Goal: Task Accomplishment & Management: Manage account settings

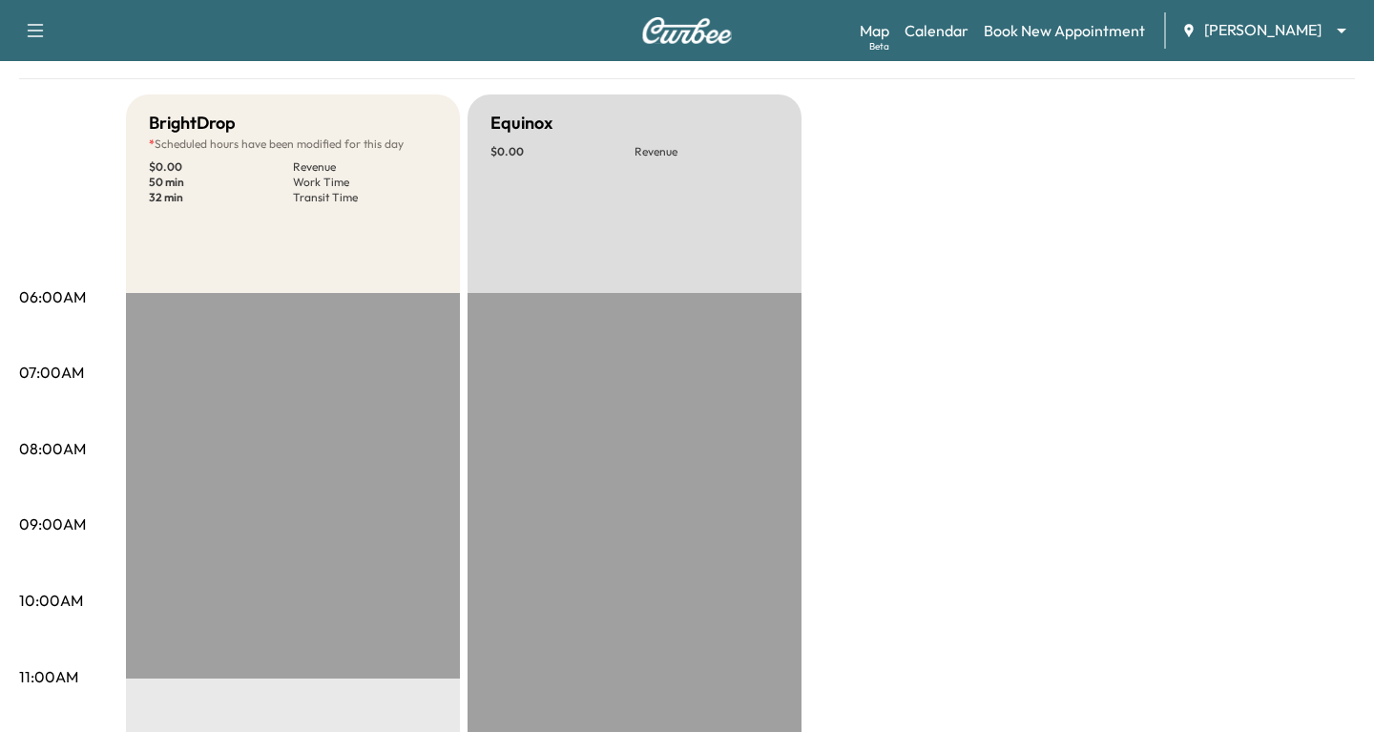
scroll to position [299, 0]
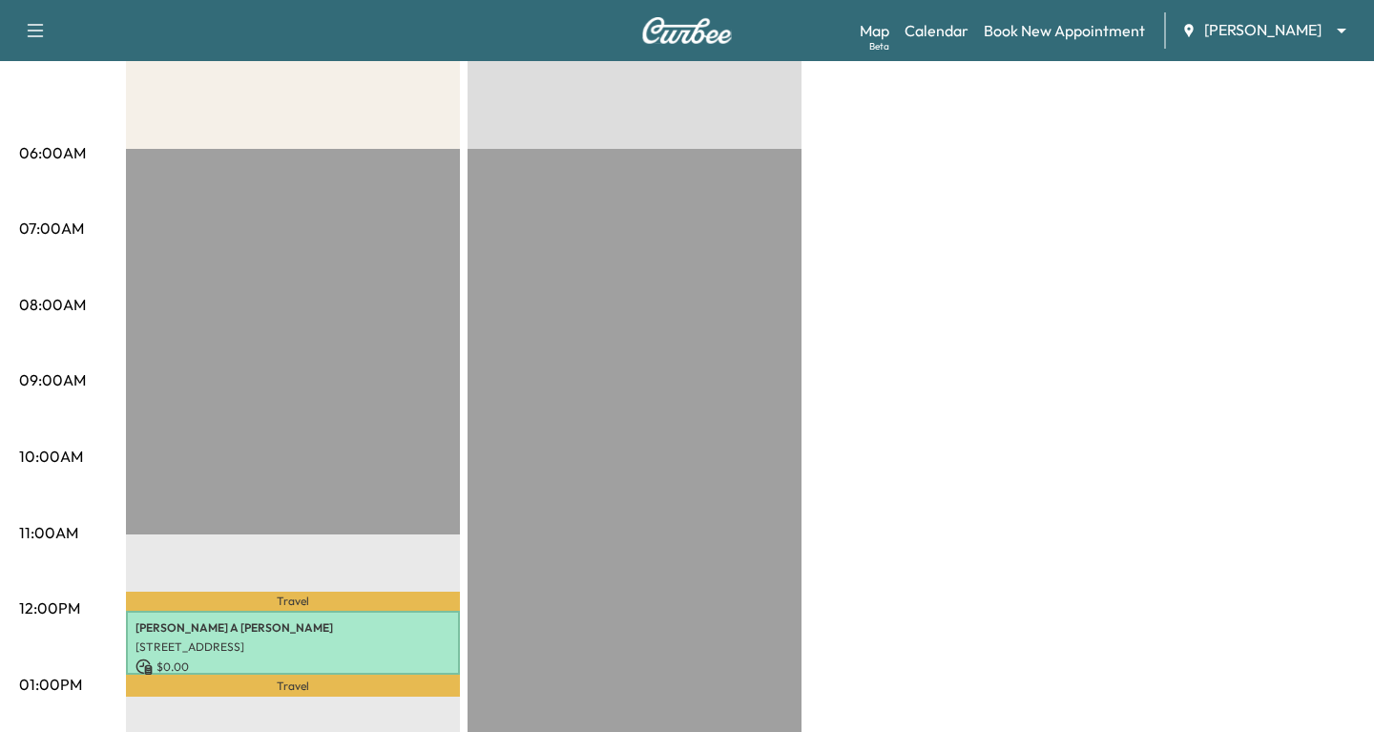
click at [1245, 16] on div "Map Beta Calendar Book New Appointment [PERSON_NAME] ******** ​" at bounding box center [1109, 30] width 499 height 36
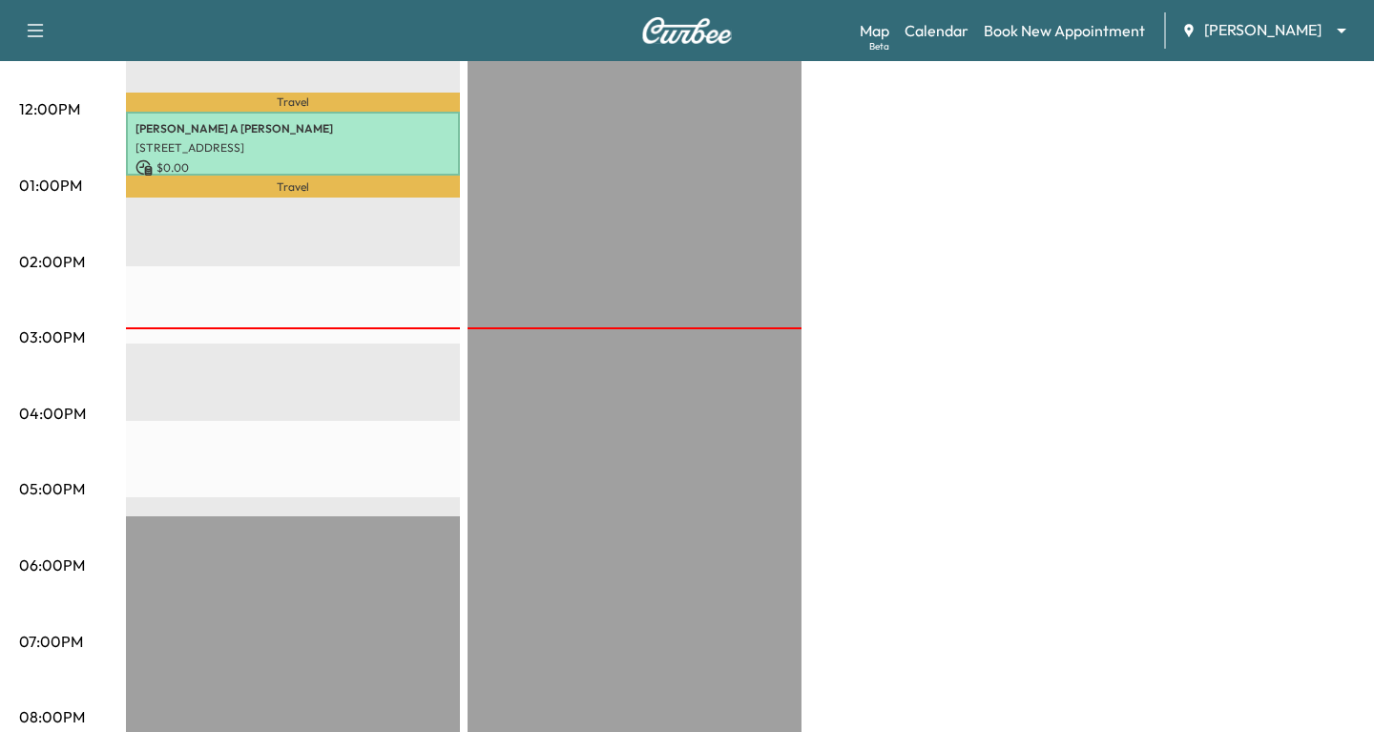
scroll to position [545, 0]
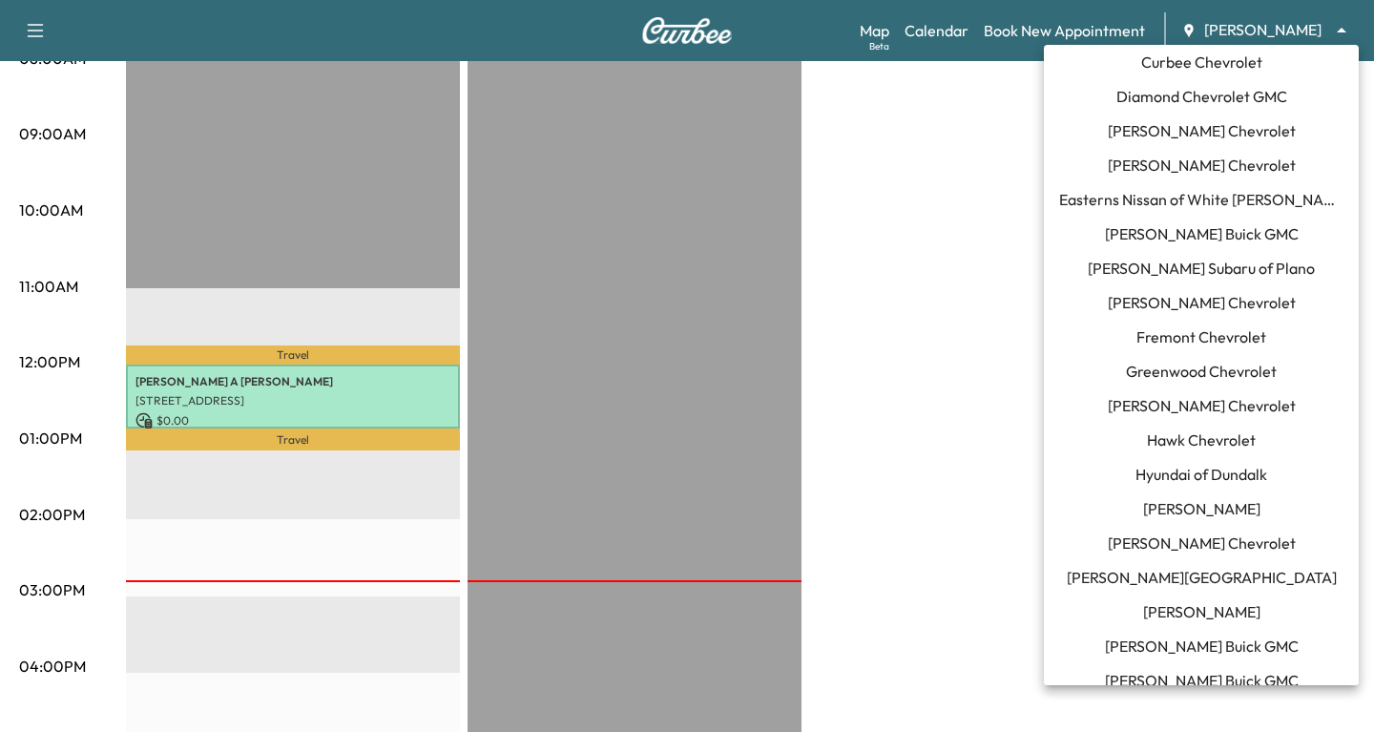
scroll to position [373, 0]
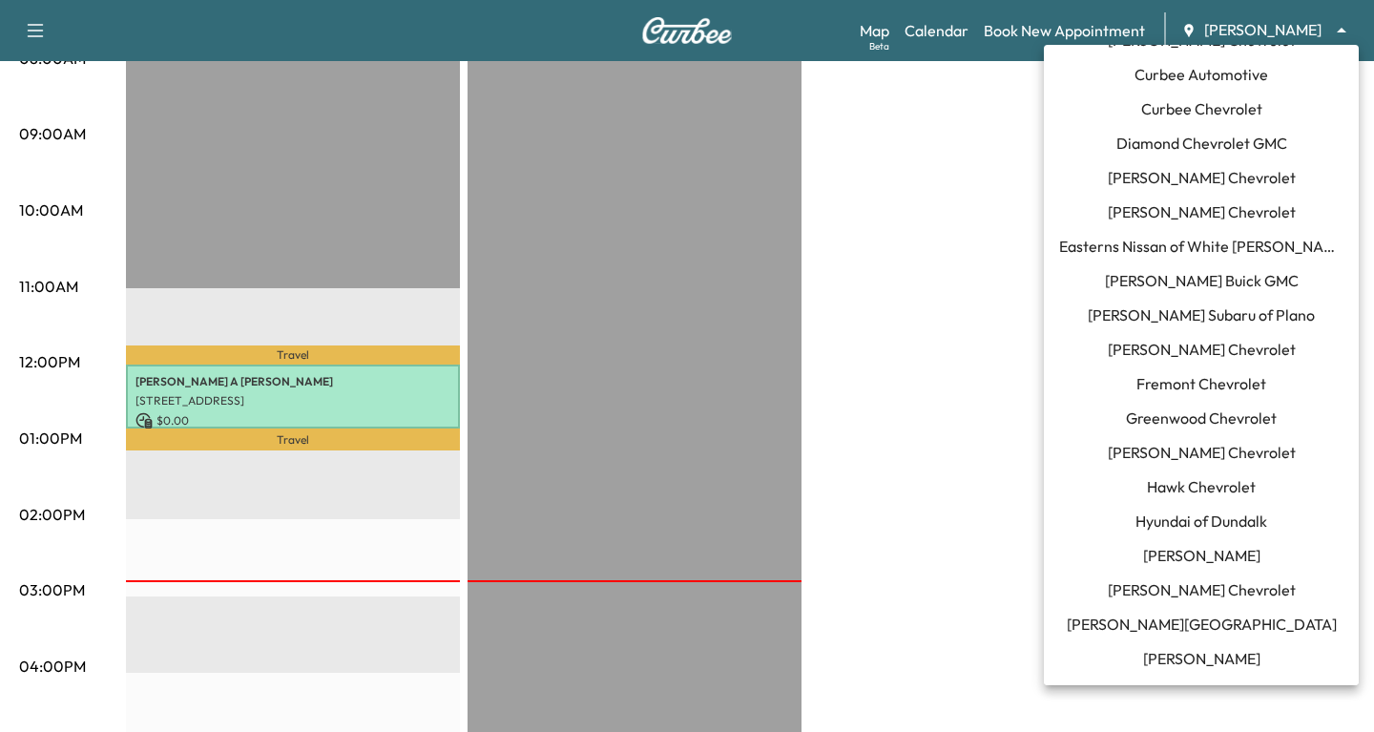
click at [1192, 281] on span "[PERSON_NAME] Buick GMC" at bounding box center [1202, 280] width 194 height 23
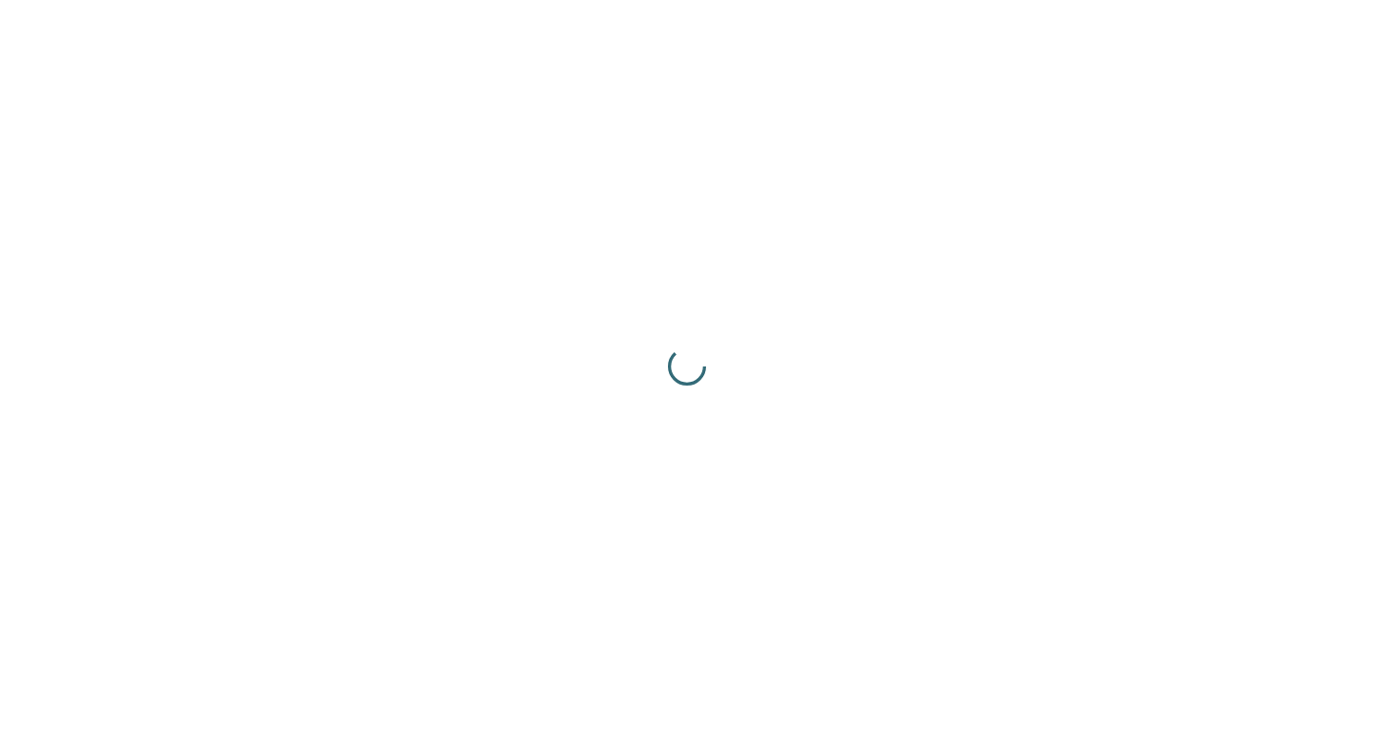
scroll to position [0, 0]
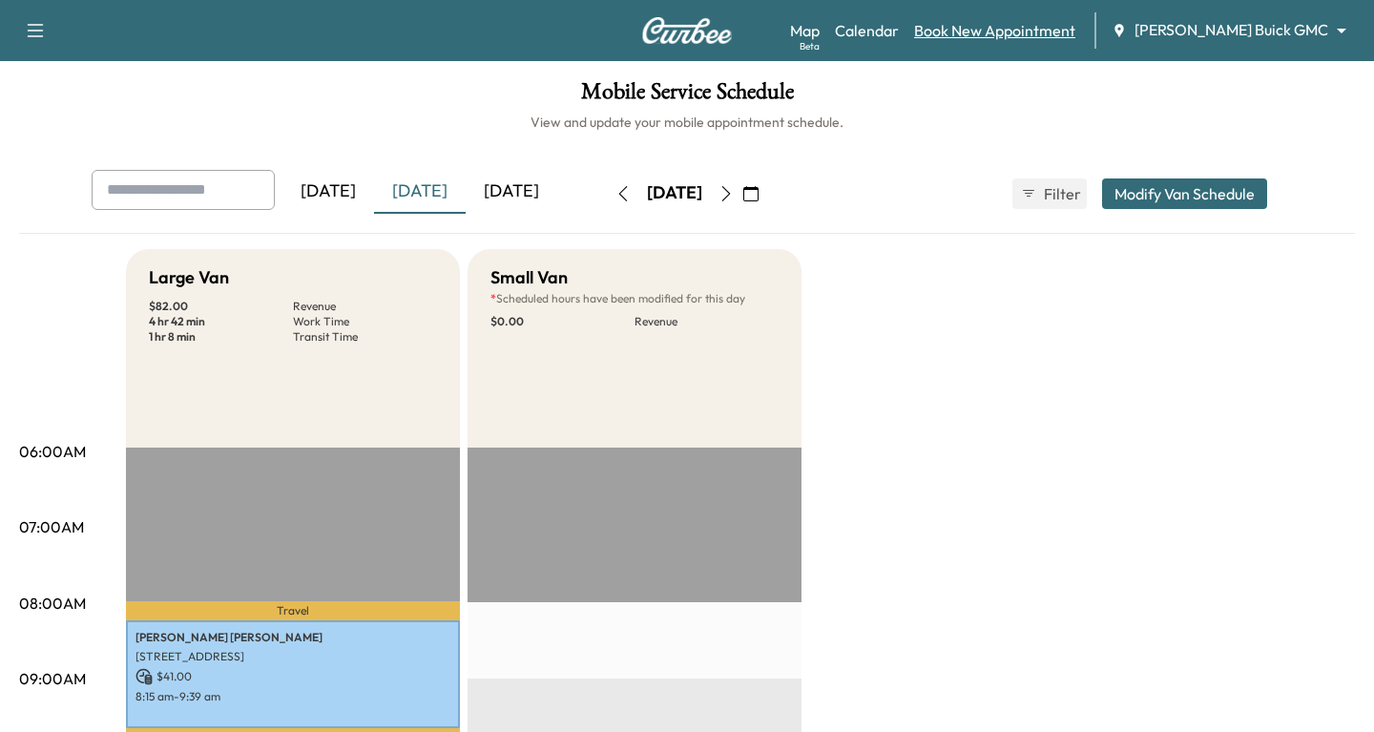
click at [1075, 28] on link "Book New Appointment" at bounding box center [994, 30] width 161 height 23
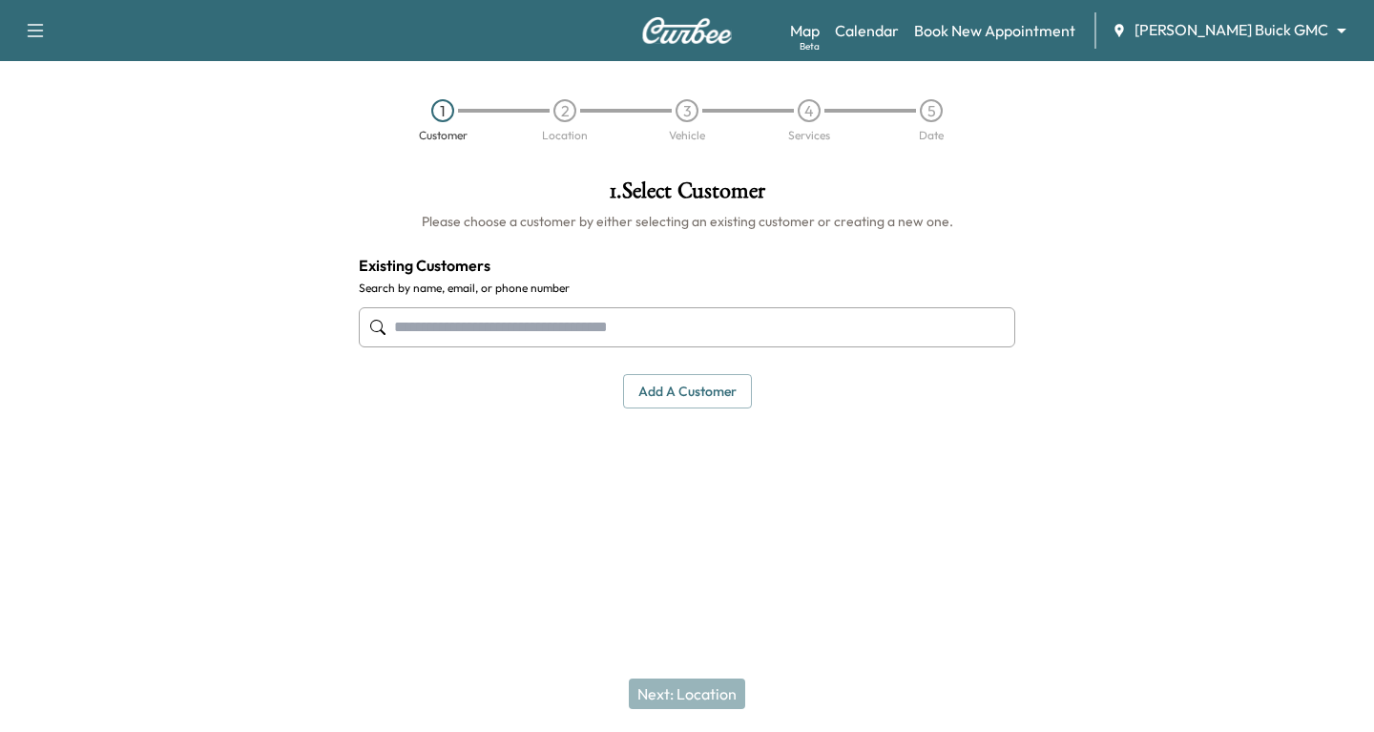
click at [745, 309] on input "text" at bounding box center [687, 327] width 656 height 40
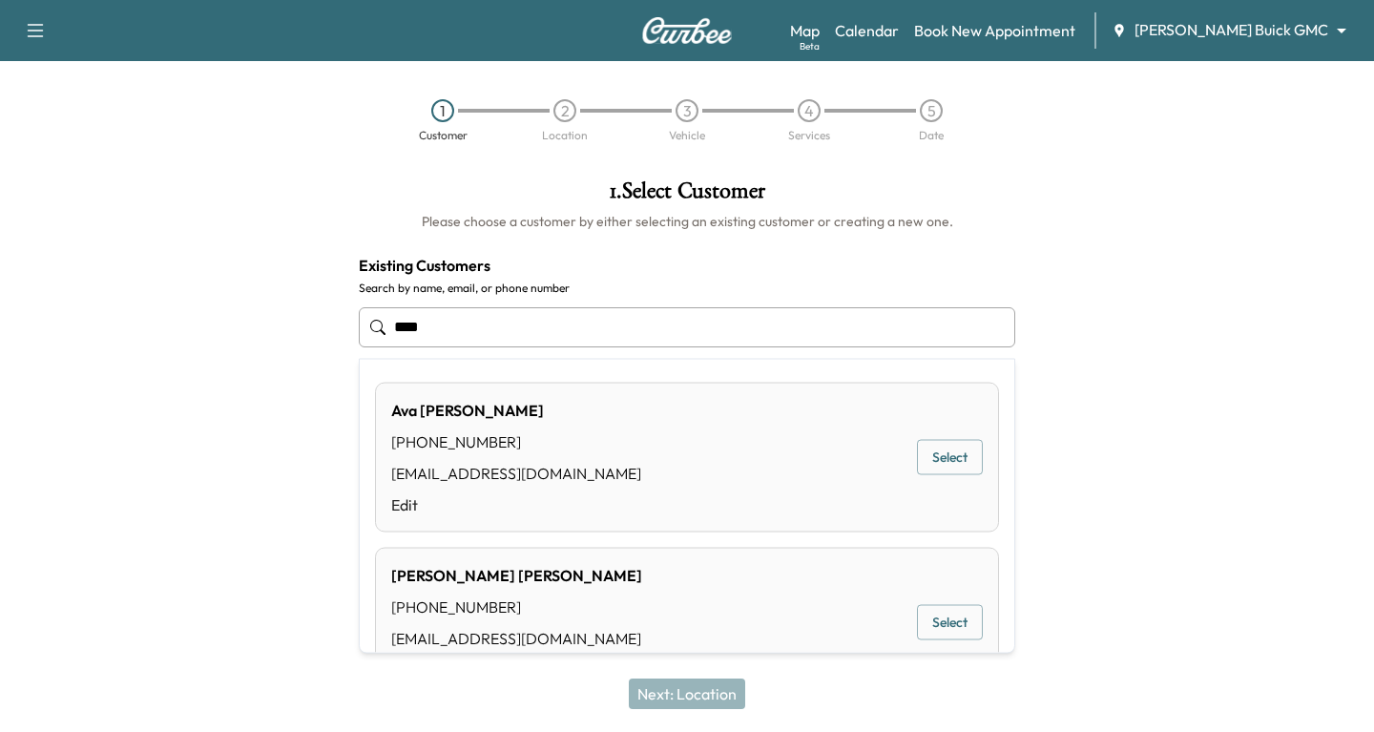
click at [957, 465] on button "Select" at bounding box center [950, 457] width 66 height 35
type input "********"
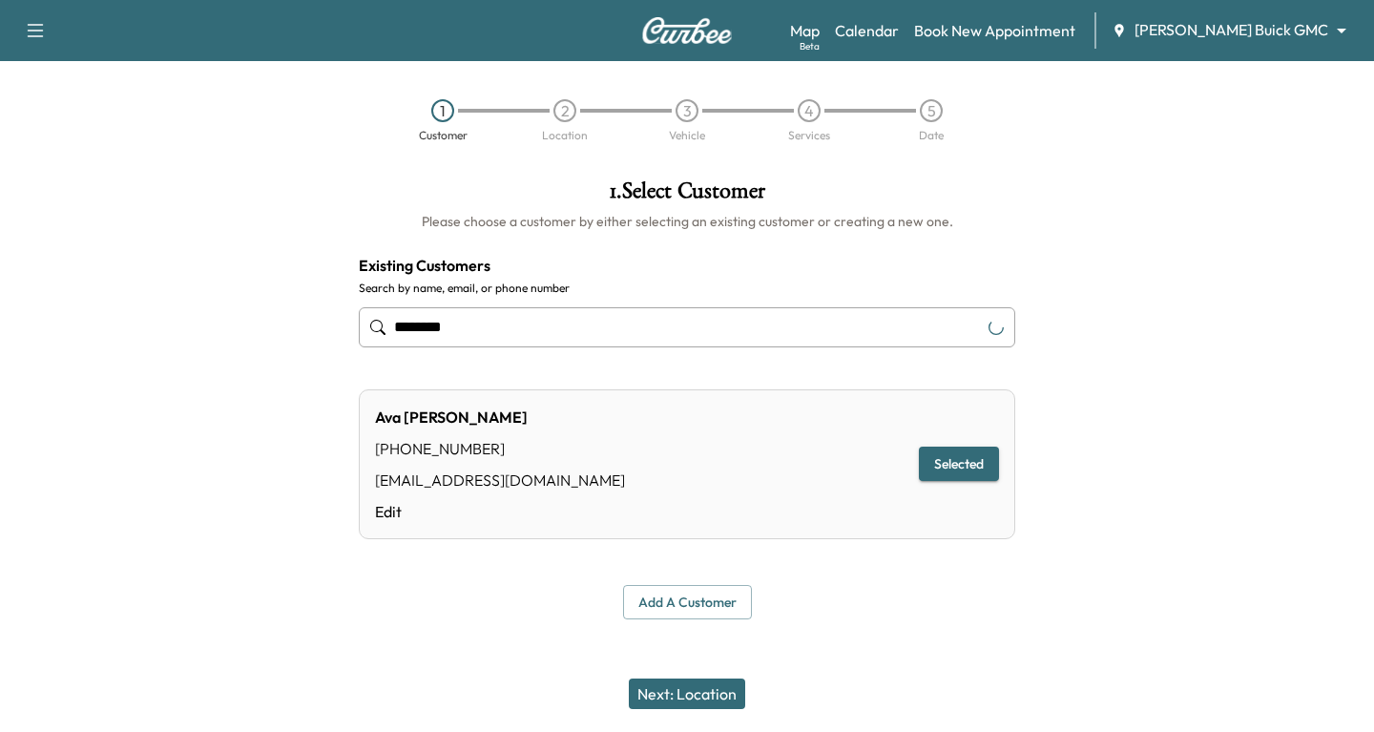
click at [673, 698] on button "Next: Location" at bounding box center [687, 693] width 116 height 31
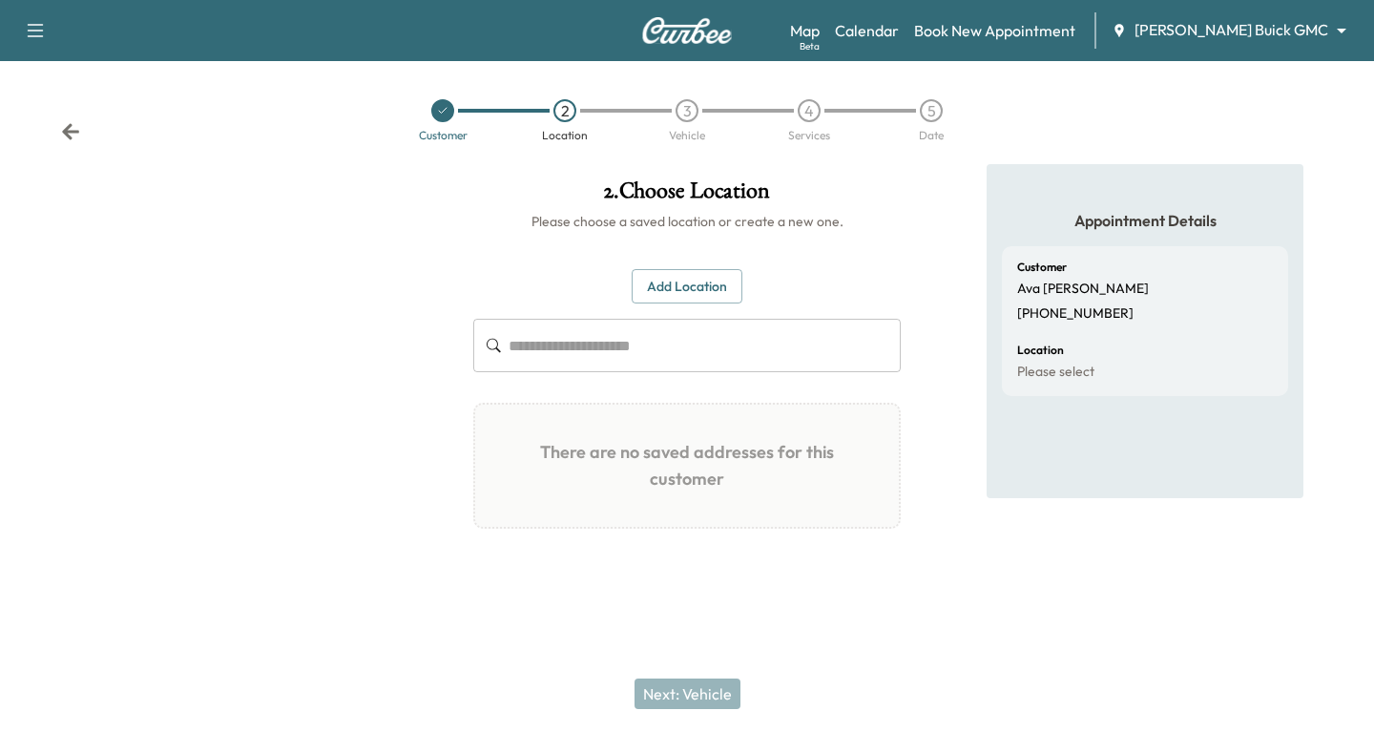
click at [69, 135] on icon at bounding box center [70, 131] width 19 height 19
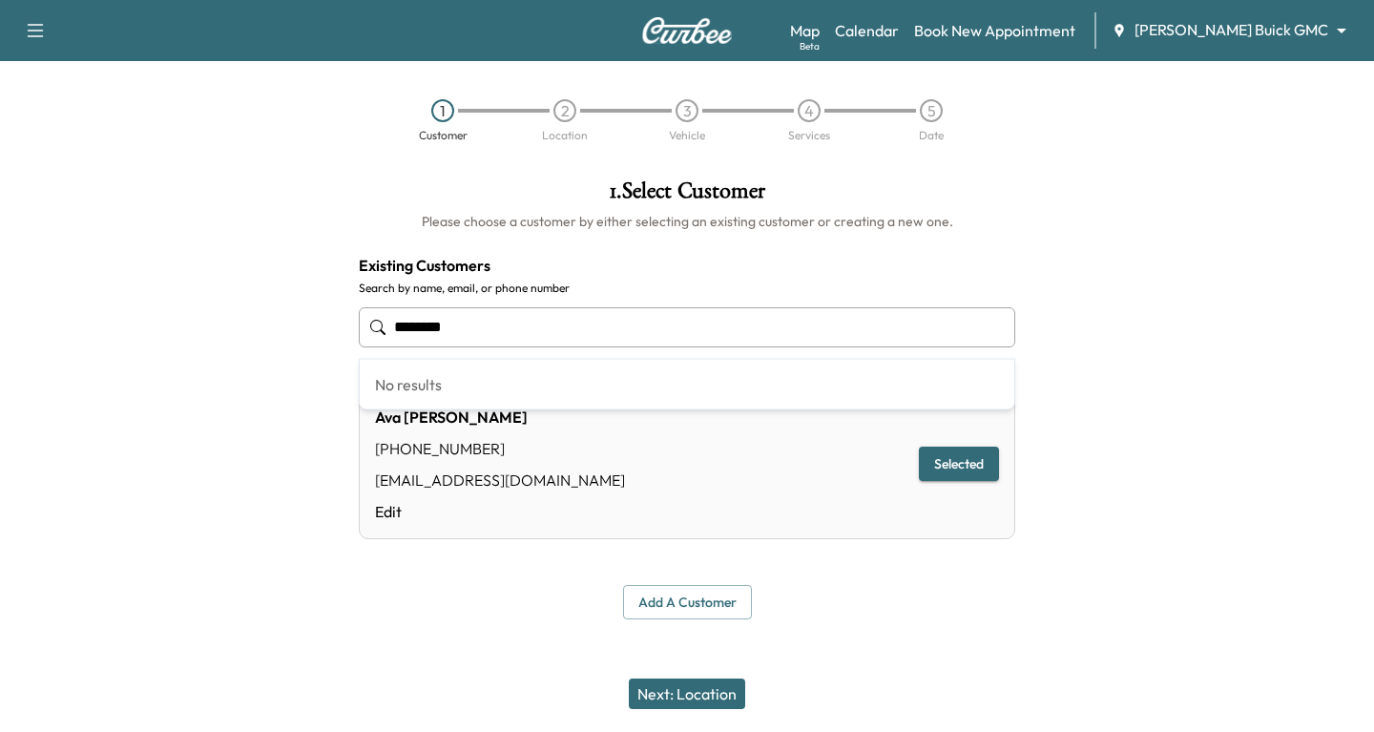
click at [454, 316] on input "********" at bounding box center [687, 327] width 656 height 40
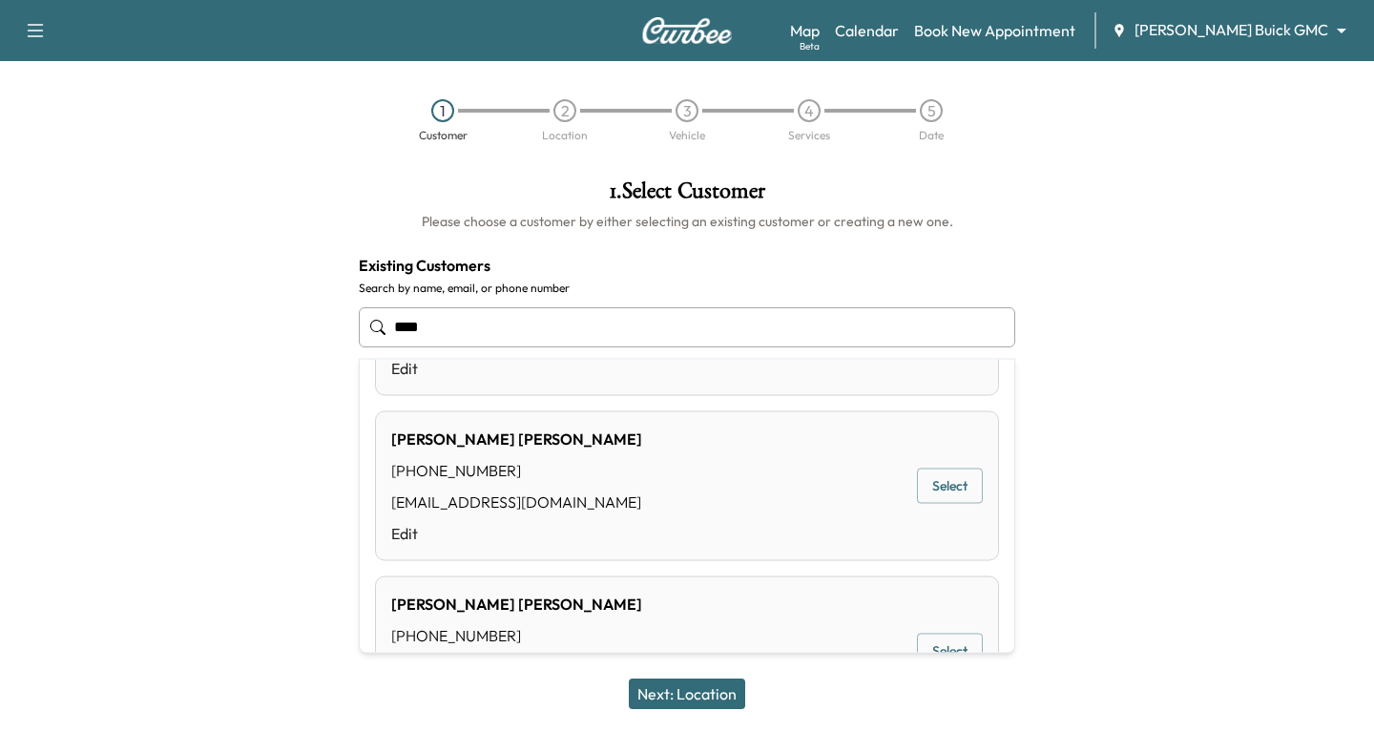
scroll to position [469, 0]
click at [926, 477] on button "Select" at bounding box center [950, 483] width 66 height 35
type input "**********"
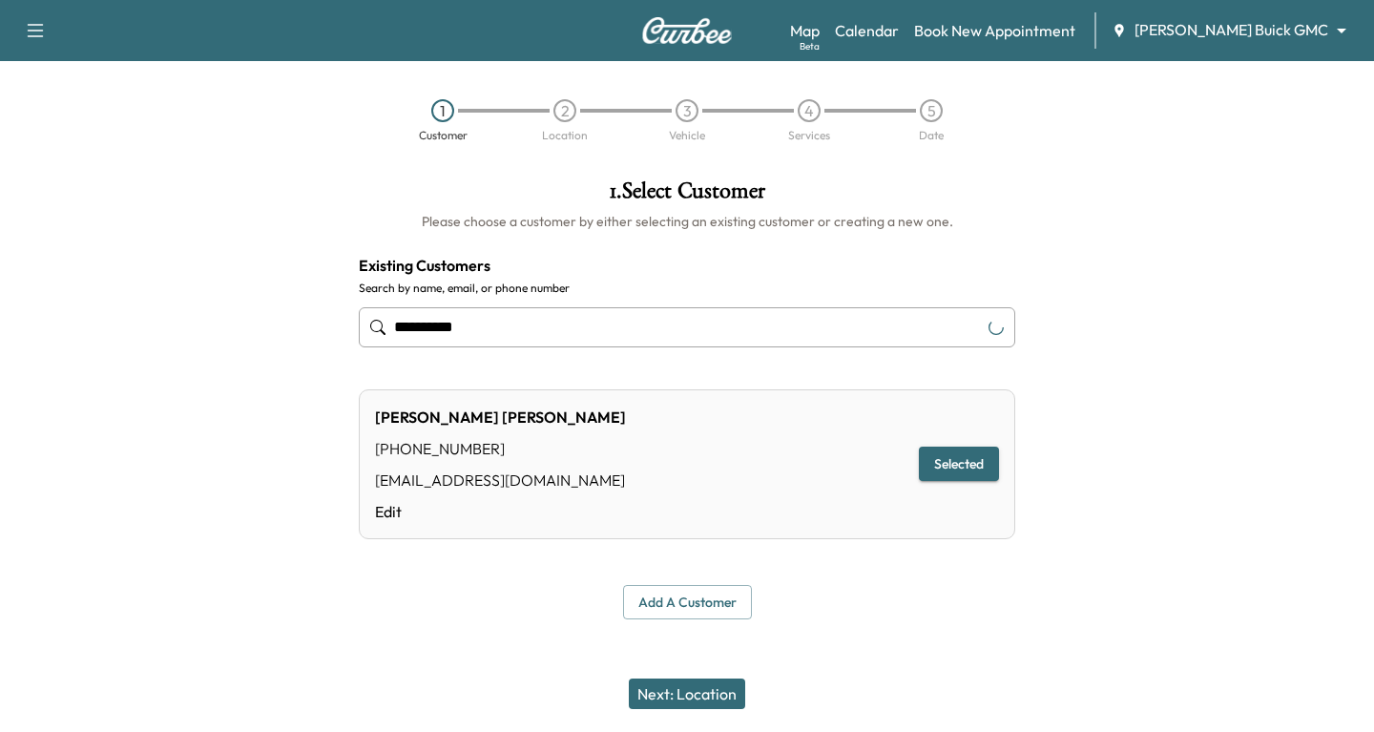
click at [684, 693] on button "Next: Location" at bounding box center [687, 693] width 116 height 31
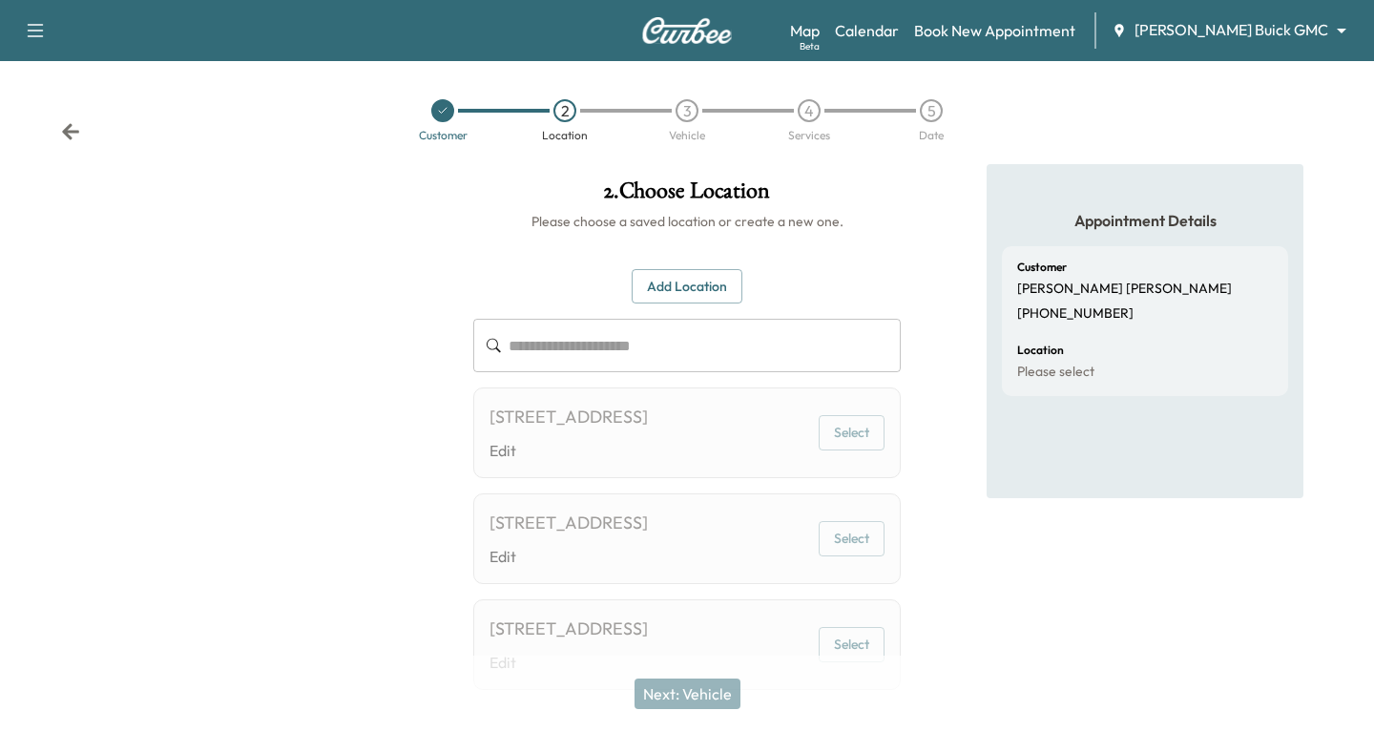
scroll to position [99, 0]
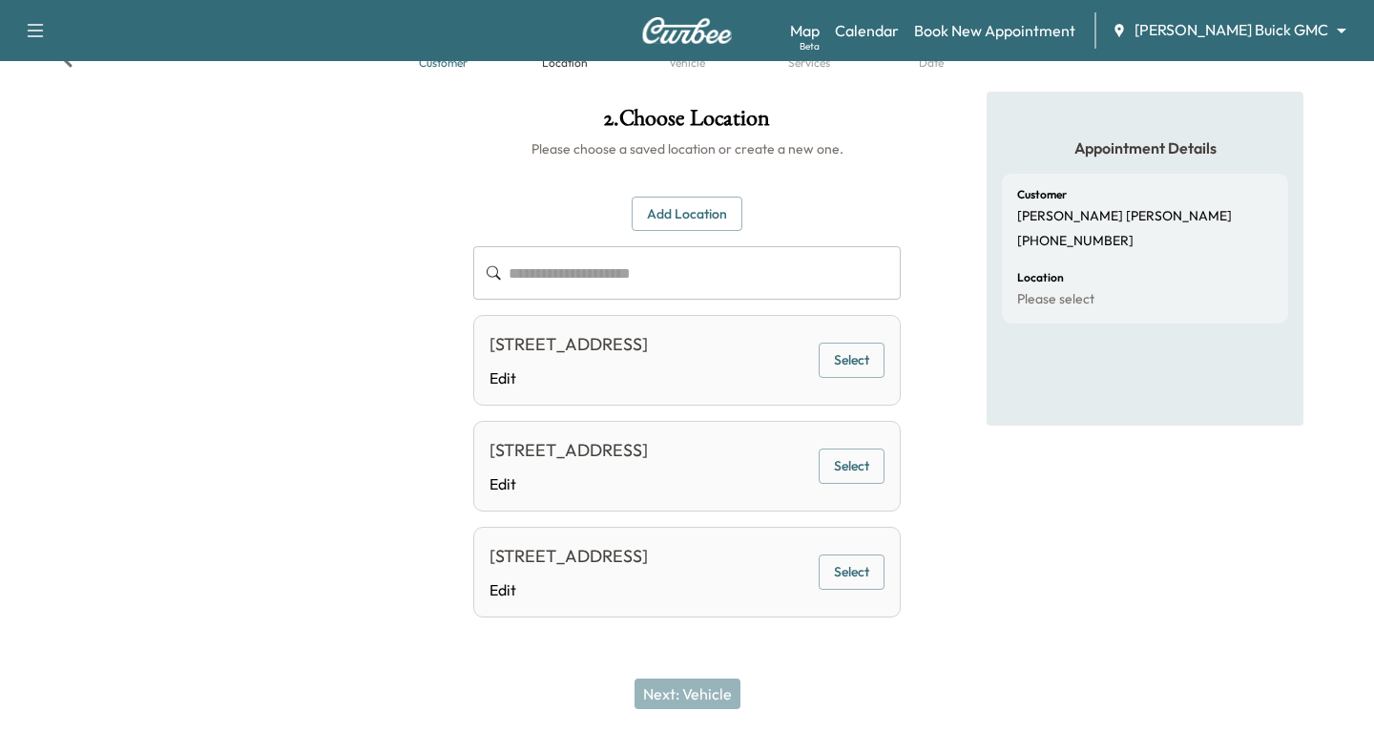
click at [849, 343] on button "Select" at bounding box center [852, 360] width 66 height 35
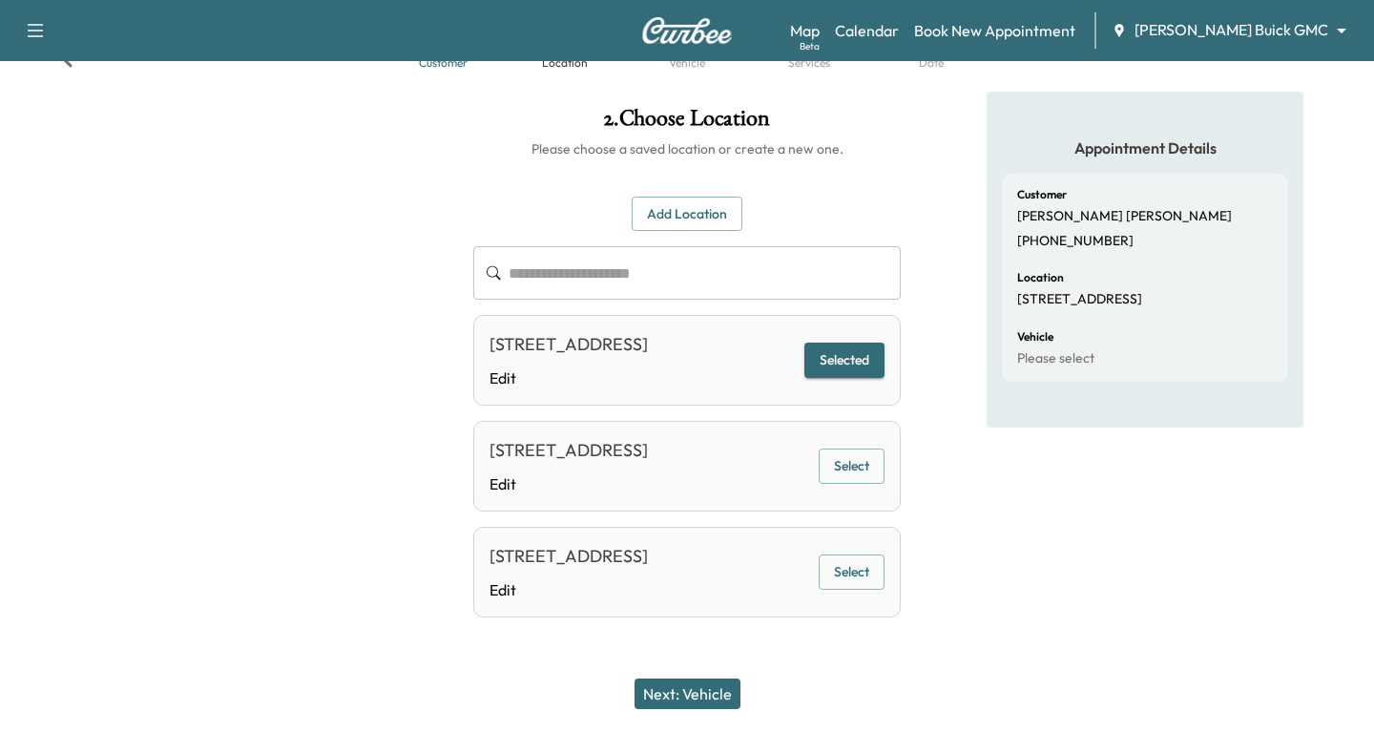
click at [677, 682] on button "Next: Vehicle" at bounding box center [688, 693] width 106 height 31
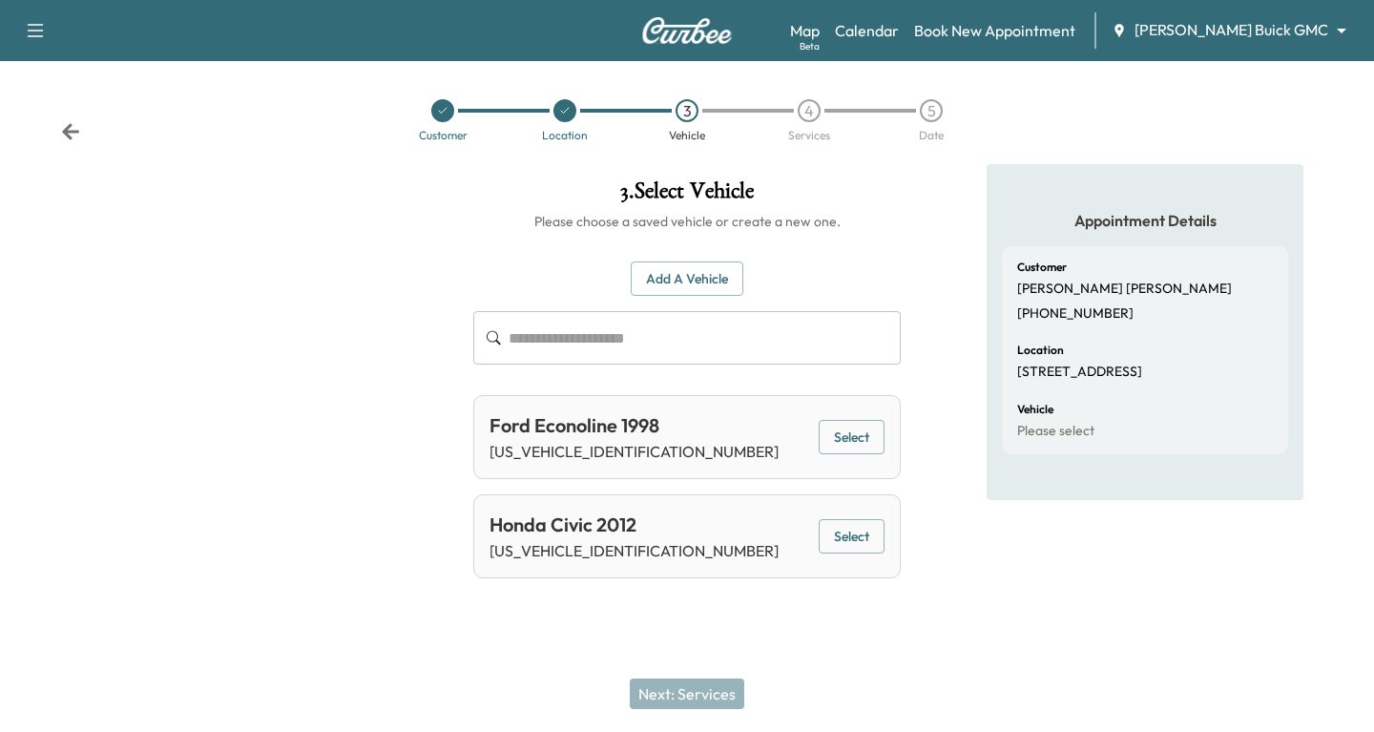
click at [883, 522] on button "Select" at bounding box center [852, 536] width 66 height 35
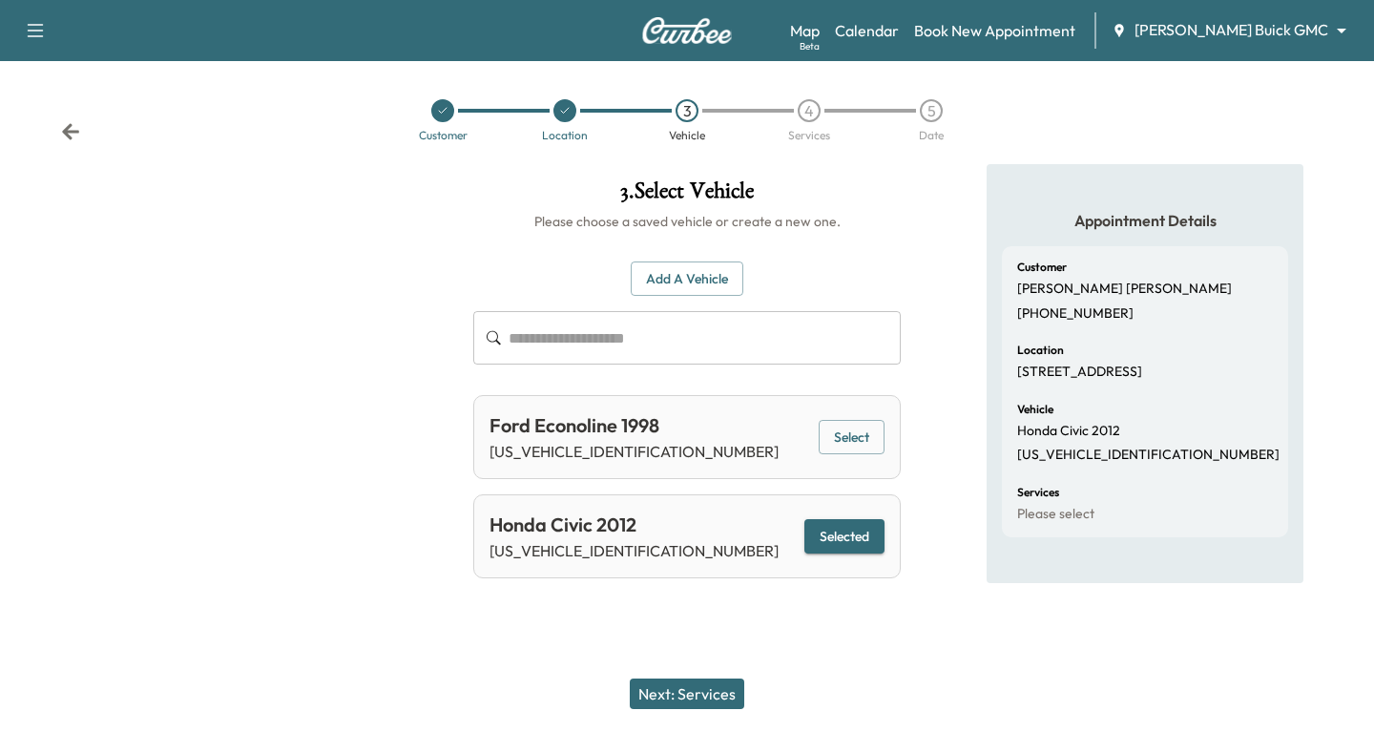
click at [666, 696] on button "Next: Services" at bounding box center [687, 693] width 115 height 31
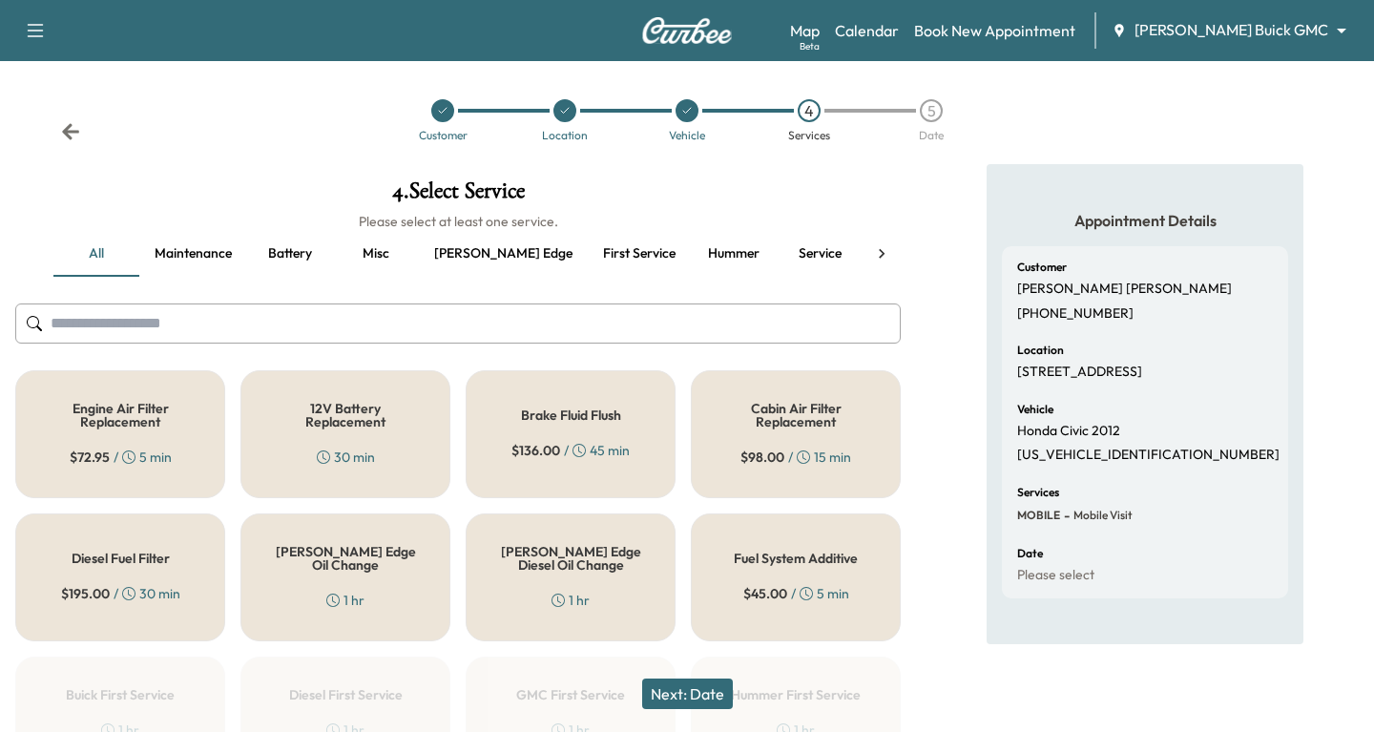
click at [319, 427] on h5 "12V Battery Replacement" at bounding box center [345, 415] width 147 height 27
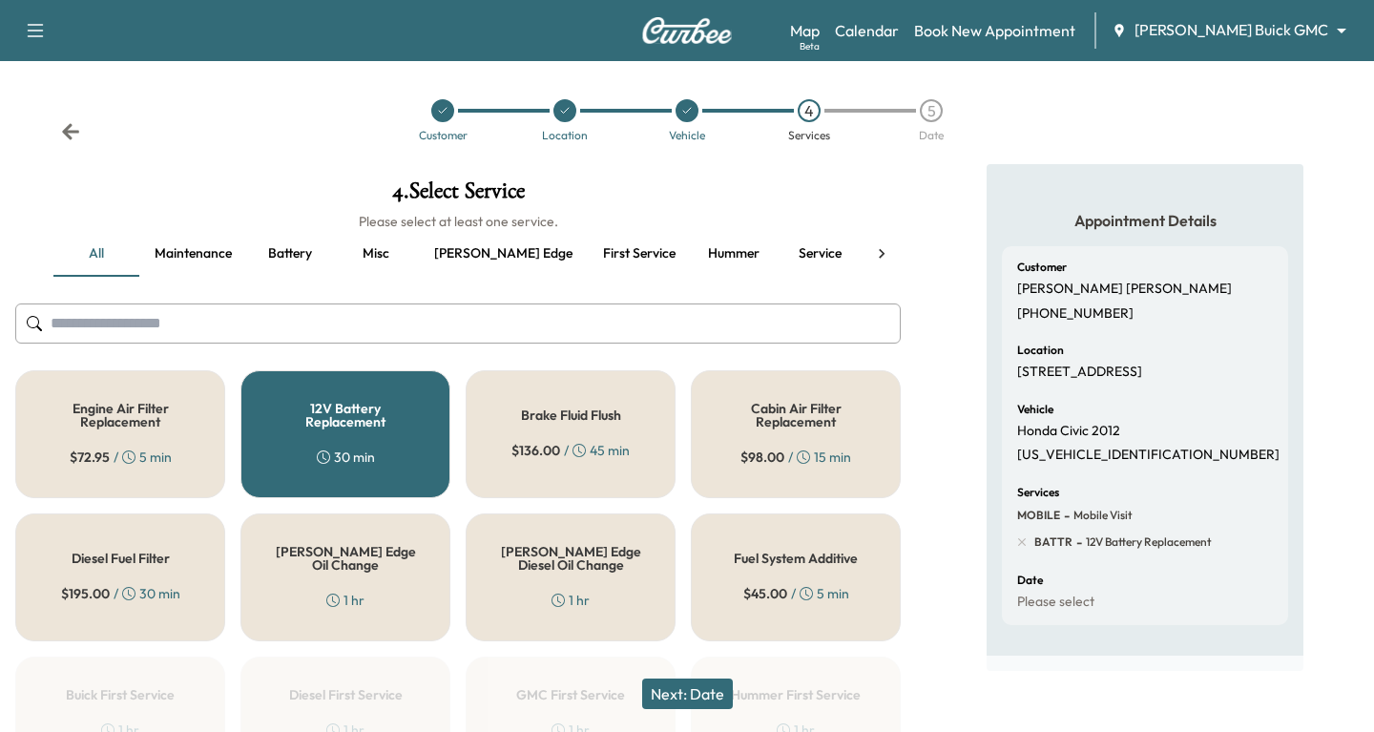
click at [691, 707] on div "Next: Date" at bounding box center [687, 694] width 1374 height 76
click at [689, 684] on button "Next: Date" at bounding box center [687, 693] width 91 height 31
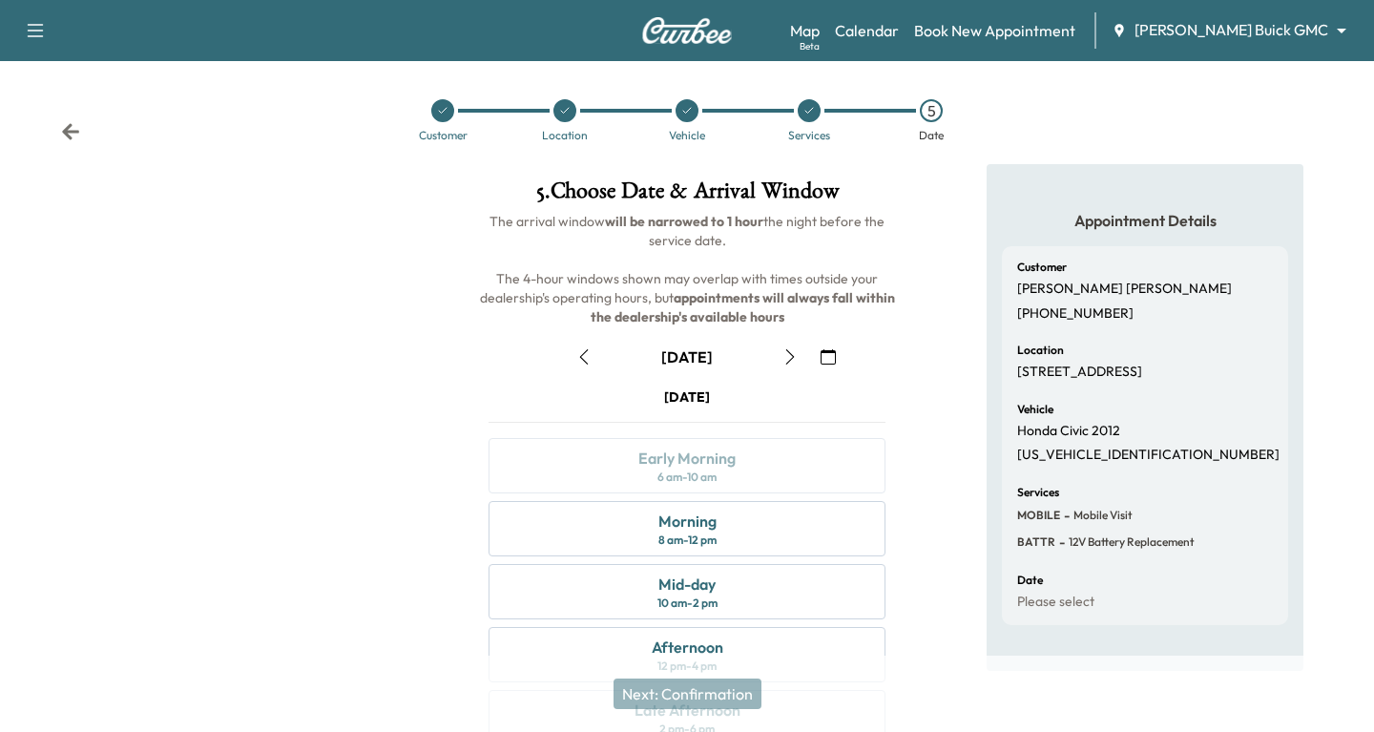
click at [825, 354] on icon "button" at bounding box center [828, 356] width 15 height 15
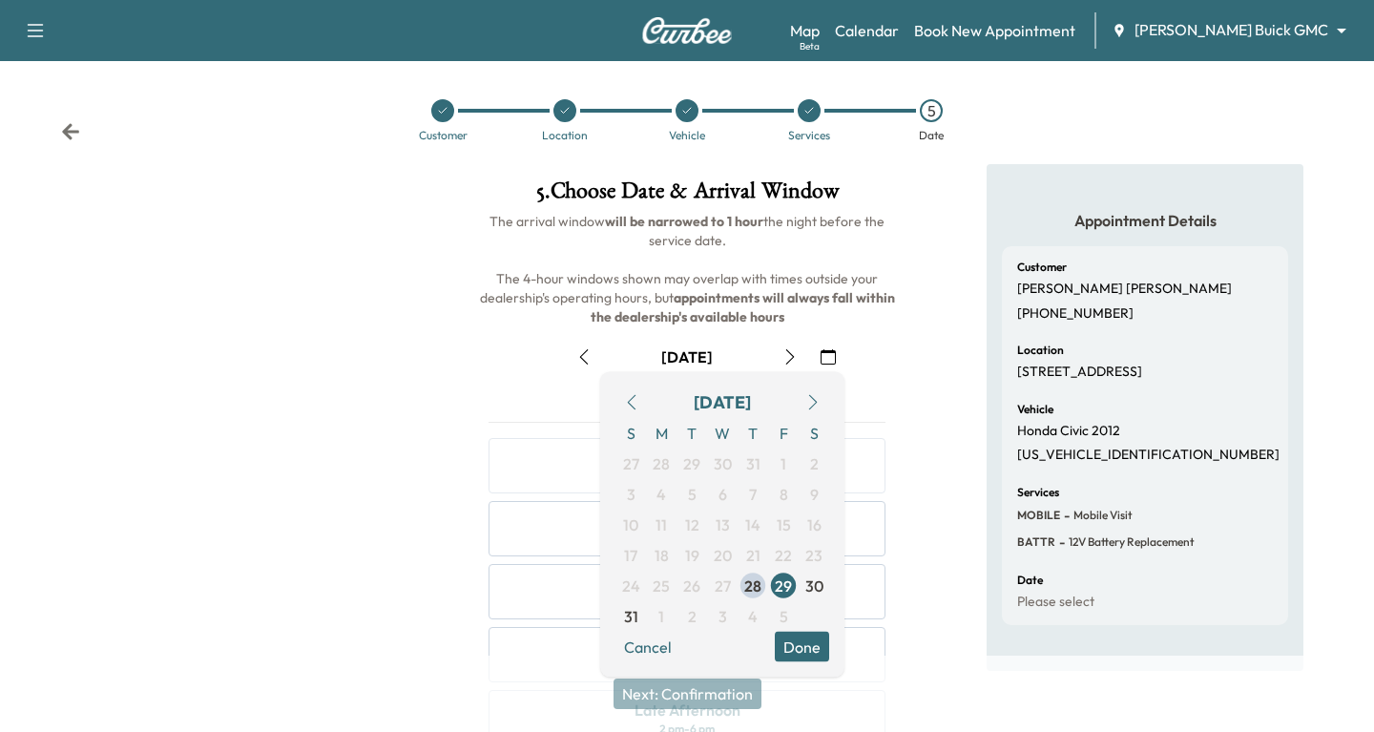
click at [806, 404] on icon "button" at bounding box center [812, 402] width 15 height 15
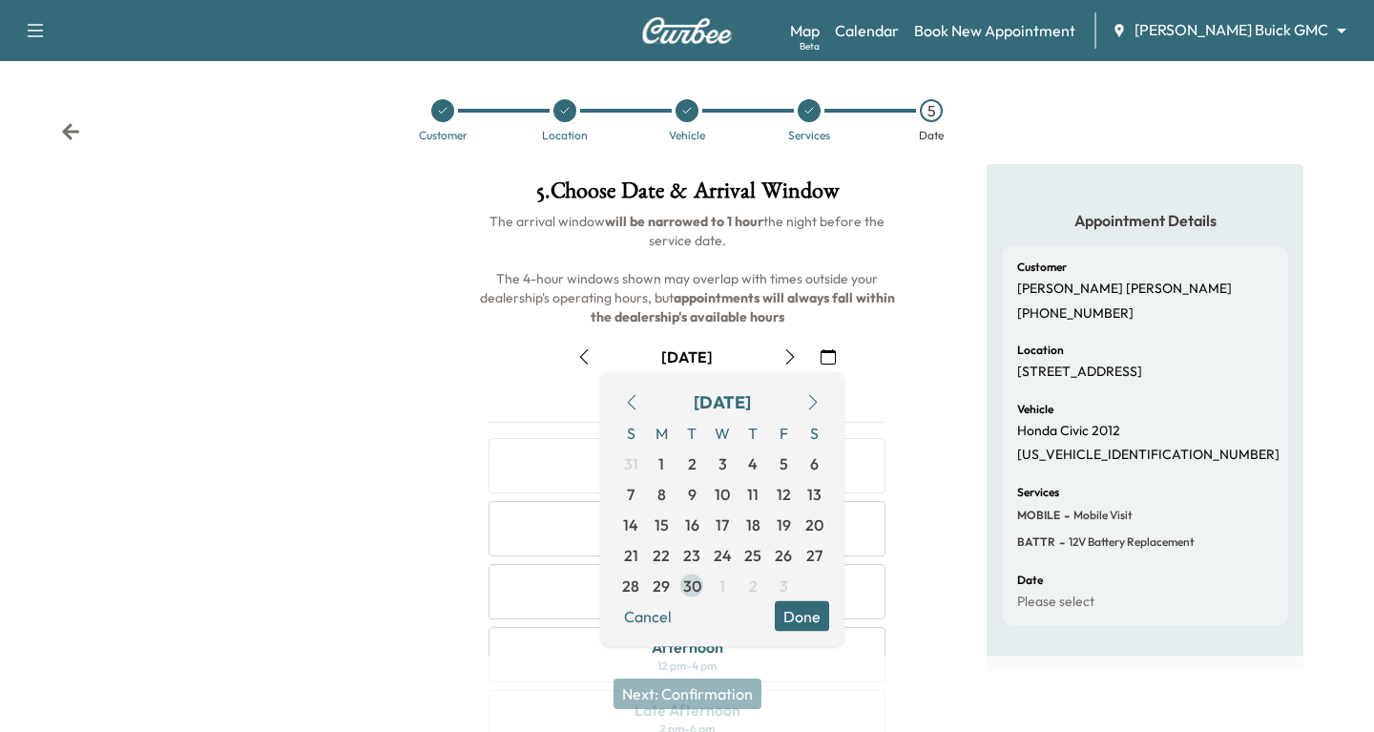
click at [683, 584] on span "30" at bounding box center [692, 585] width 18 height 23
click at [815, 614] on button "Done" at bounding box center [802, 616] width 54 height 31
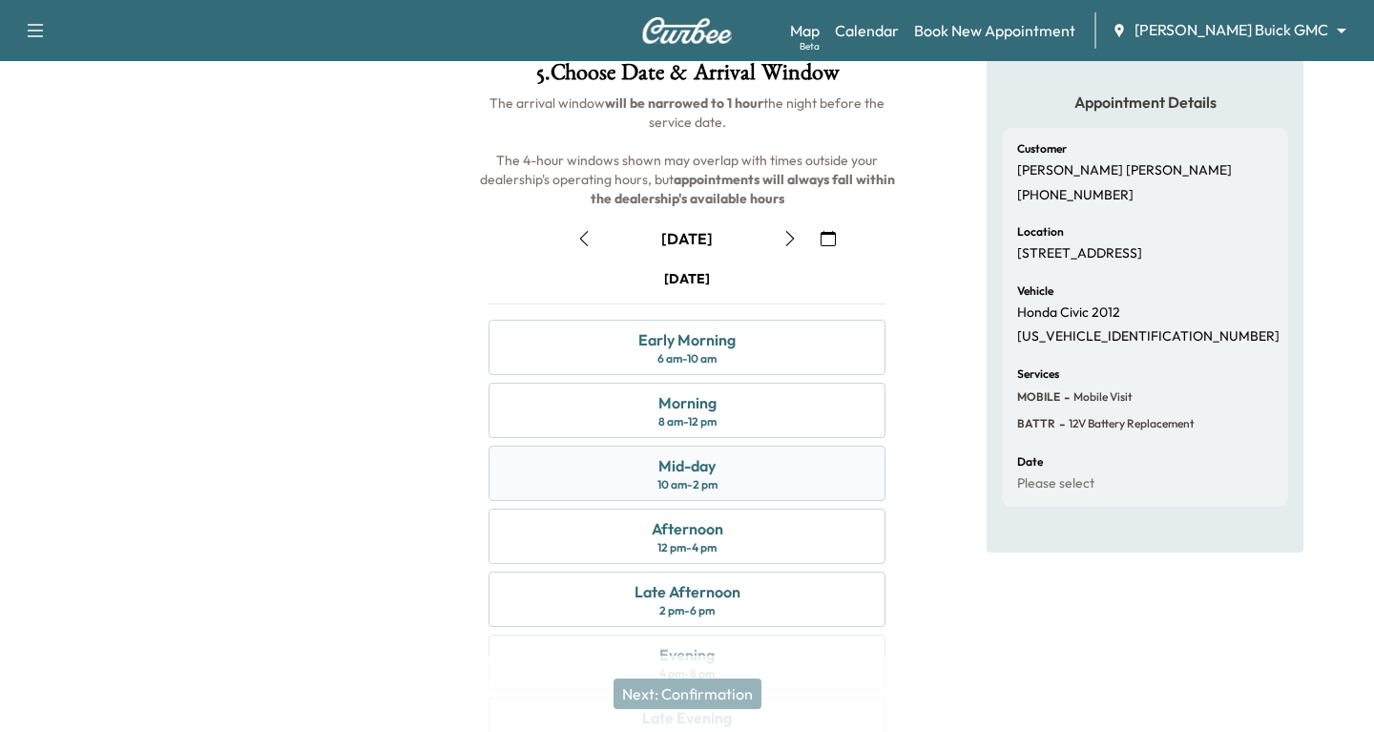
scroll to position [139, 0]
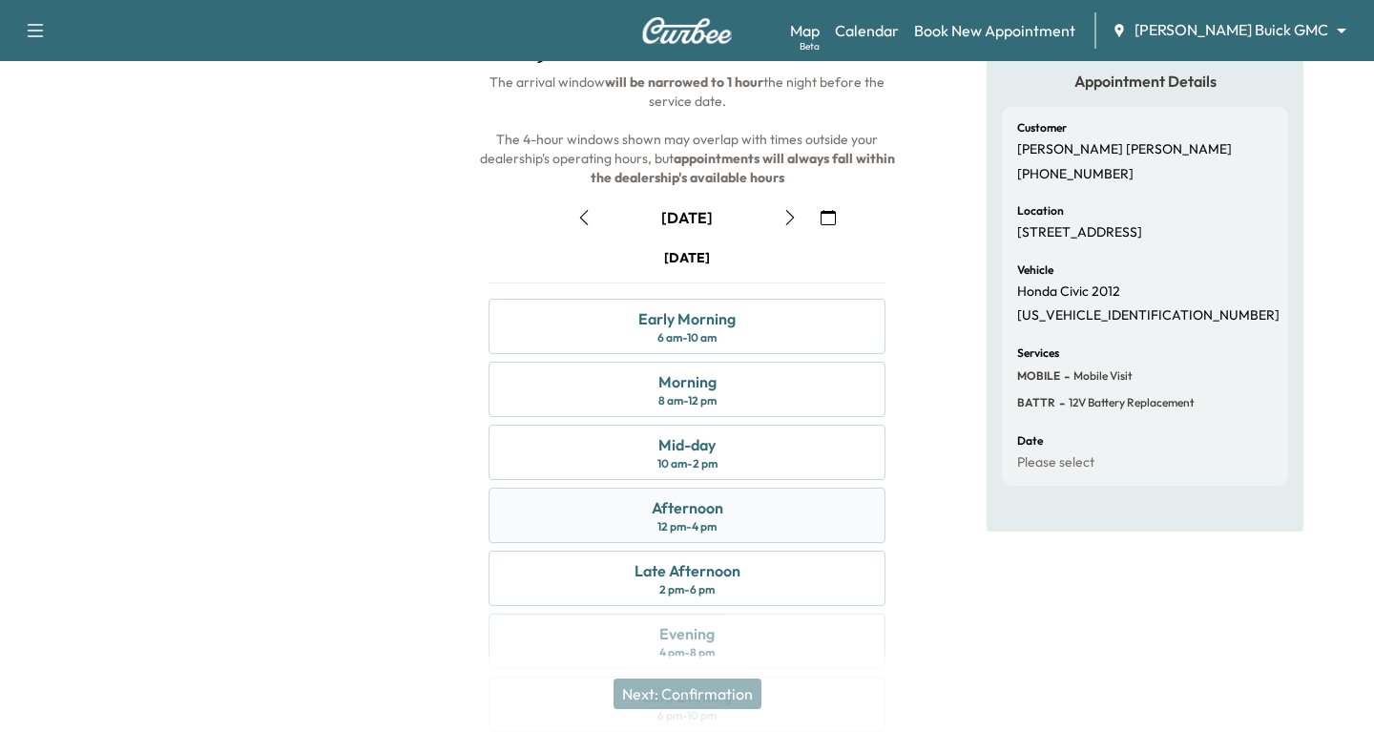
click at [635, 519] on div "Afternoon 12 pm - 4 pm" at bounding box center [687, 515] width 397 height 55
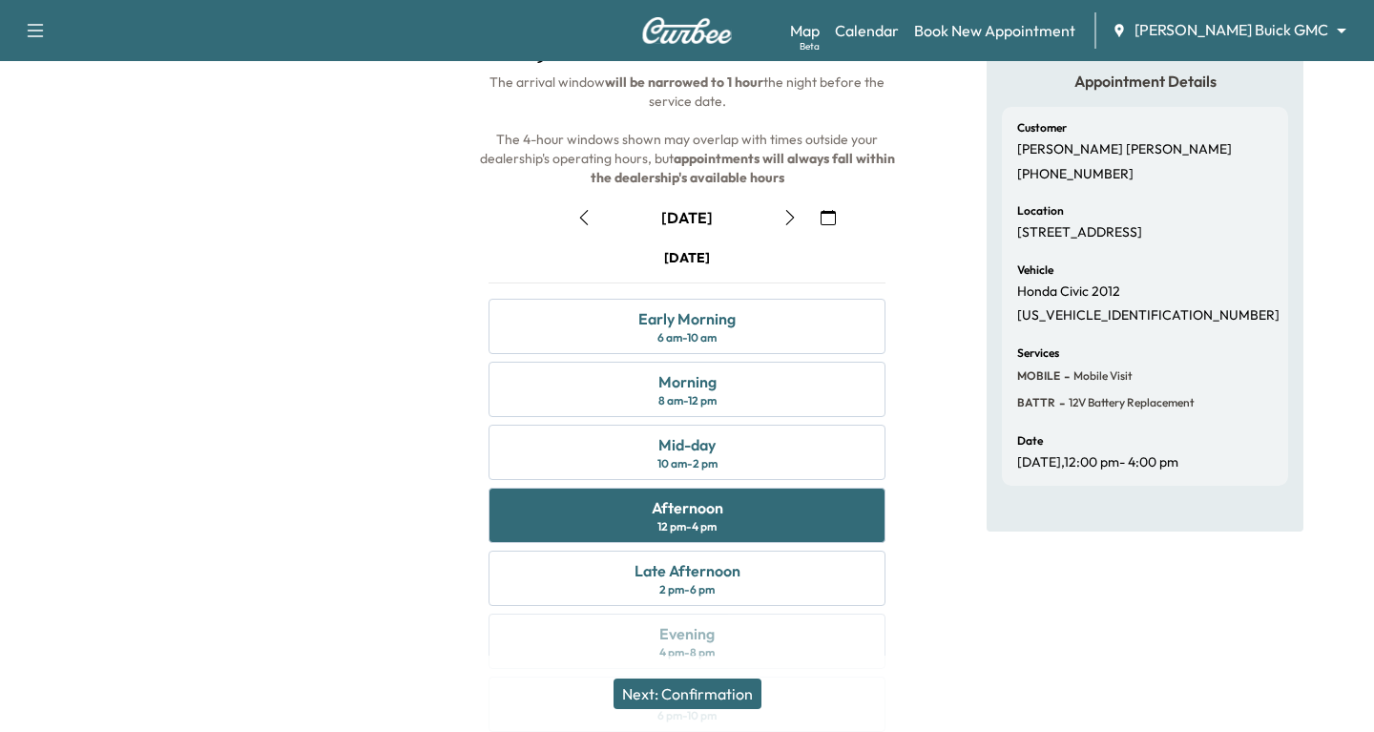
click at [697, 688] on button "Next: Confirmation" at bounding box center [688, 693] width 148 height 31
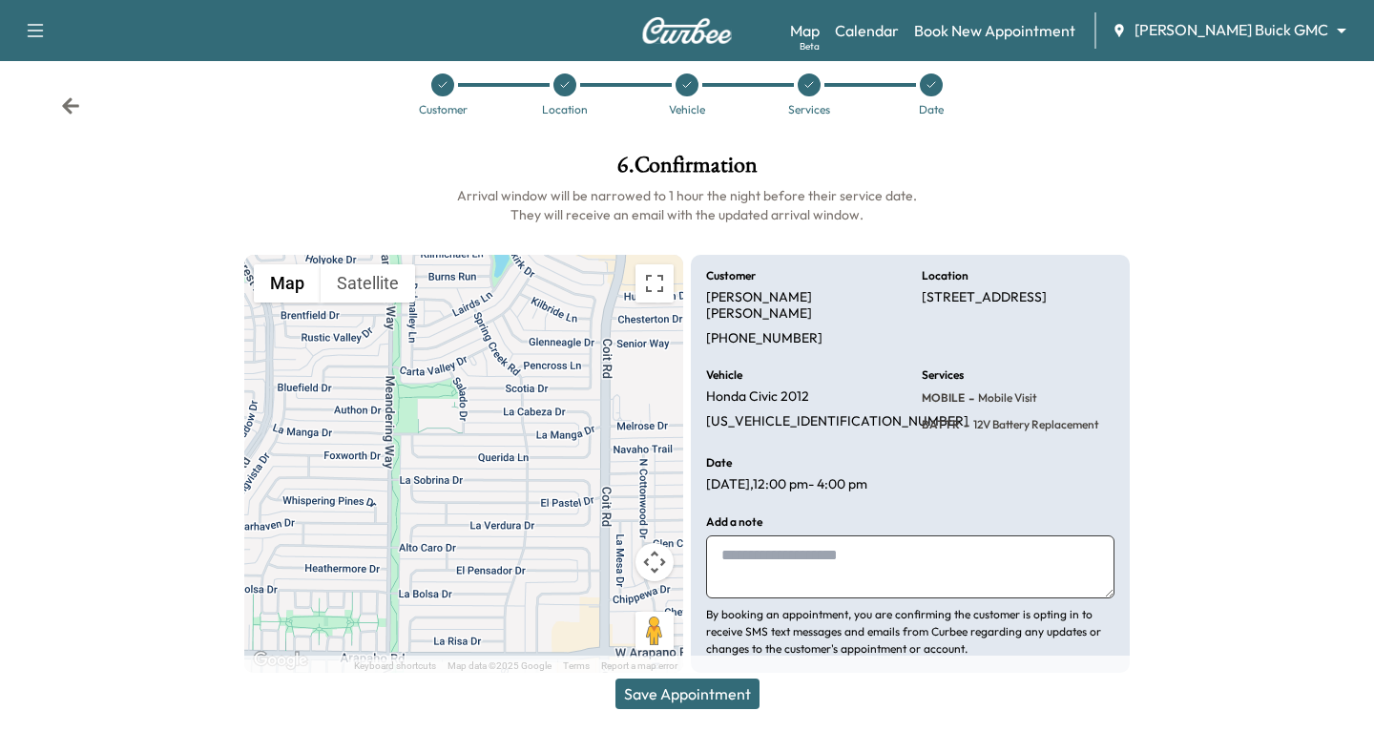
click at [697, 688] on button "Save Appointment" at bounding box center [687, 693] width 144 height 31
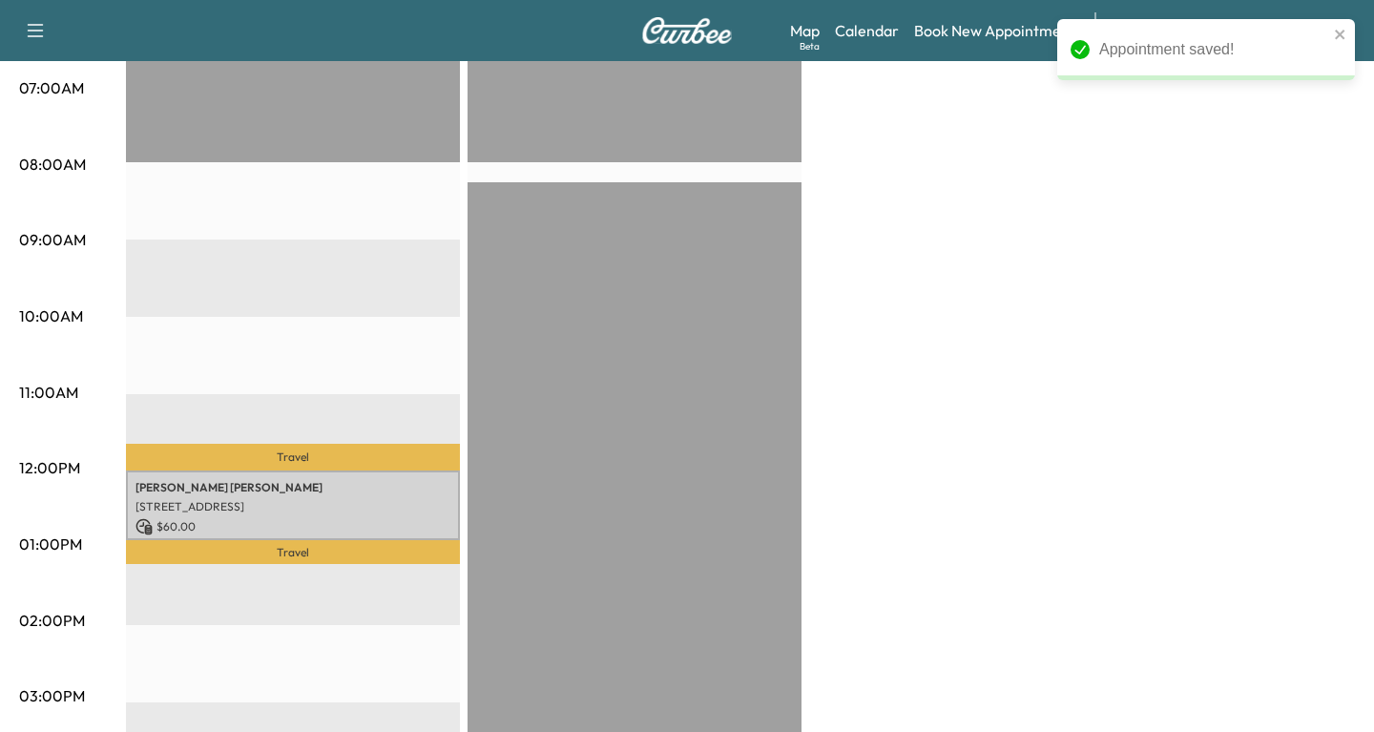
scroll to position [452, 0]
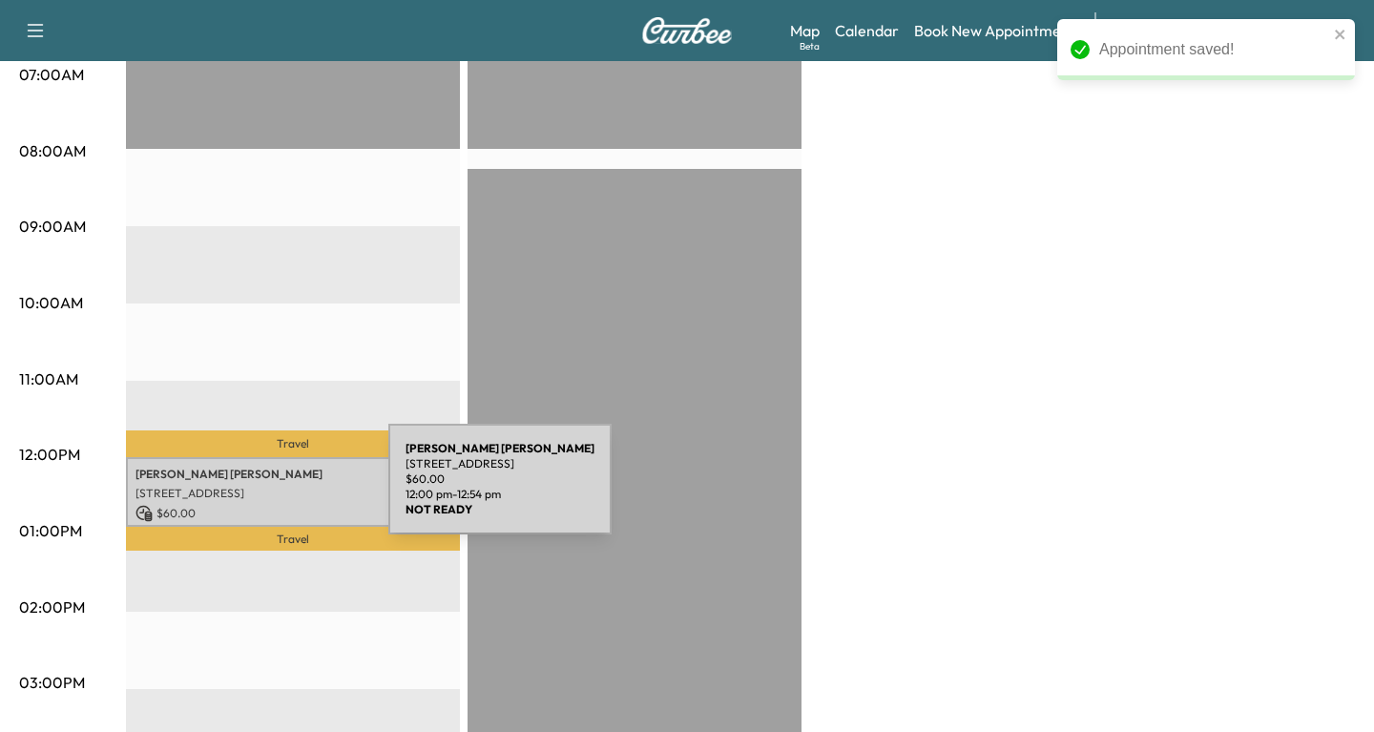
click at [243, 489] on p "[STREET_ADDRESS]" at bounding box center [292, 493] width 315 height 15
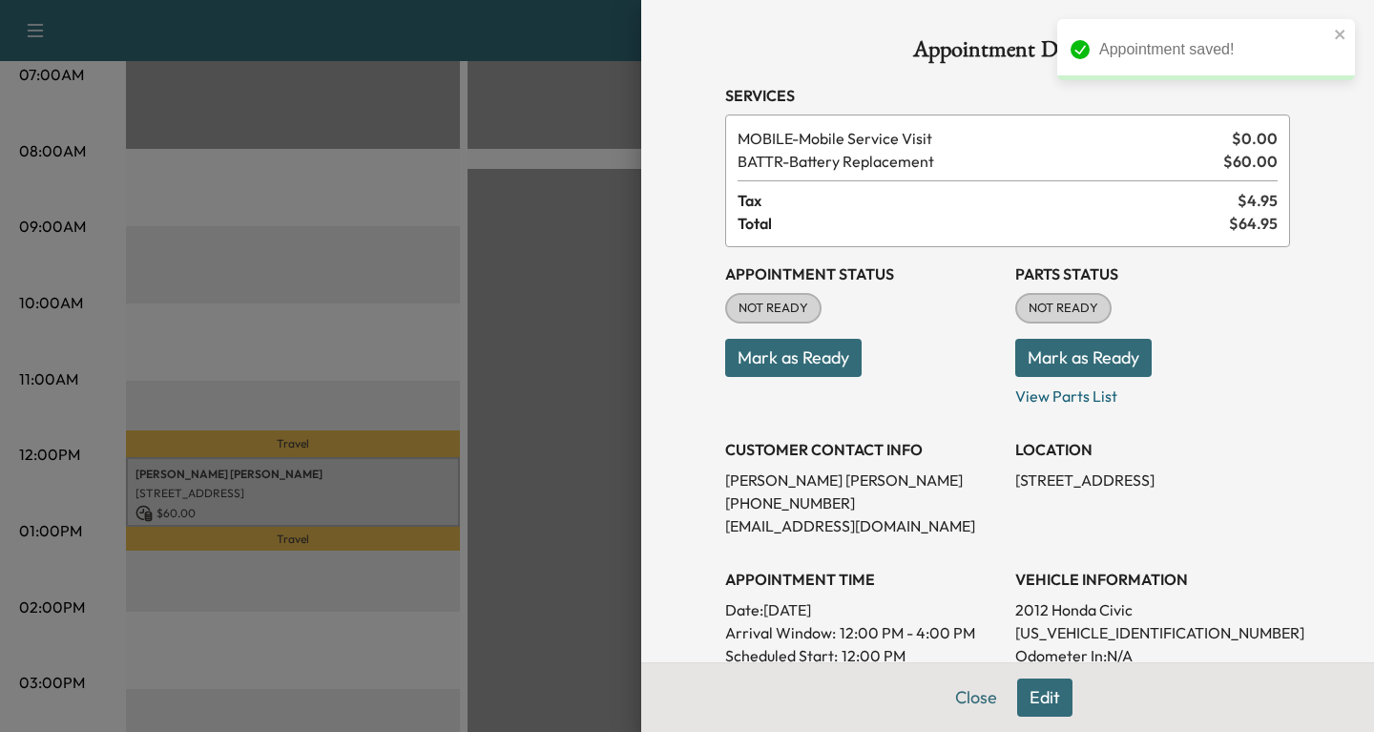
click at [322, 385] on div at bounding box center [687, 366] width 1374 height 732
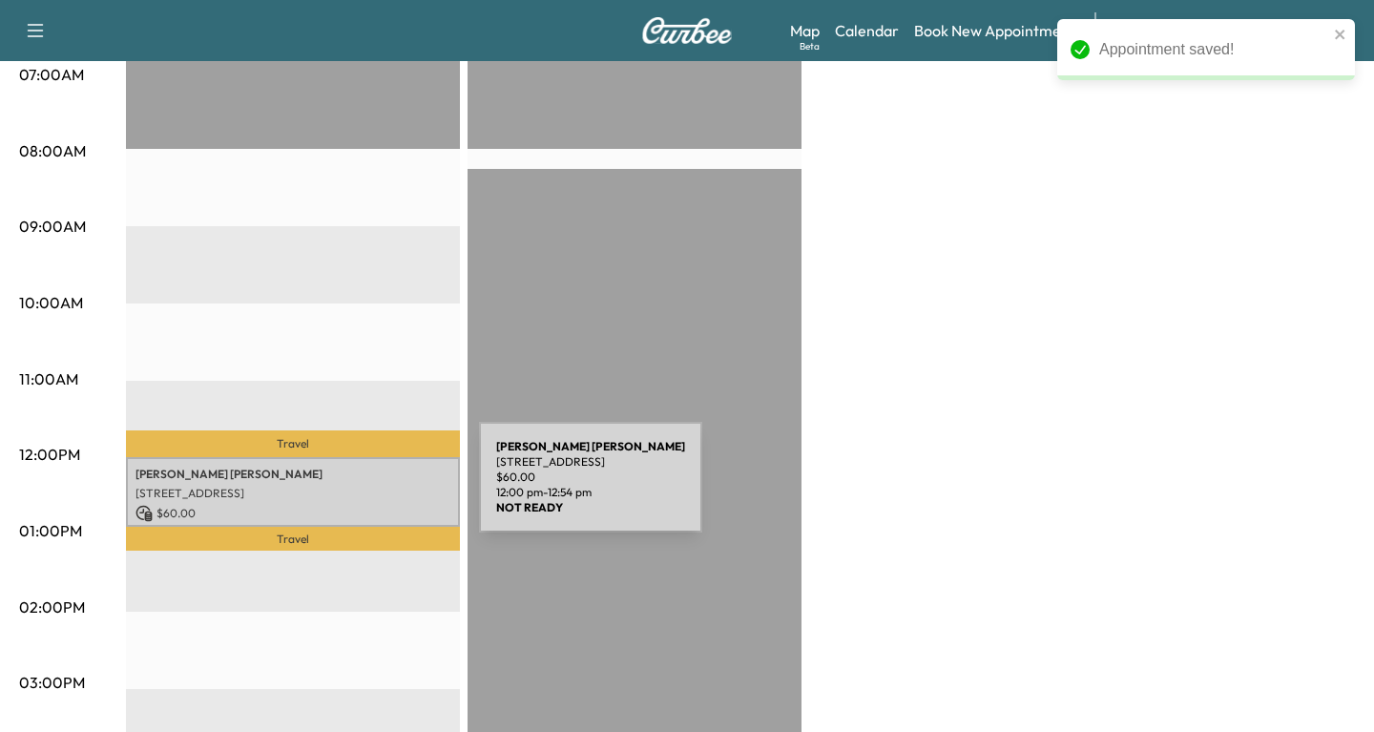
click at [336, 489] on p "[STREET_ADDRESS]" at bounding box center [292, 493] width 315 height 15
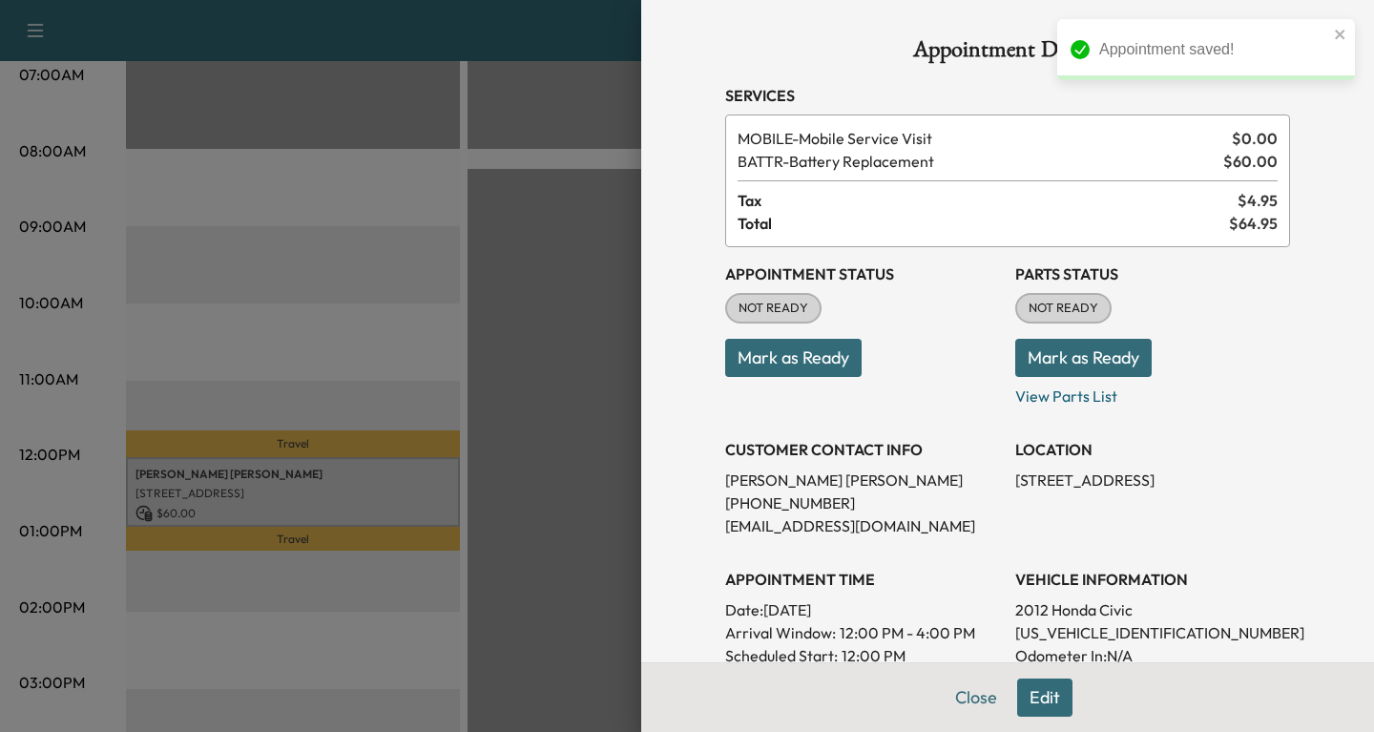
click at [1050, 702] on button "Edit" at bounding box center [1044, 697] width 55 height 38
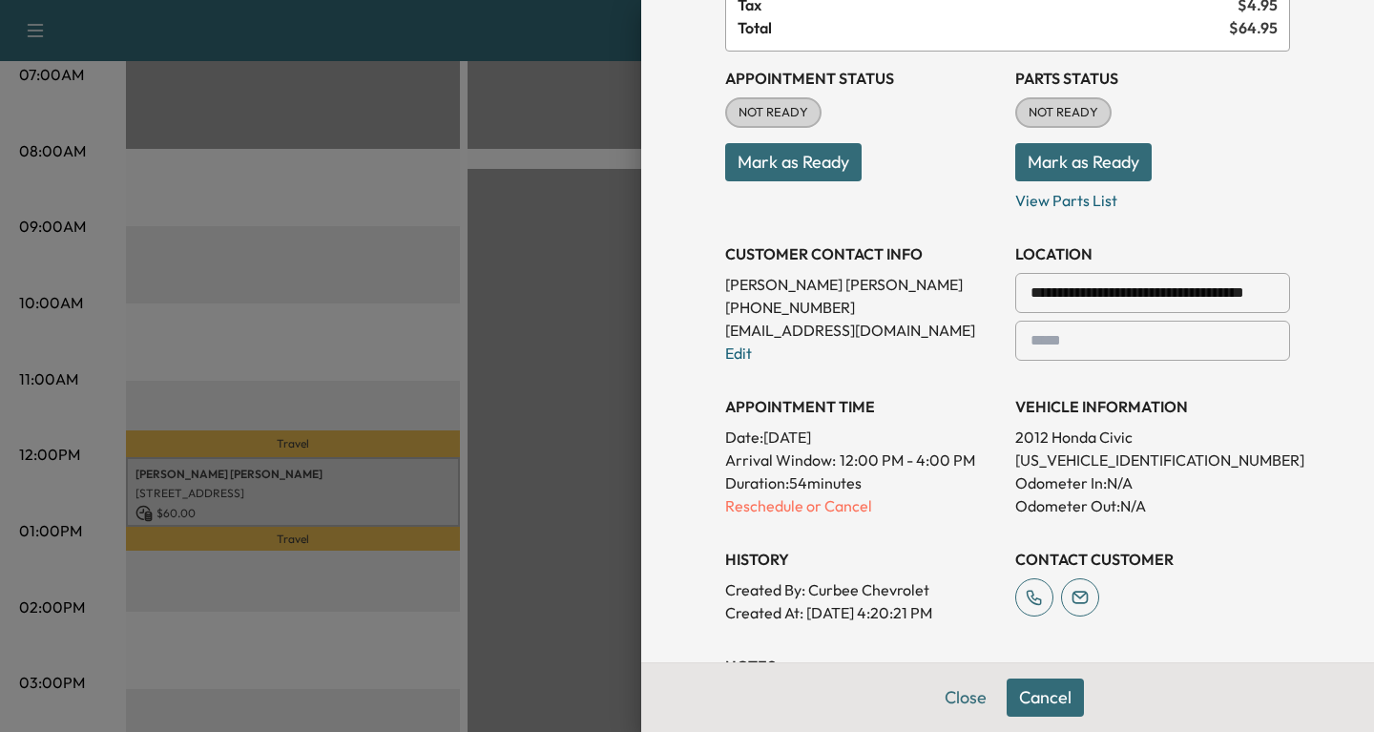
scroll to position [343, 0]
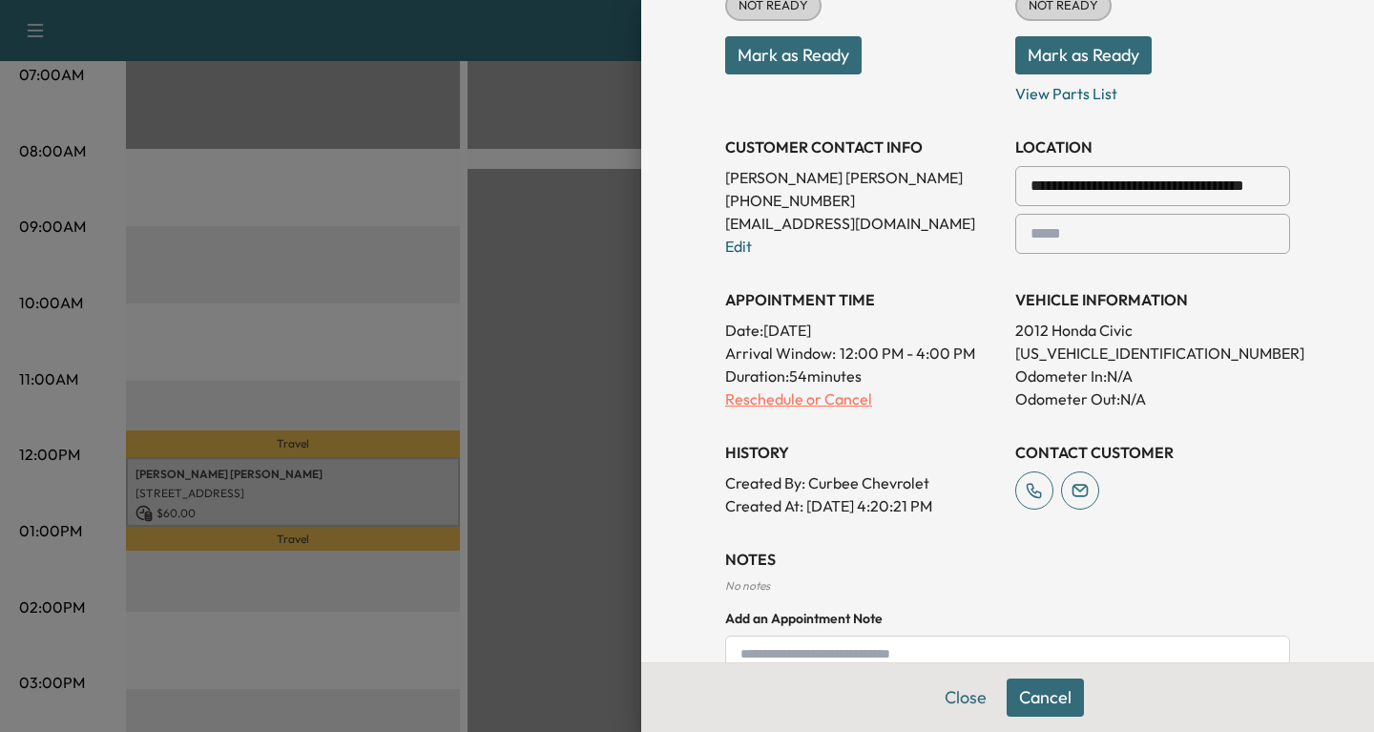
click at [775, 399] on p "Reschedule or Cancel" at bounding box center [862, 398] width 275 height 23
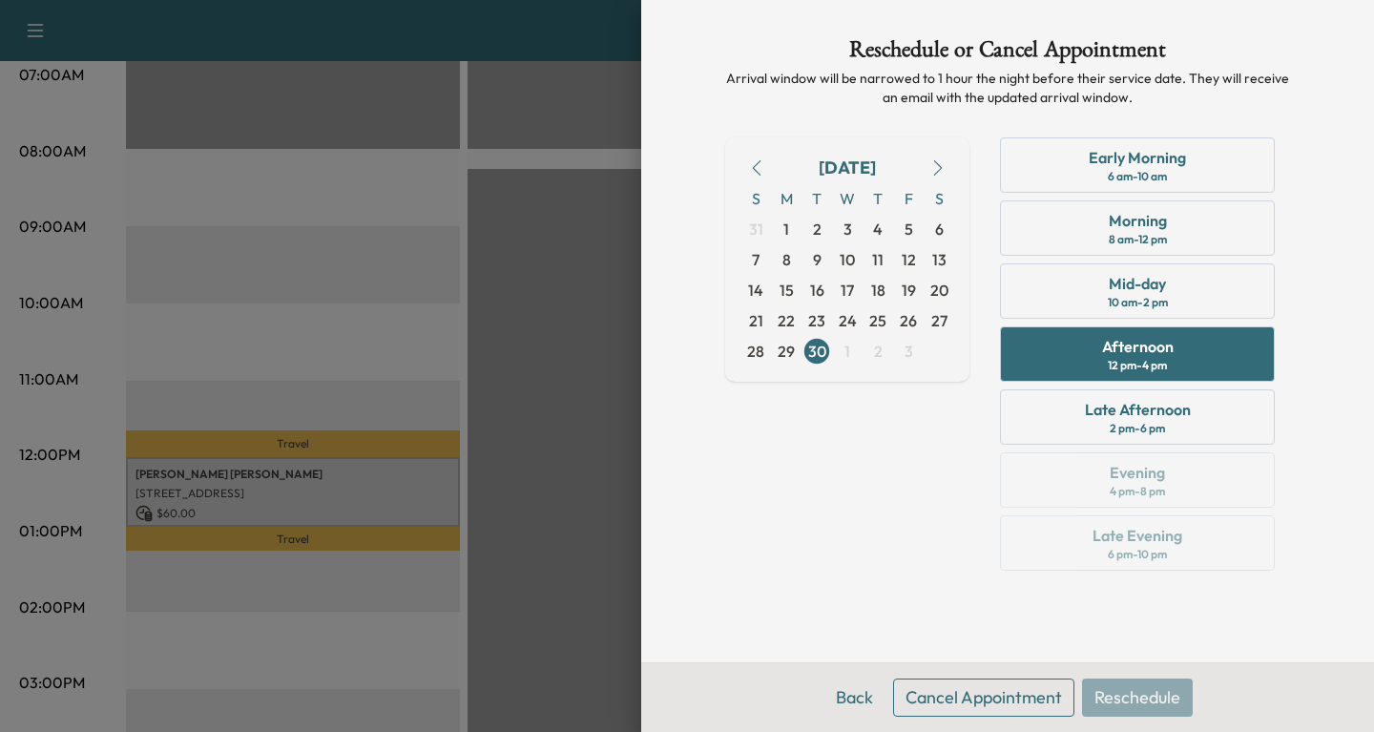
click at [1012, 709] on button "Cancel Appointment" at bounding box center [983, 697] width 181 height 38
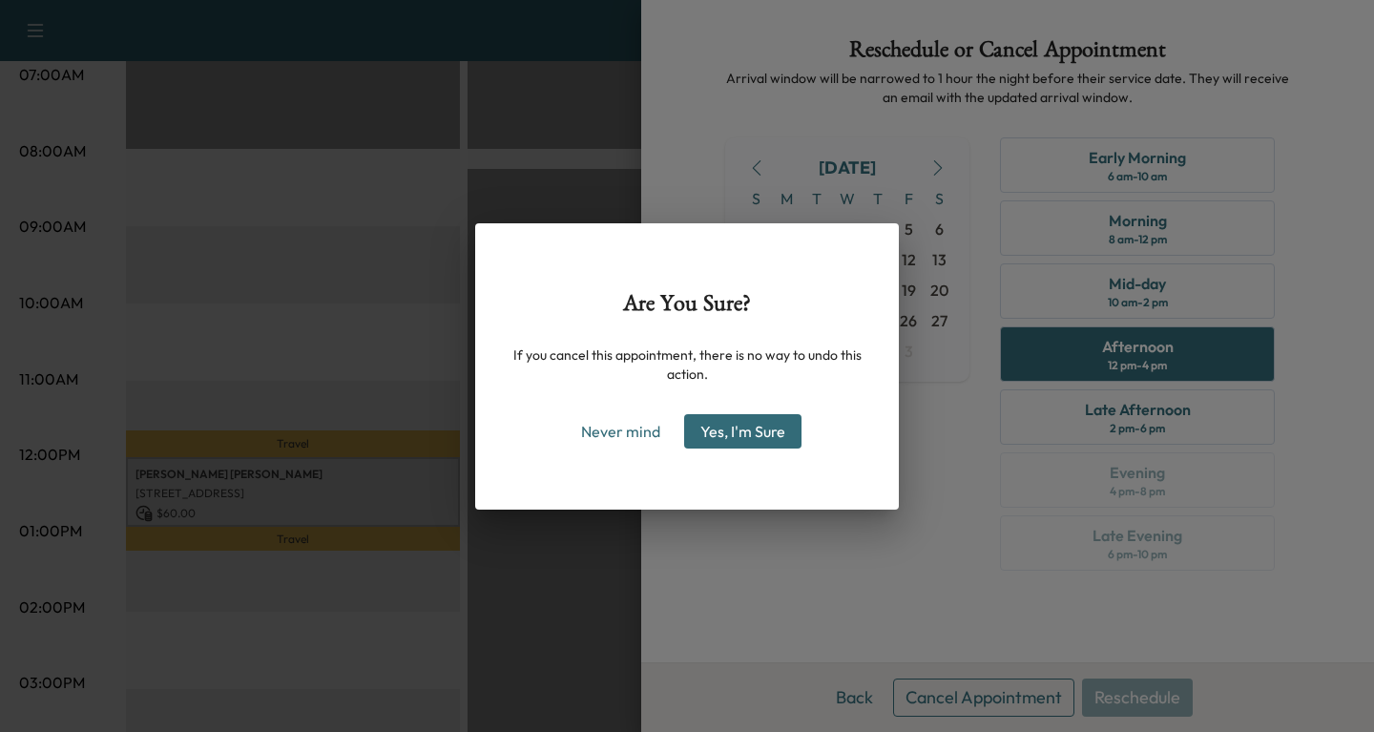
click at [711, 469] on div "Are You Sure? If you cancel this appointment, there is no way to undo this acti…" at bounding box center [687, 366] width 424 height 286
click at [715, 440] on button "Yes, I'm Sure" at bounding box center [742, 431] width 117 height 34
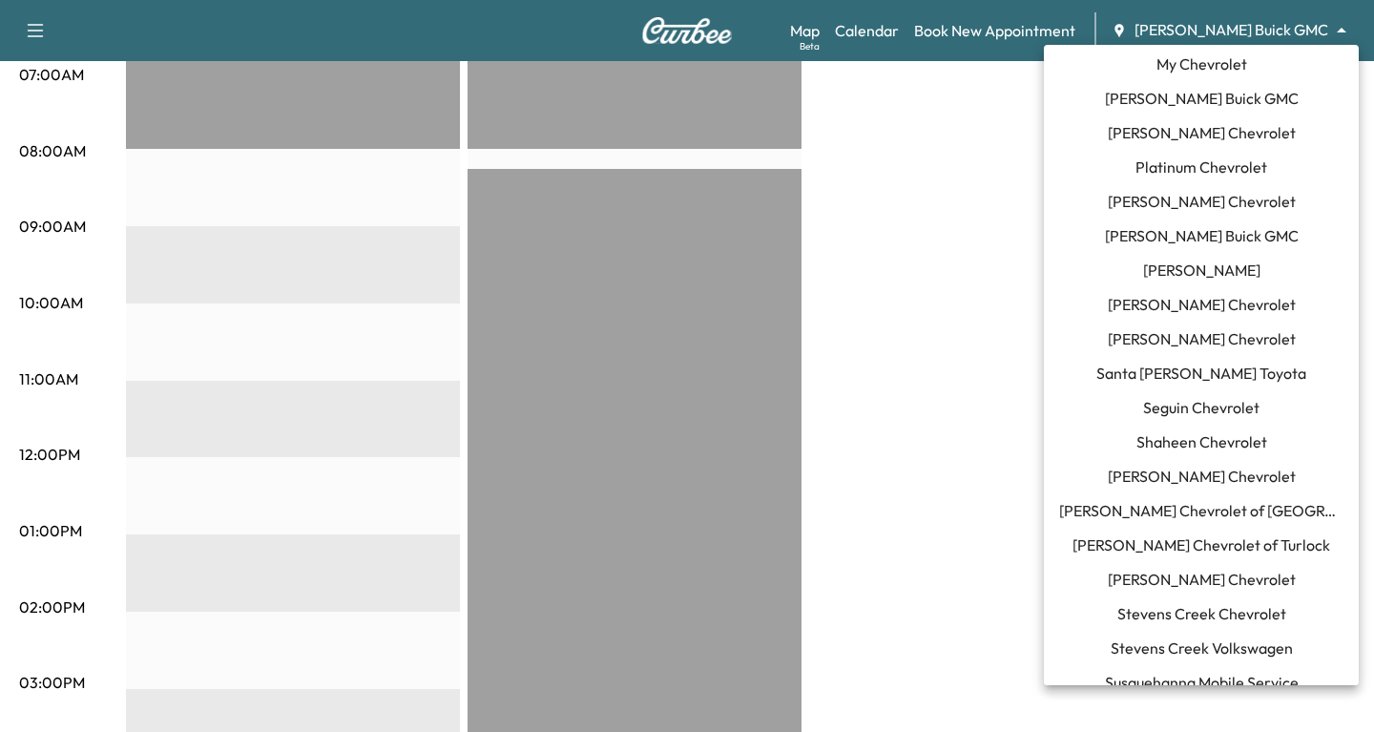
scroll to position [1539, 0]
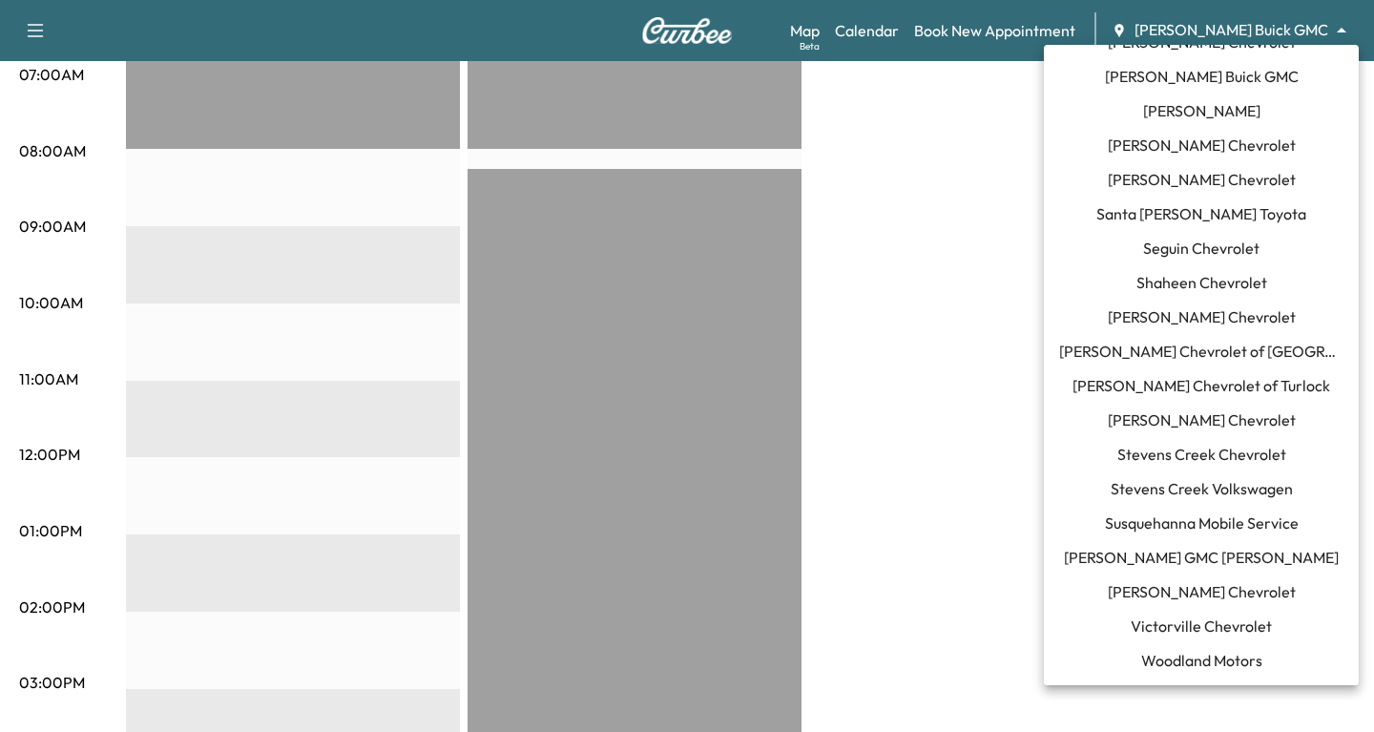
click at [1155, 311] on span "[PERSON_NAME] Chevrolet" at bounding box center [1202, 316] width 188 height 23
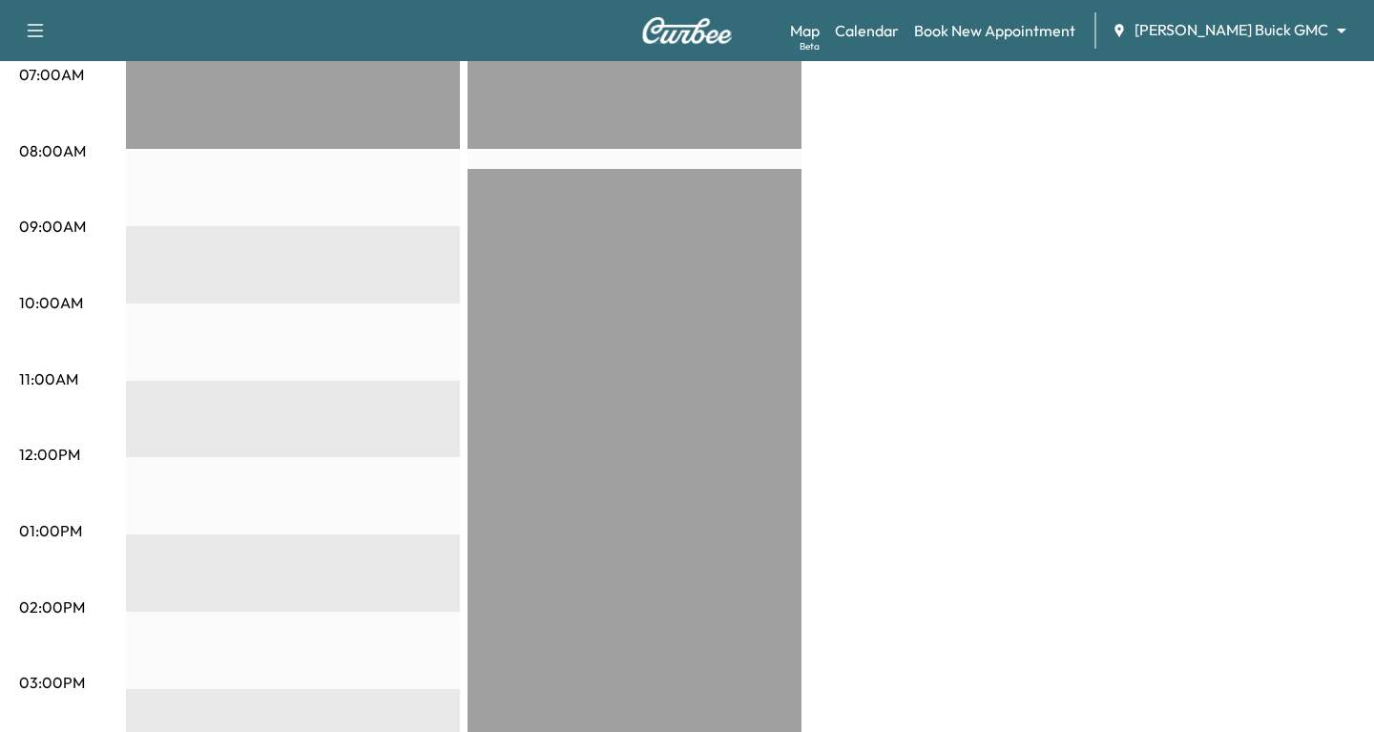
scroll to position [0, 0]
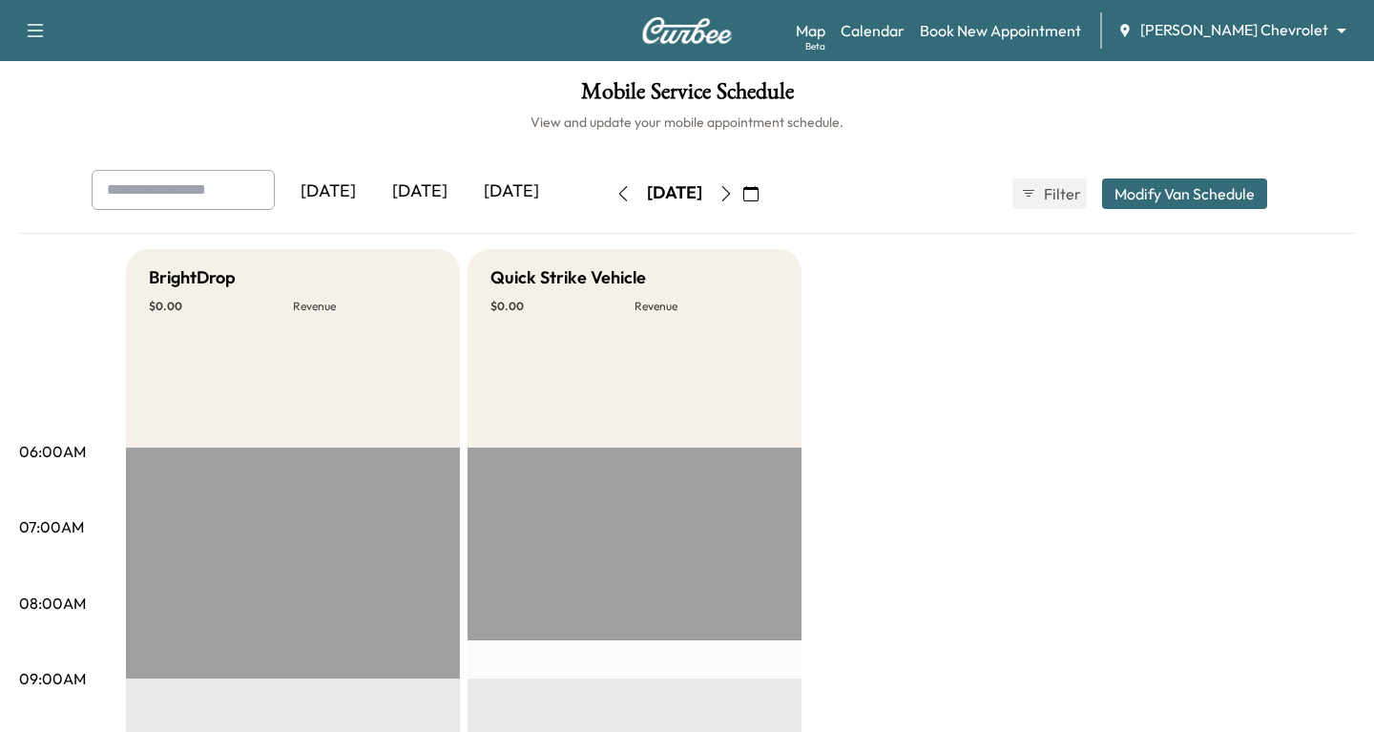
click at [1050, 43] on div "Map Beta Calendar Book New Appointment [PERSON_NAME] Chevrolet ******** ​" at bounding box center [1077, 30] width 563 height 36
click at [1040, 33] on link "Book New Appointment" at bounding box center [1000, 30] width 161 height 23
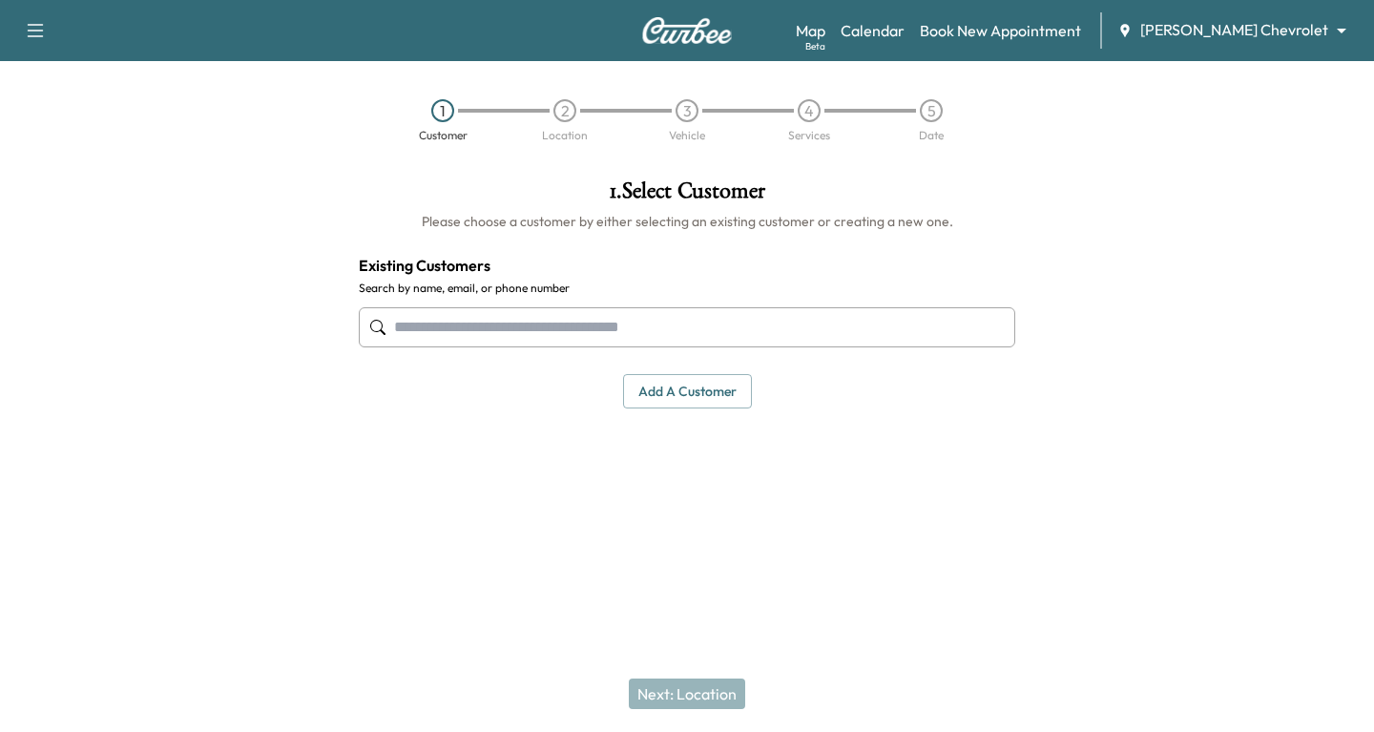
click at [432, 337] on input "text" at bounding box center [687, 327] width 656 height 40
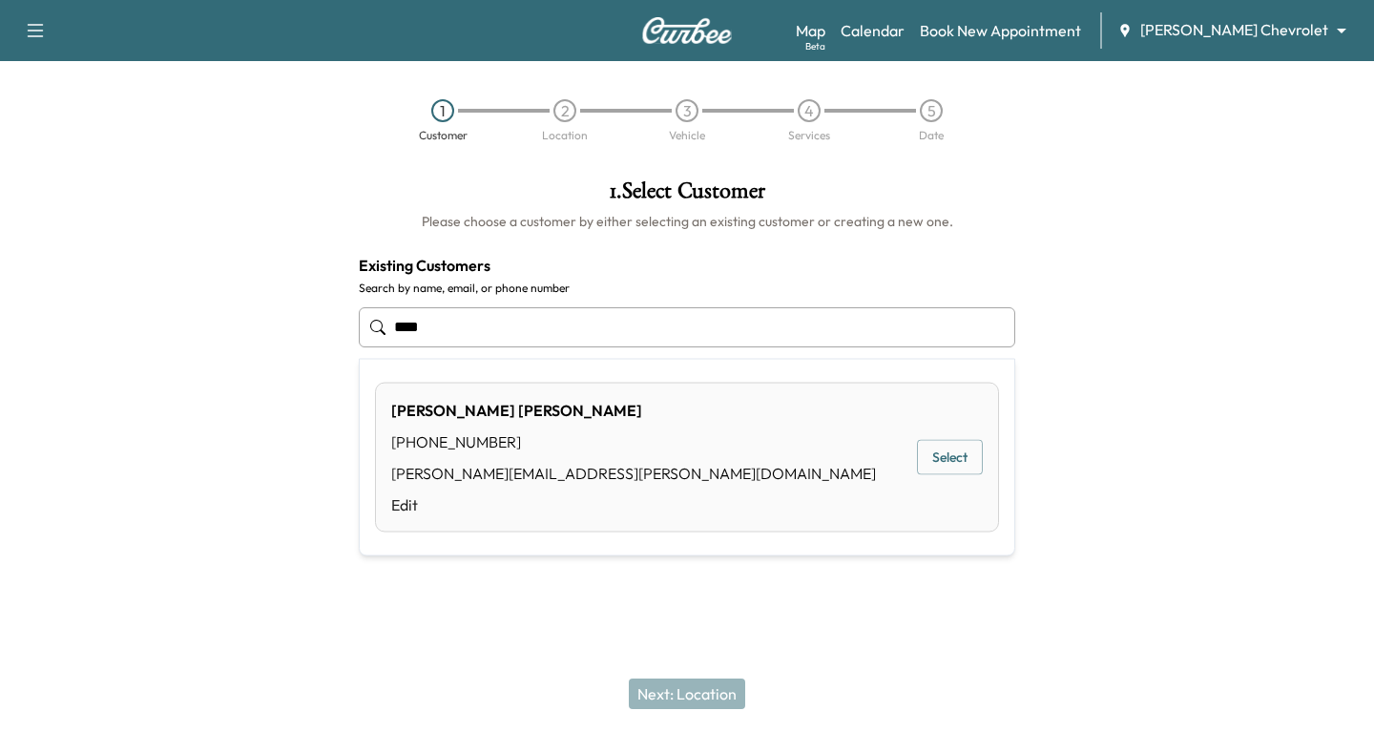
click at [955, 457] on button "Select" at bounding box center [950, 457] width 66 height 35
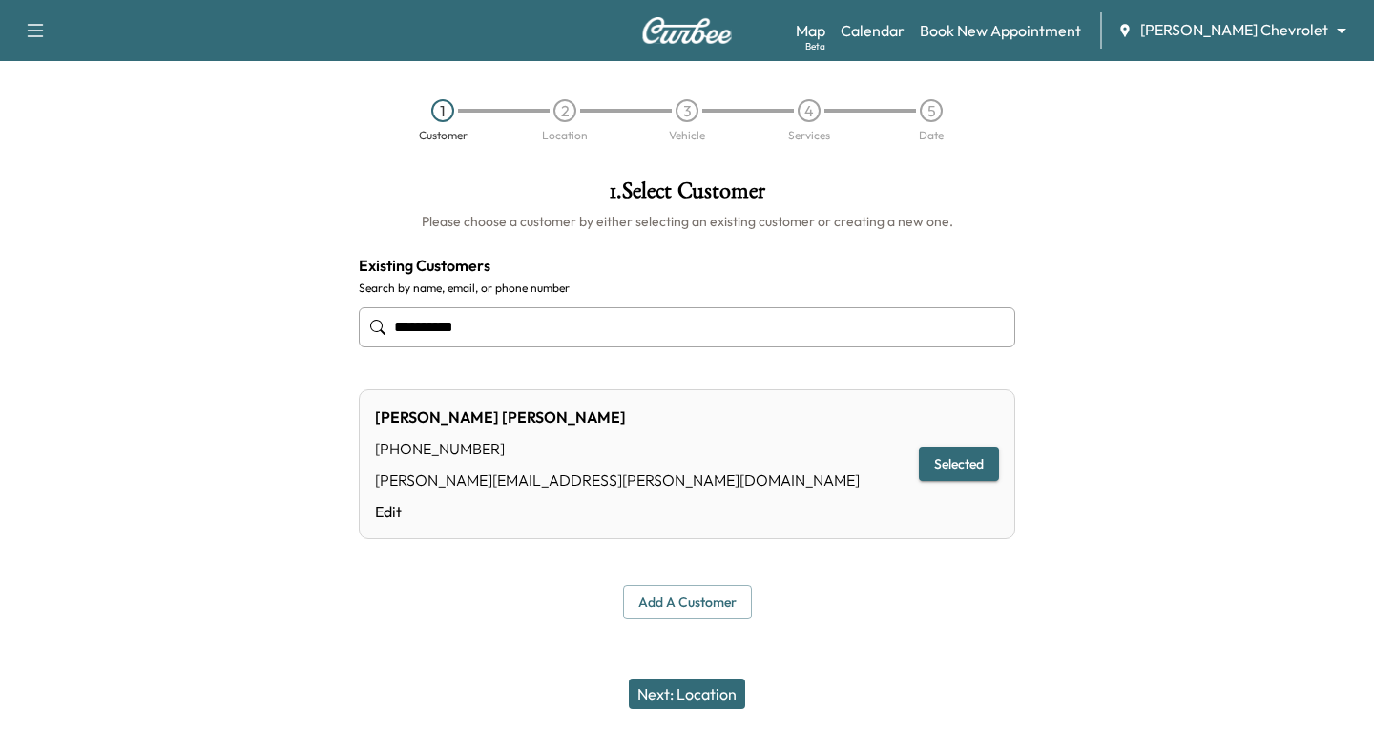
type input "**********"
click at [692, 689] on button "Next: Location" at bounding box center [687, 693] width 116 height 31
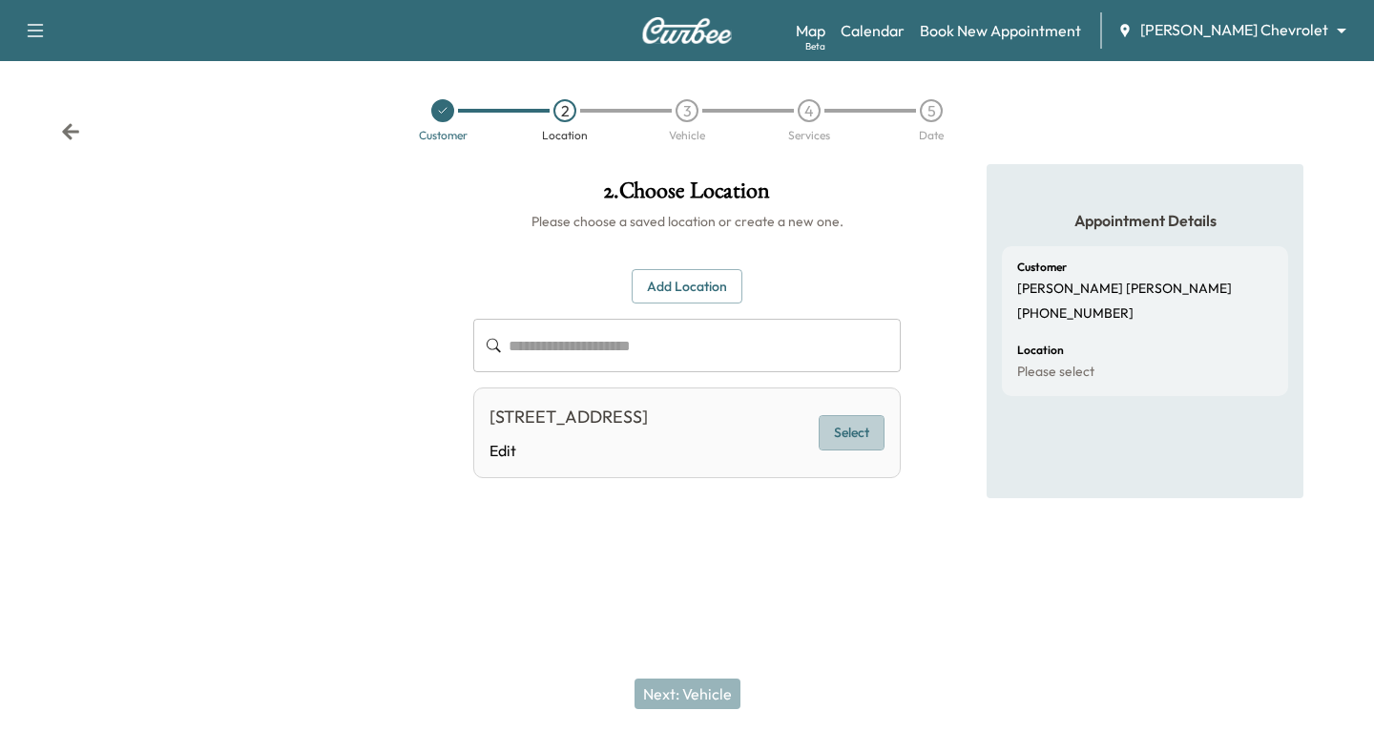
drag, startPoint x: 874, startPoint y: 434, endPoint x: 844, endPoint y: 456, distance: 36.8
click at [874, 434] on button "Select" at bounding box center [852, 432] width 66 height 35
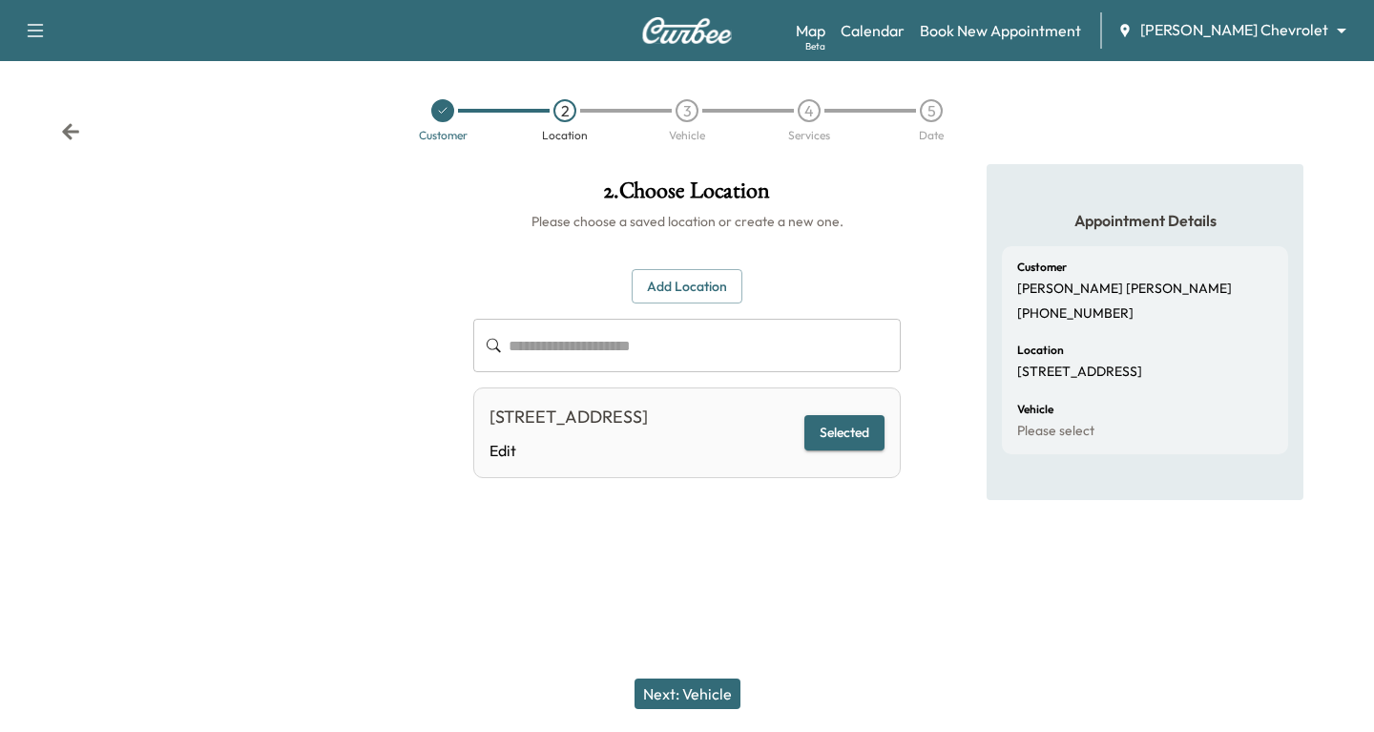
click at [666, 693] on button "Next: Vehicle" at bounding box center [688, 693] width 106 height 31
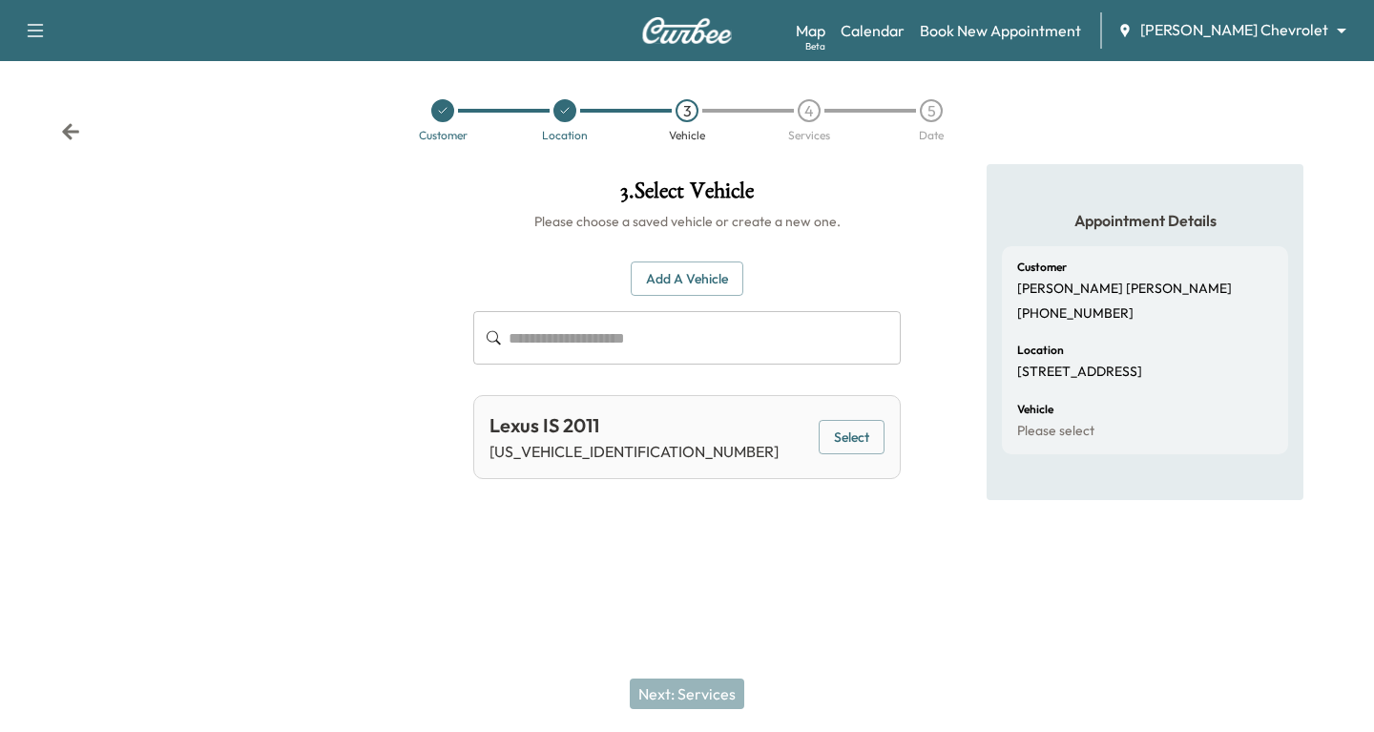
click at [859, 438] on button "Select" at bounding box center [852, 437] width 66 height 35
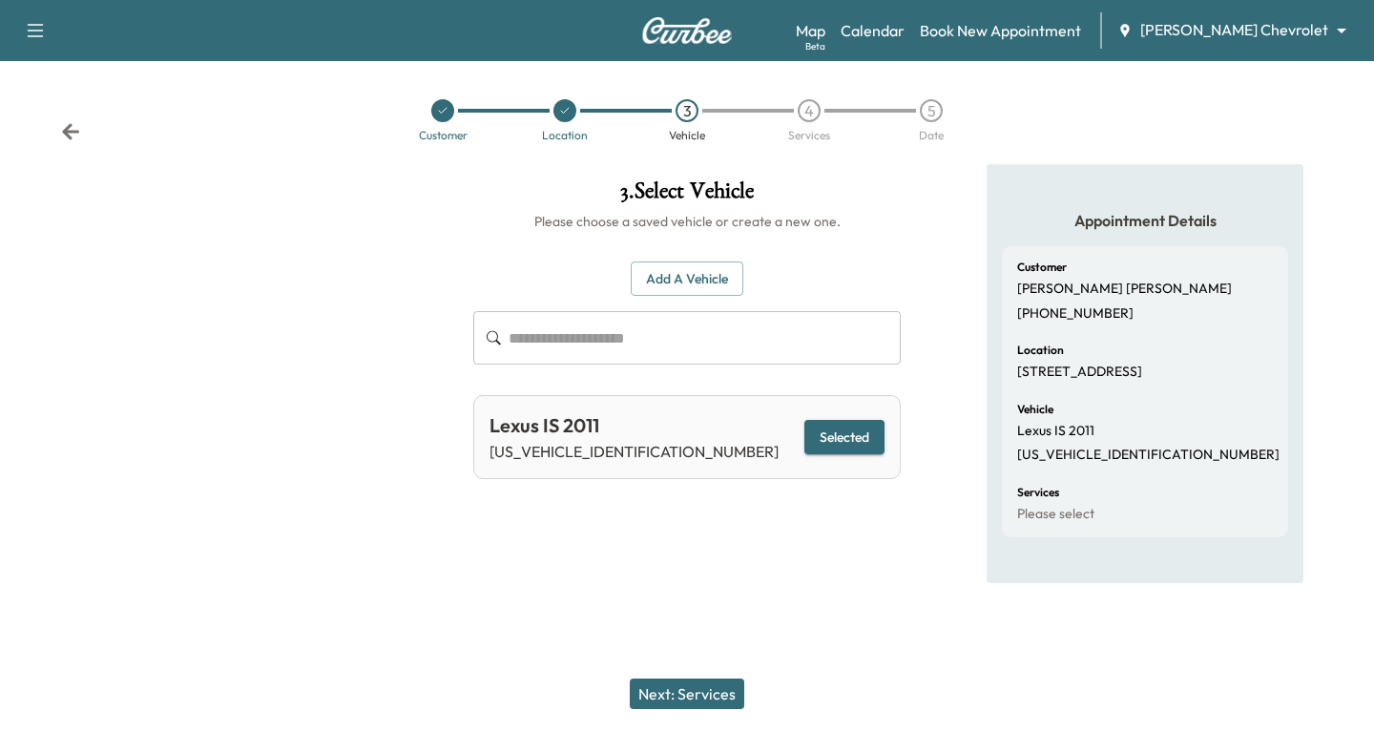
click at [684, 685] on button "Next: Services" at bounding box center [687, 693] width 115 height 31
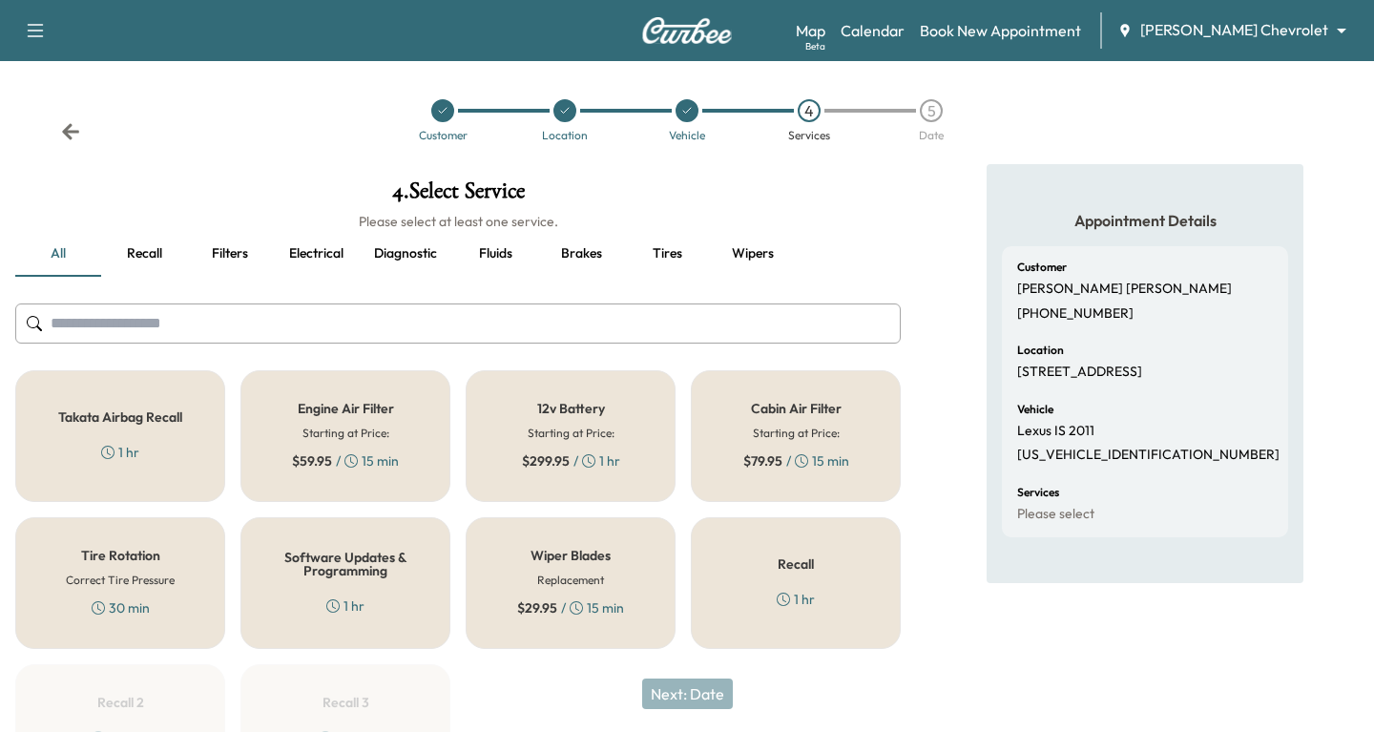
click at [390, 443] on div "Engine Air Filter Starting at Price: $ 59.95 / 15 min" at bounding box center [345, 436] width 210 height 132
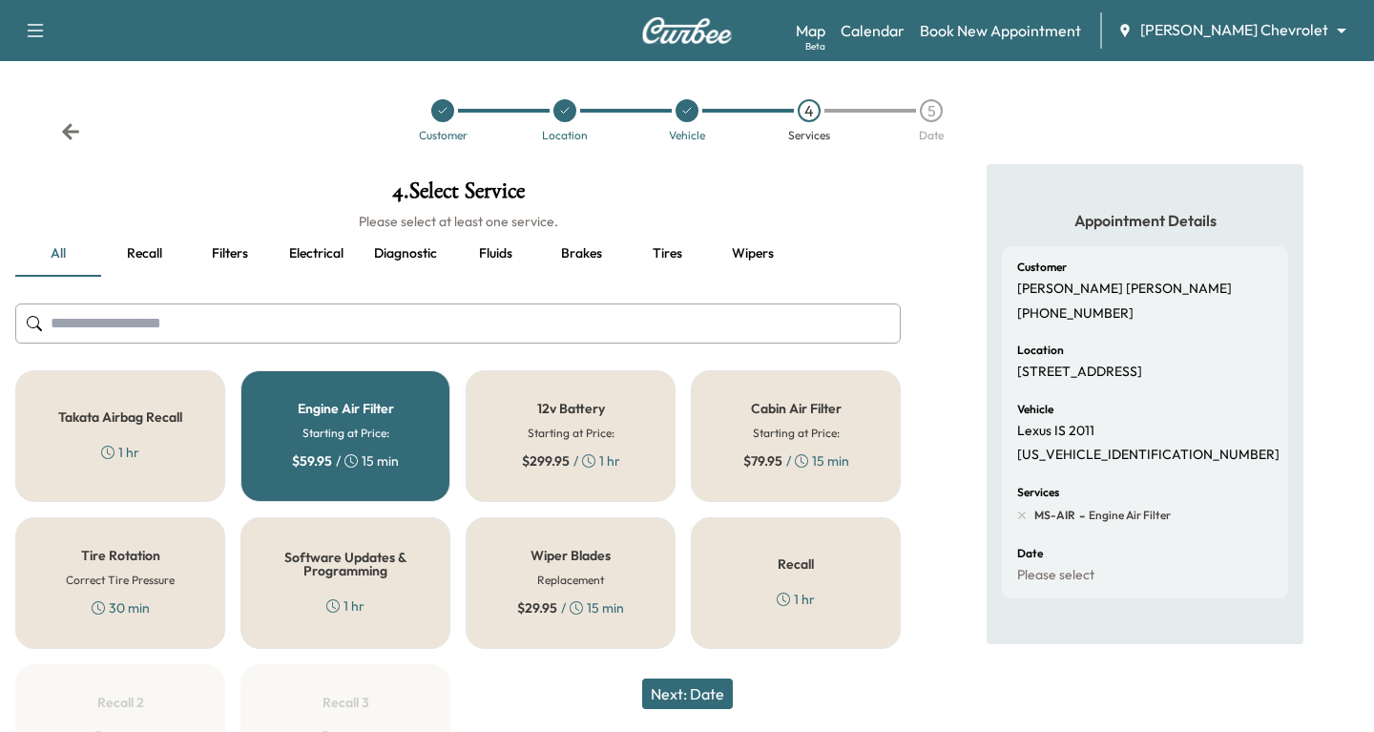
click at [704, 690] on button "Next: Date" at bounding box center [687, 693] width 91 height 31
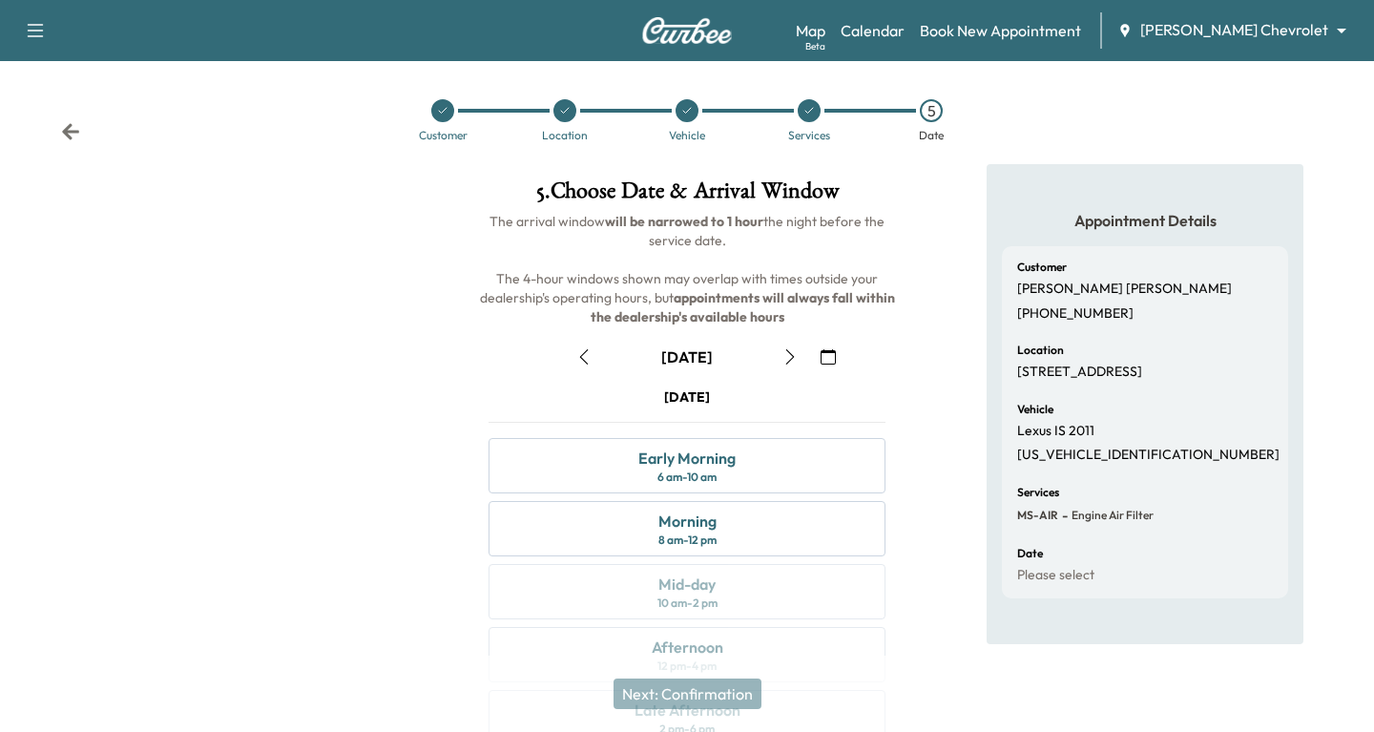
click at [787, 352] on icon "button" at bounding box center [789, 356] width 15 height 15
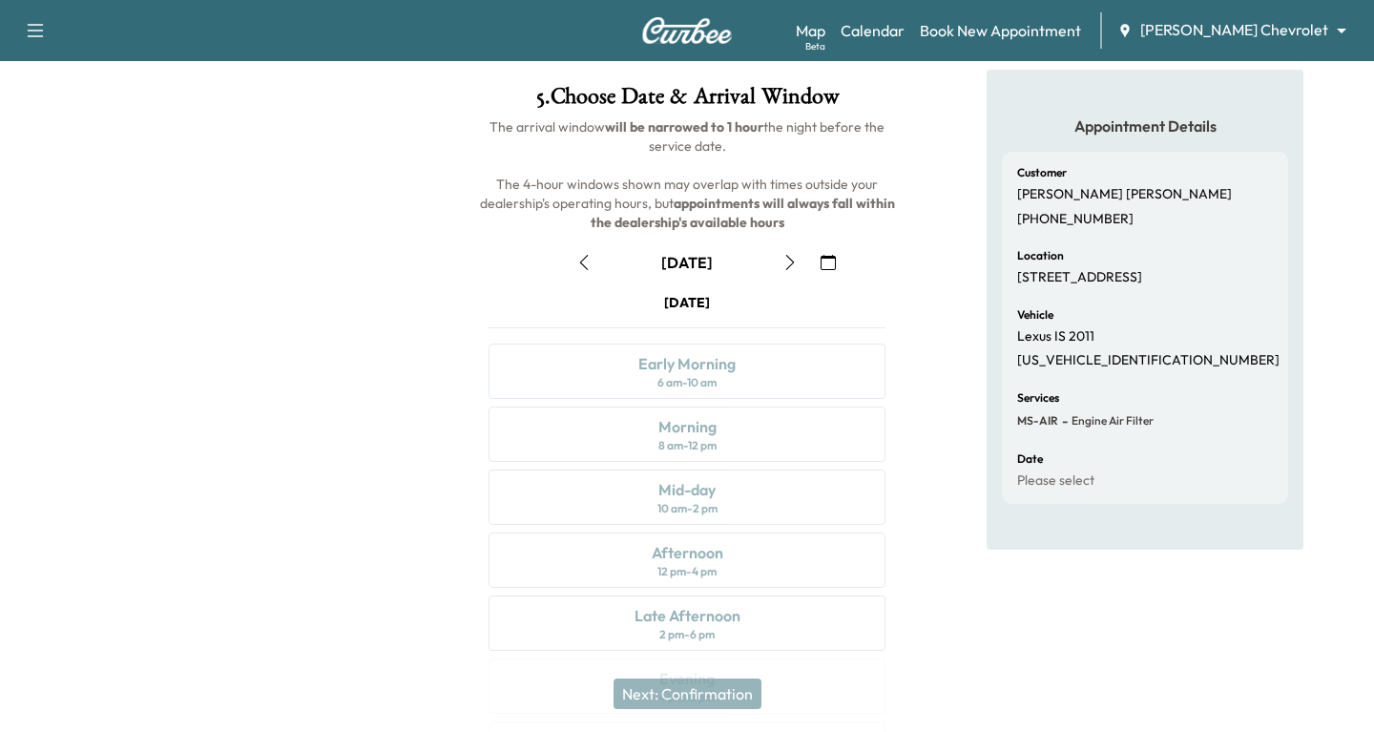
scroll to position [89, 0]
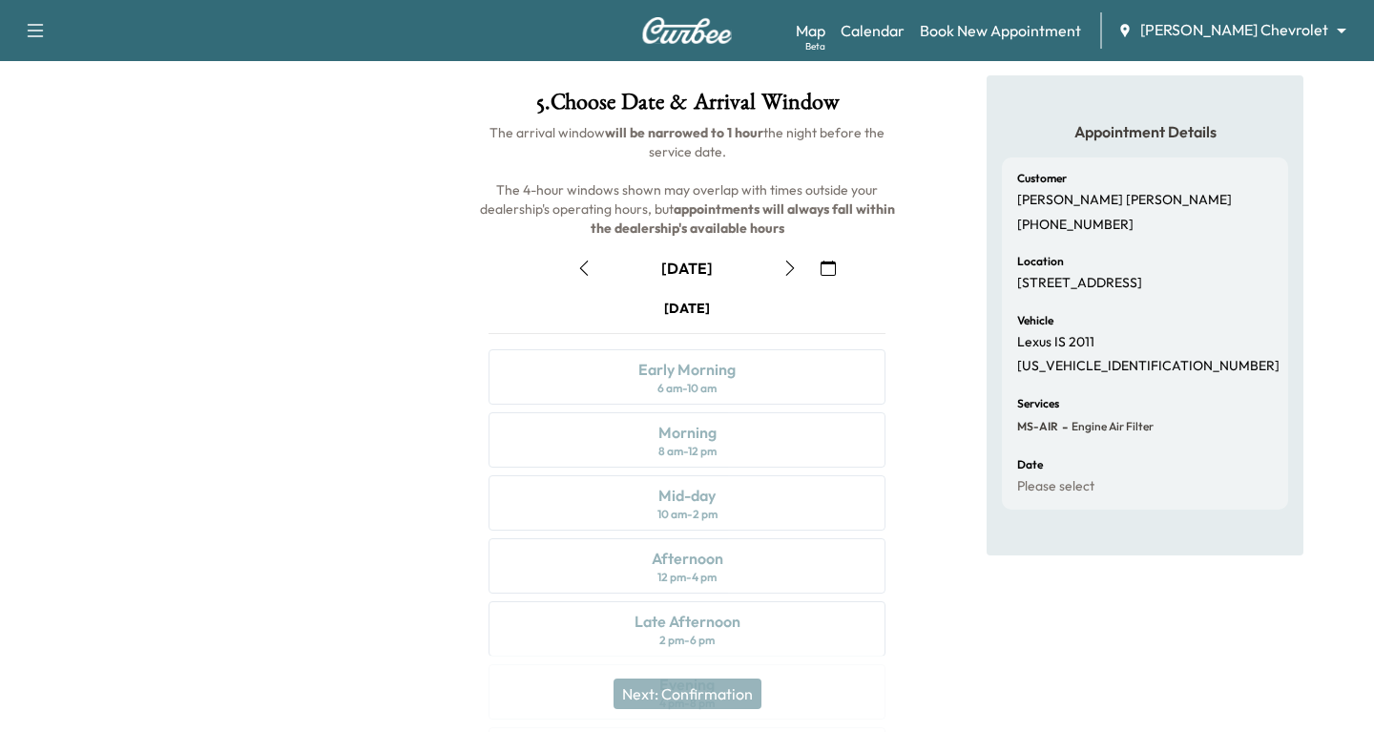
click at [787, 267] on icon "button" at bounding box center [789, 267] width 15 height 15
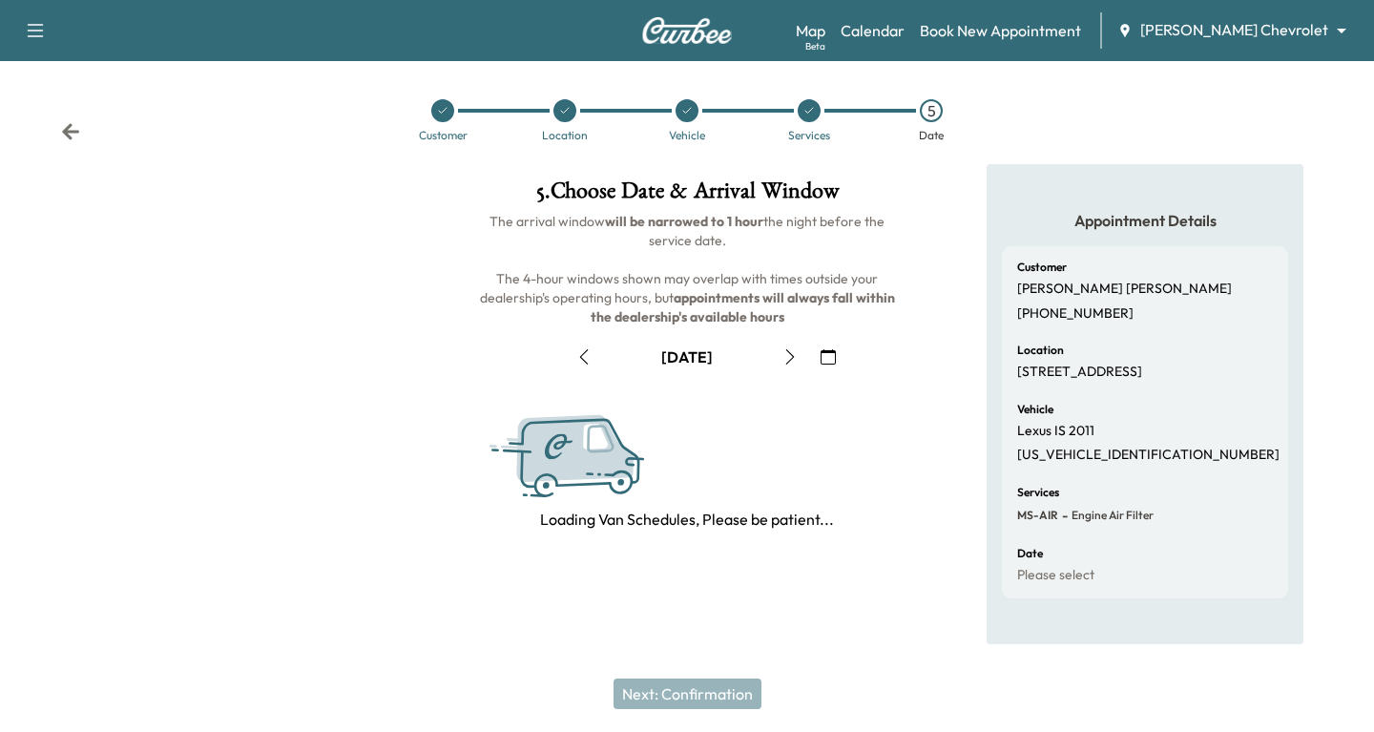
scroll to position [0, 0]
click at [787, 267] on h6 "The arrival window will be narrowed to 1 hour the night before the service date…" at bounding box center [686, 269] width 427 height 115
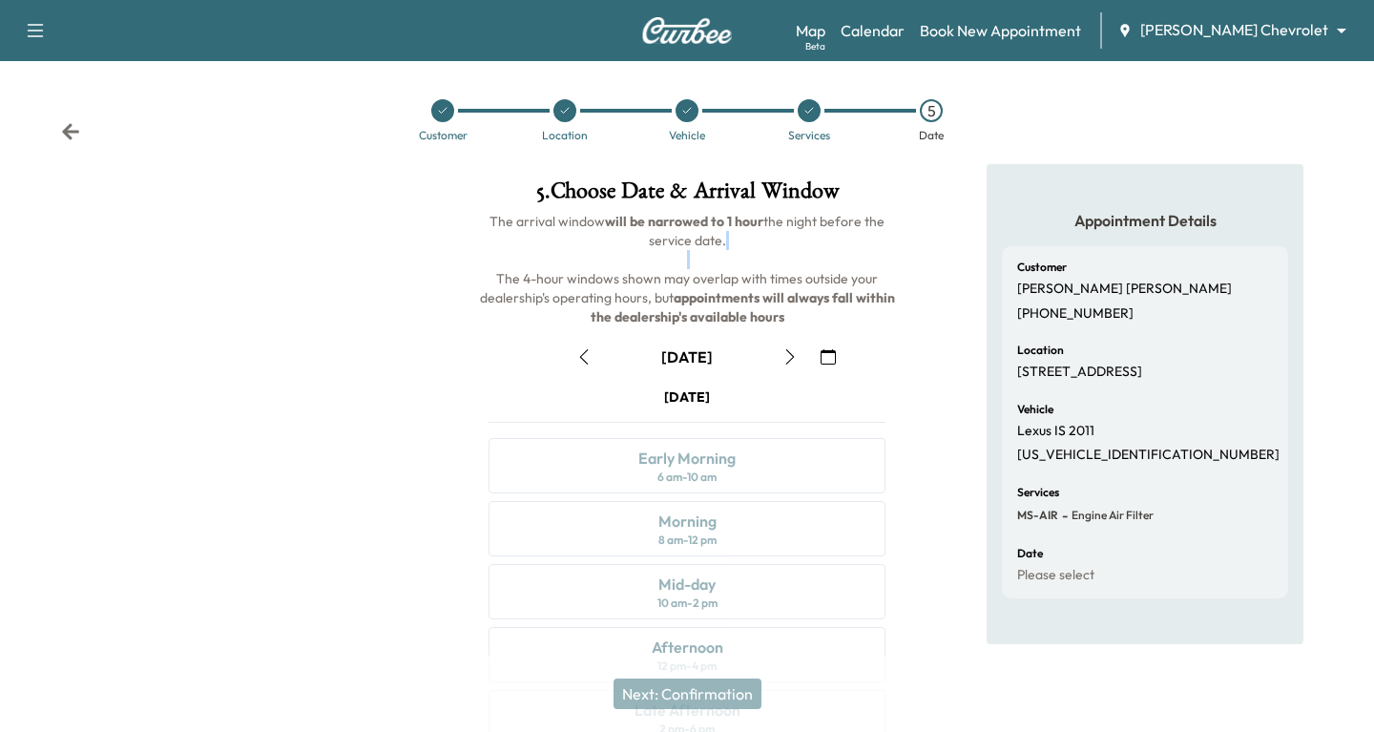
click at [787, 267] on h6 "The arrival window will be narrowed to 1 hour the night before the service date…" at bounding box center [686, 269] width 427 height 115
click at [786, 347] on button "button" at bounding box center [790, 357] width 32 height 31
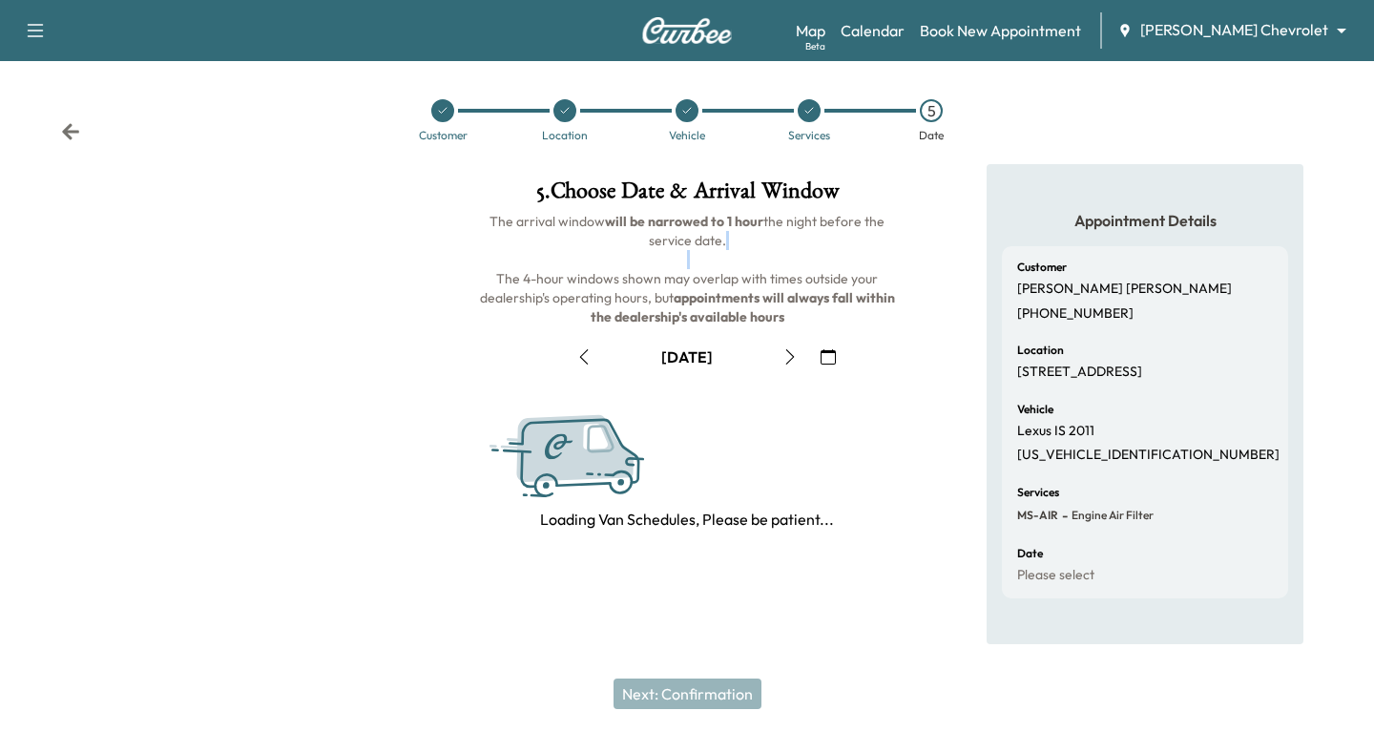
click at [786, 347] on button "button" at bounding box center [790, 357] width 32 height 31
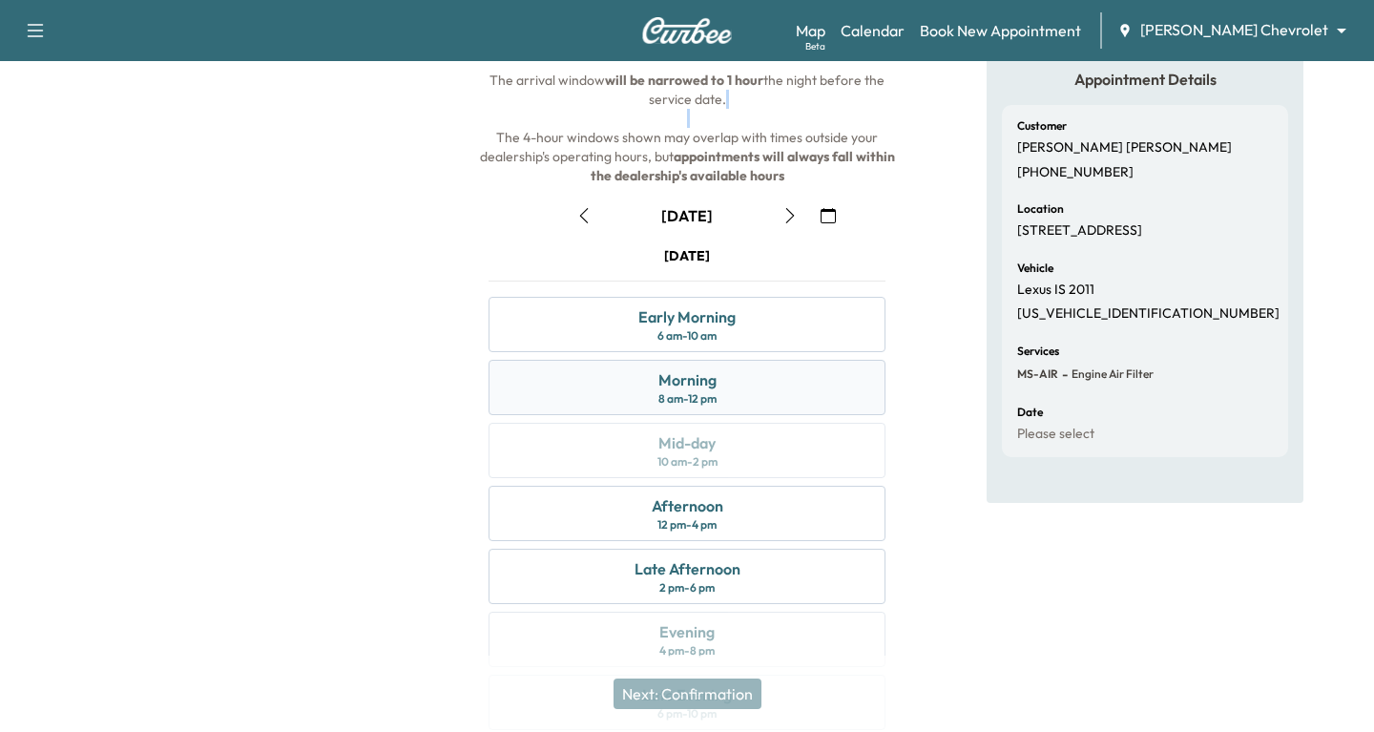
scroll to position [222, 0]
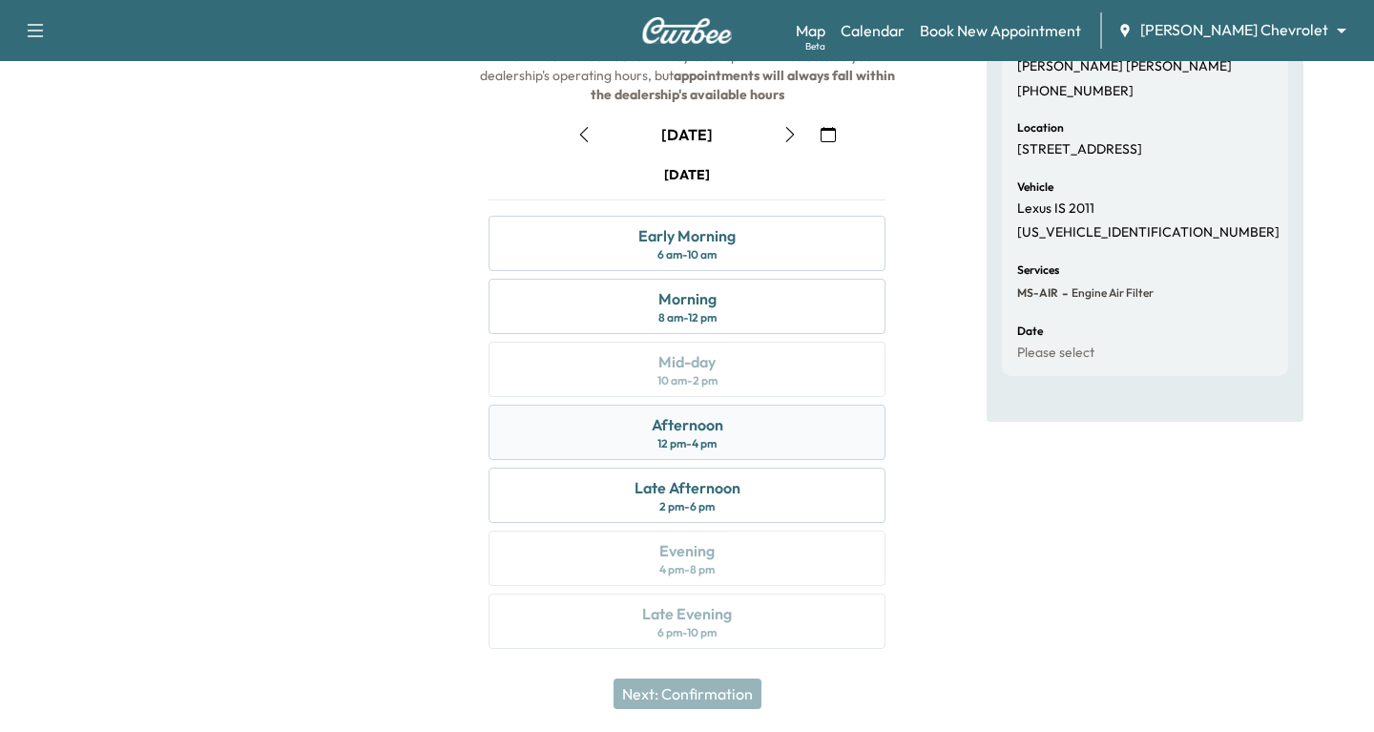
click at [744, 441] on div "Afternoon 12 pm - 4 pm" at bounding box center [687, 432] width 397 height 55
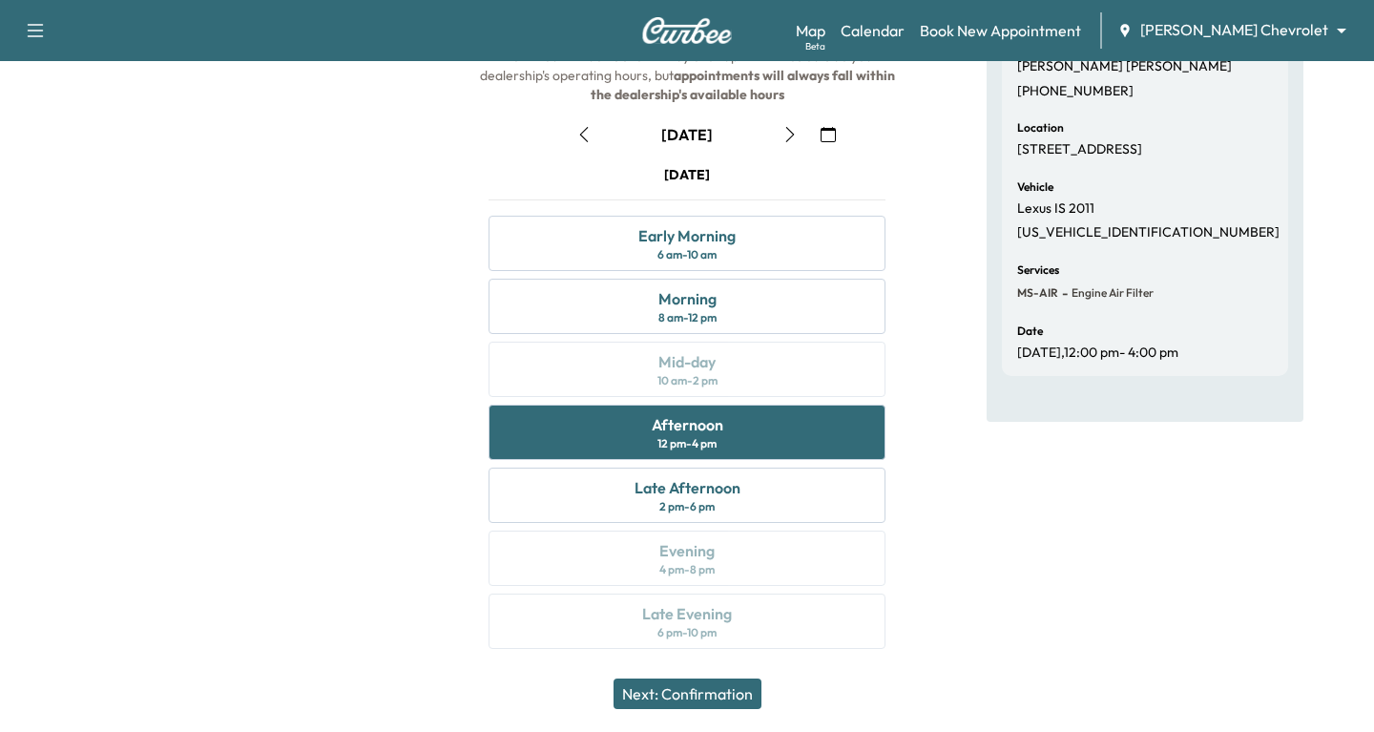
click at [697, 697] on button "Next: Confirmation" at bounding box center [688, 693] width 148 height 31
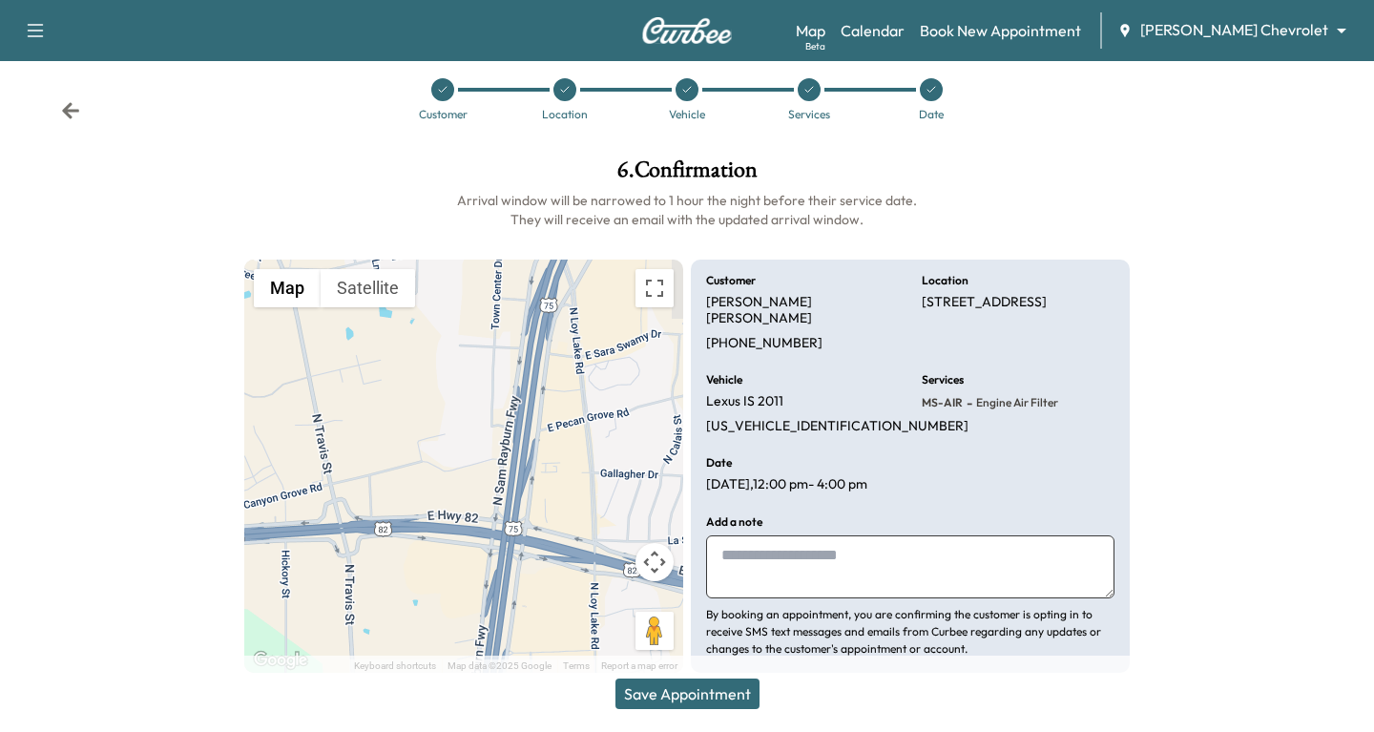
click at [698, 700] on button "Save Appointment" at bounding box center [687, 693] width 144 height 31
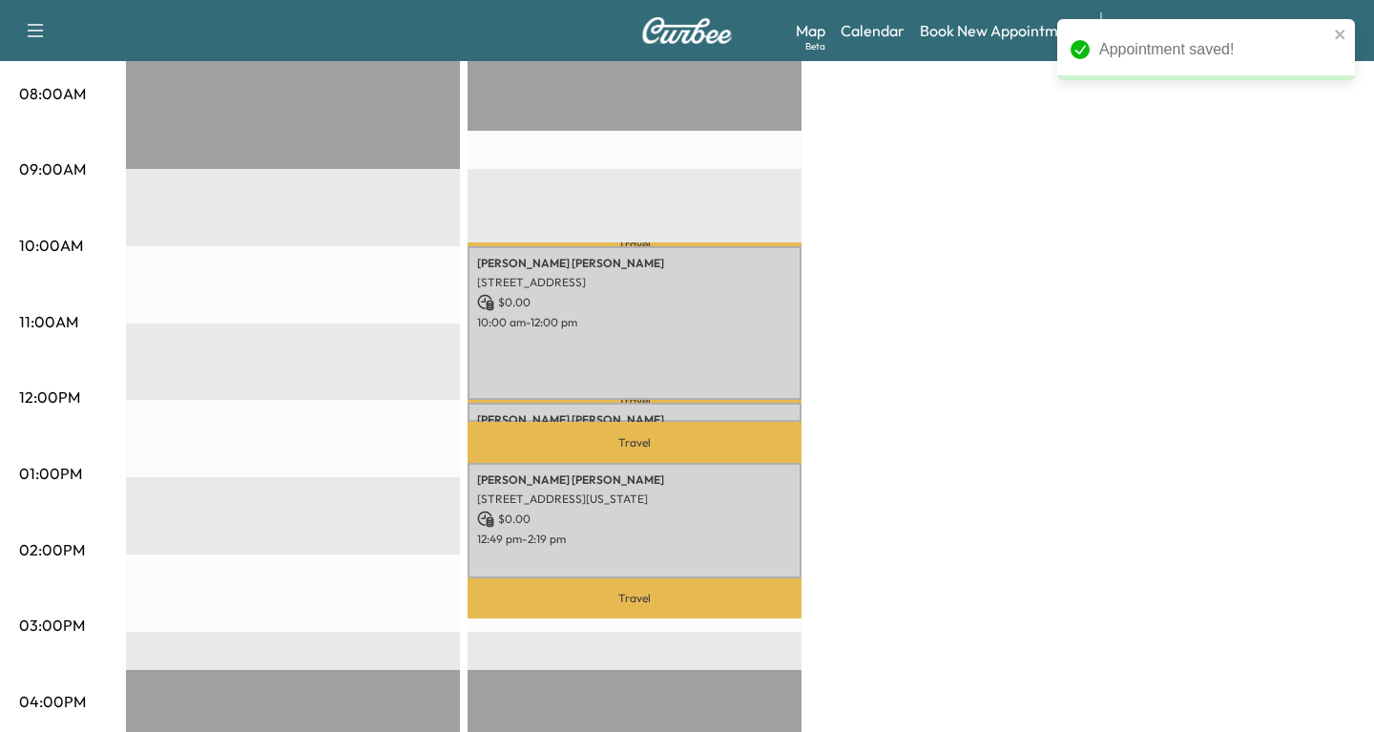
scroll to position [510, 0]
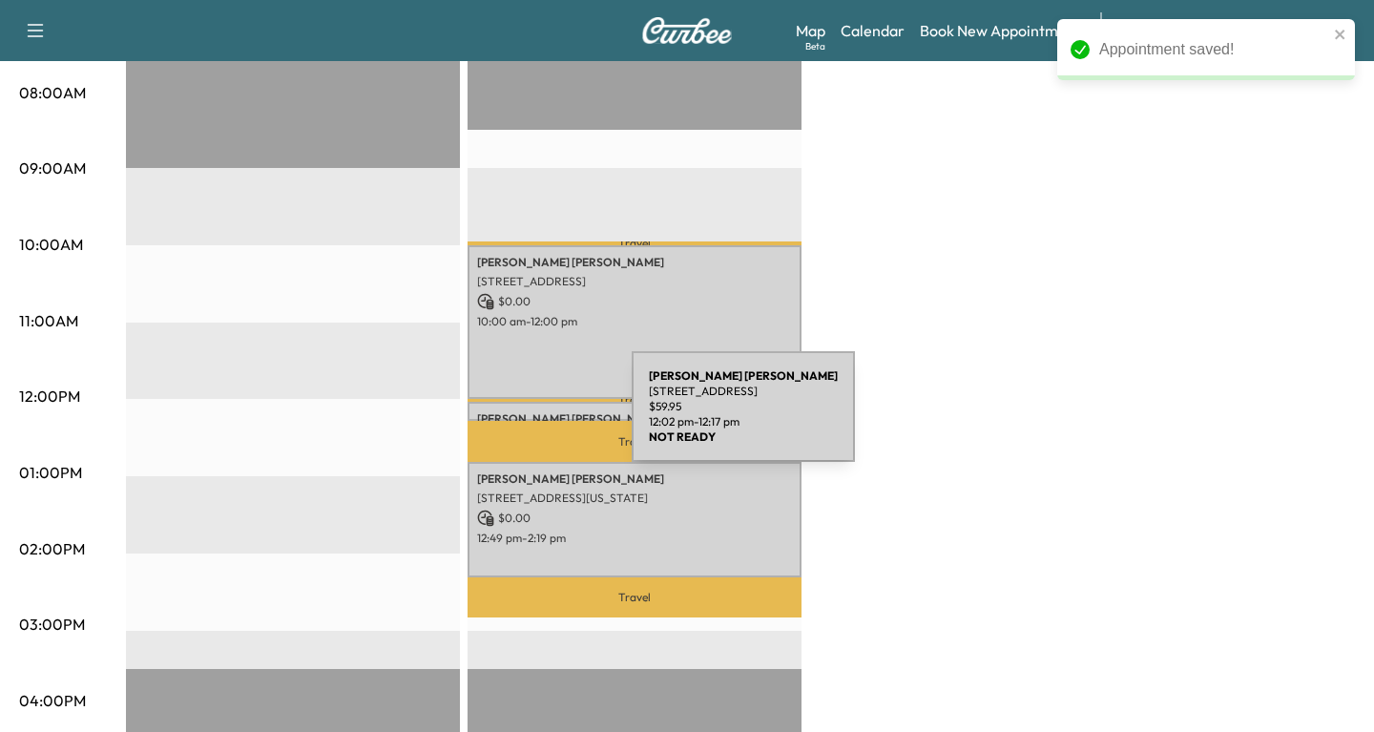
click at [489, 418] on p "[PERSON_NAME]" at bounding box center [634, 418] width 315 height 15
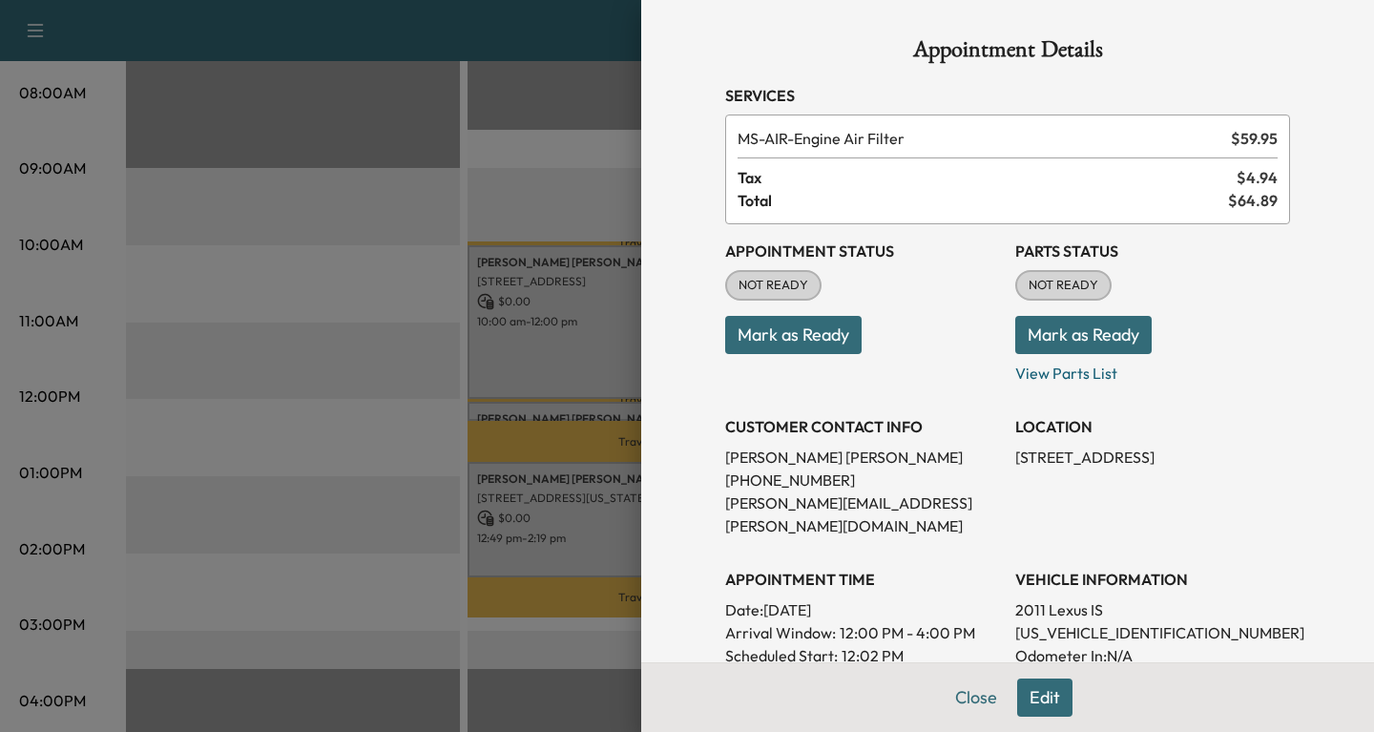
click at [1061, 697] on button "Edit" at bounding box center [1044, 697] width 55 height 38
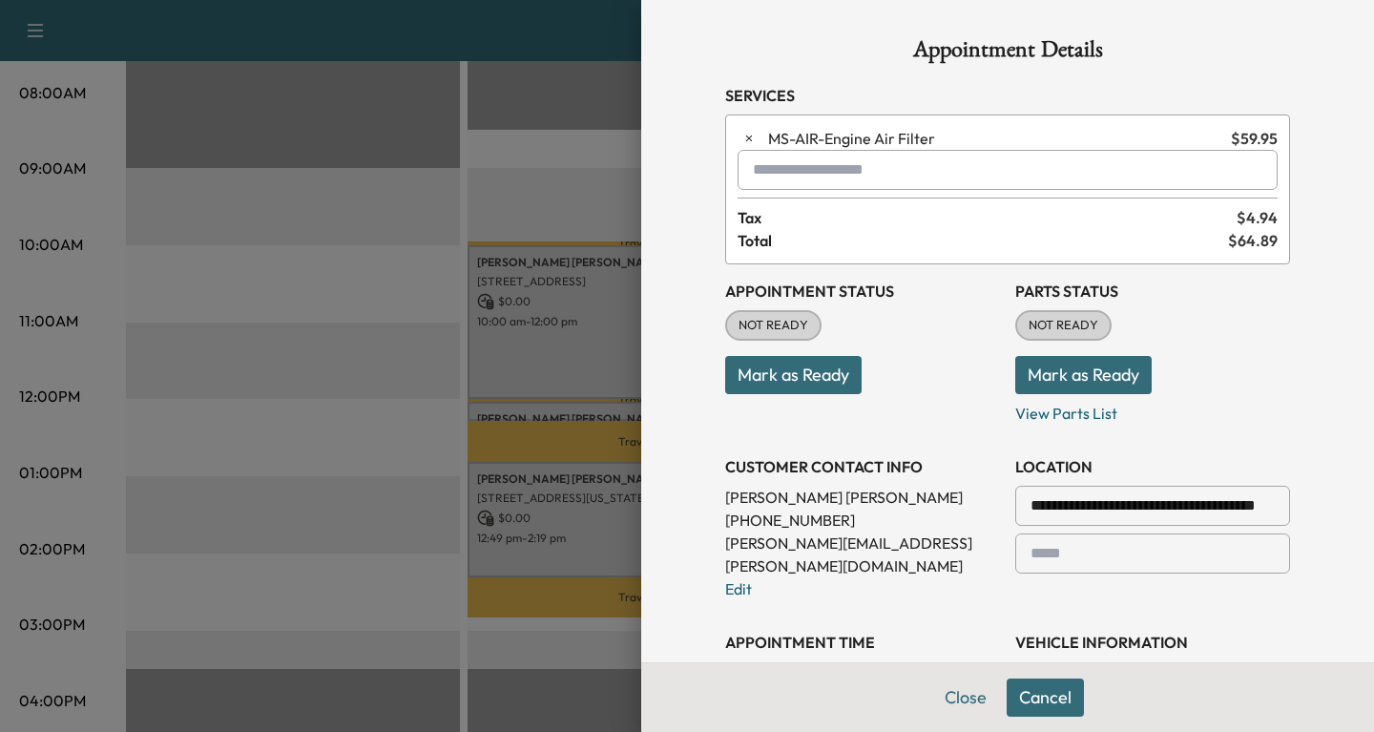
scroll to position [219, 0]
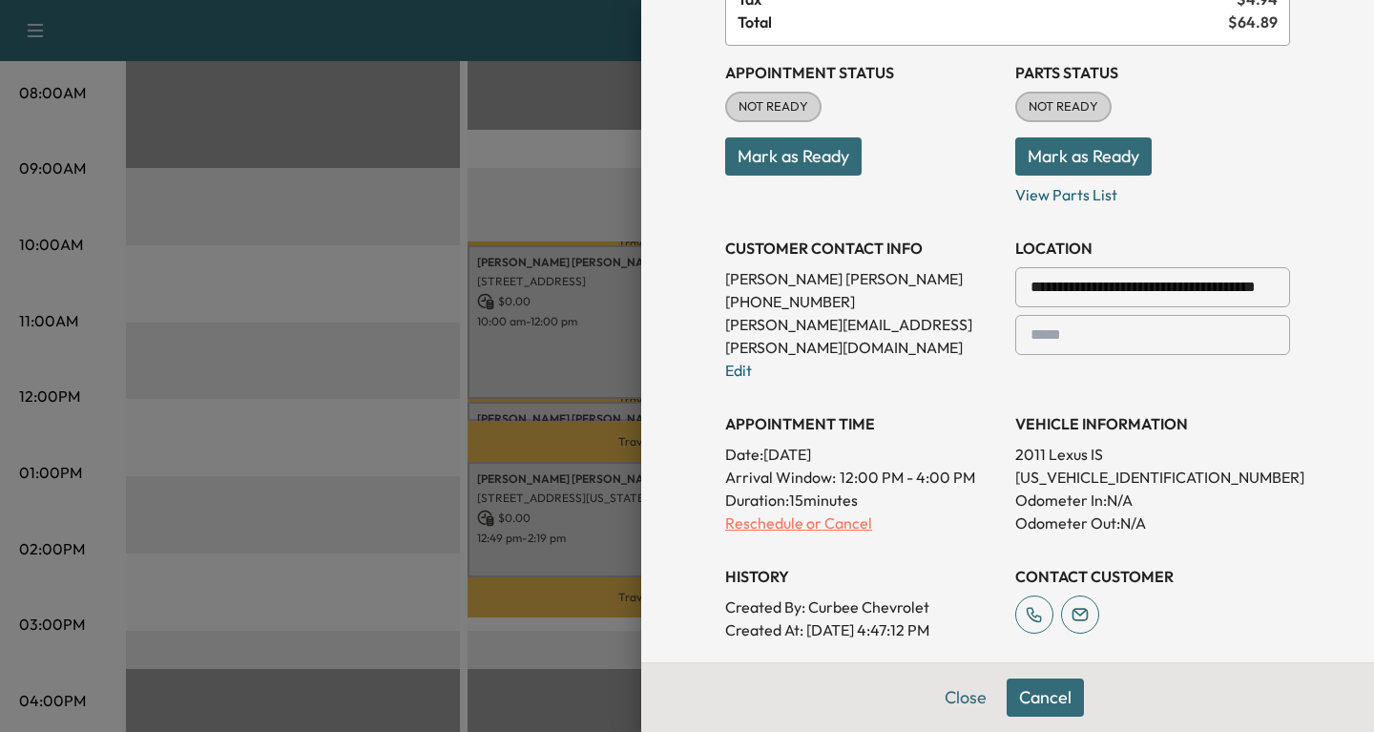
click at [751, 511] on p "Reschedule or Cancel" at bounding box center [862, 522] width 275 height 23
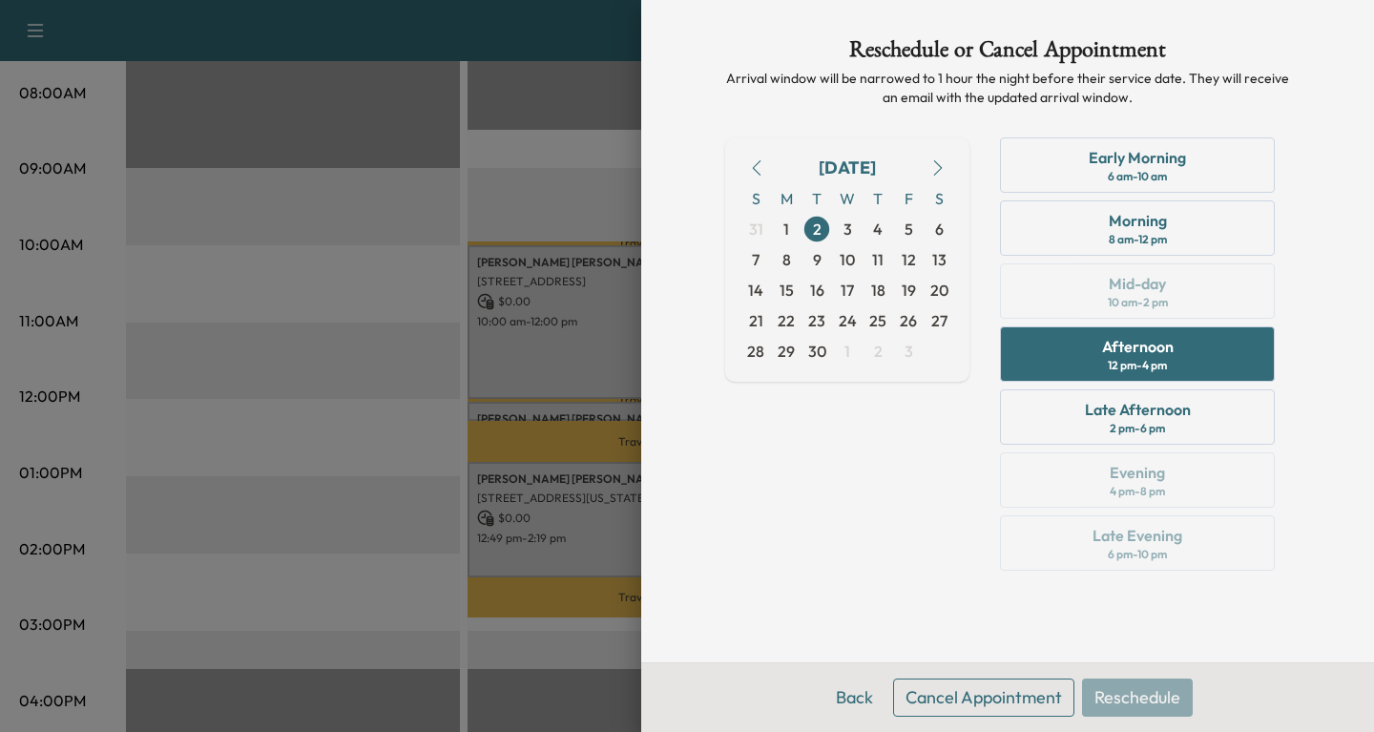
click at [976, 698] on button "Cancel Appointment" at bounding box center [983, 697] width 181 height 38
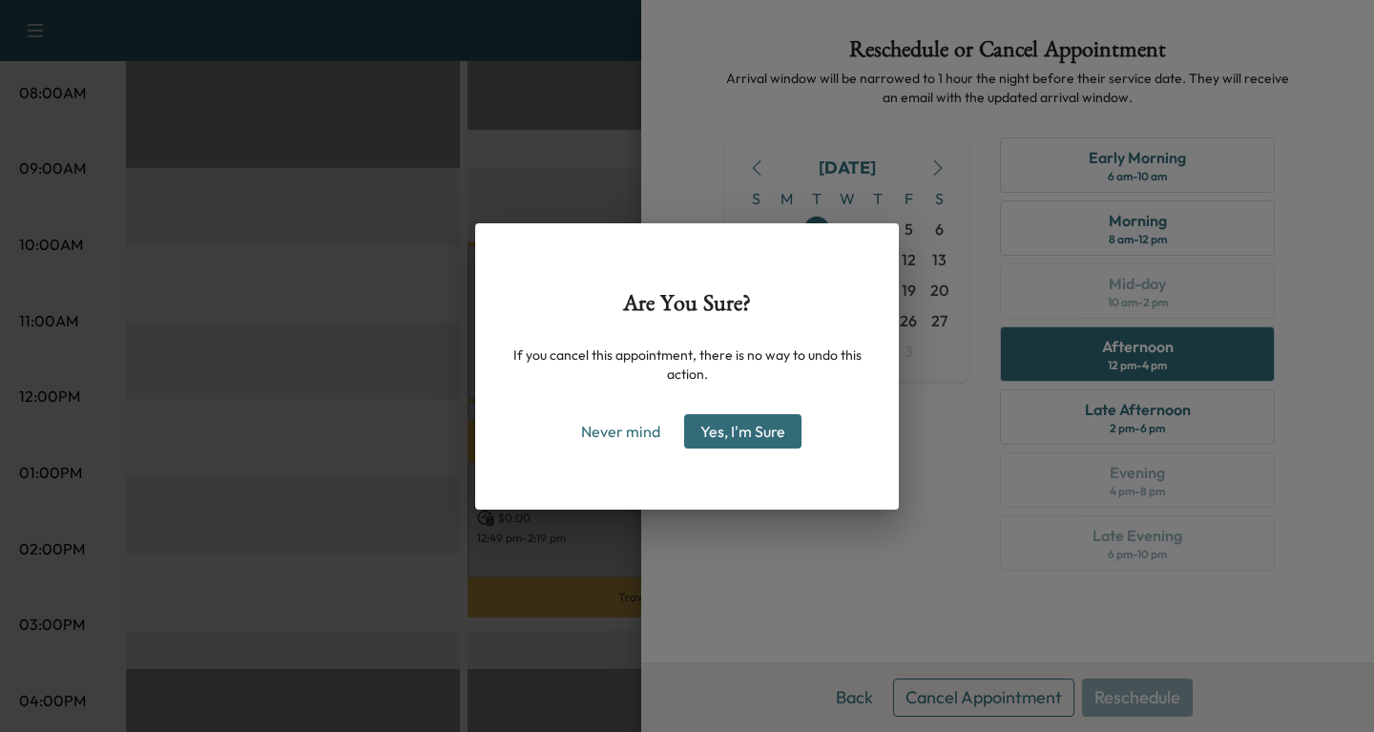
click at [758, 420] on button "Yes, I'm Sure" at bounding box center [742, 431] width 117 height 34
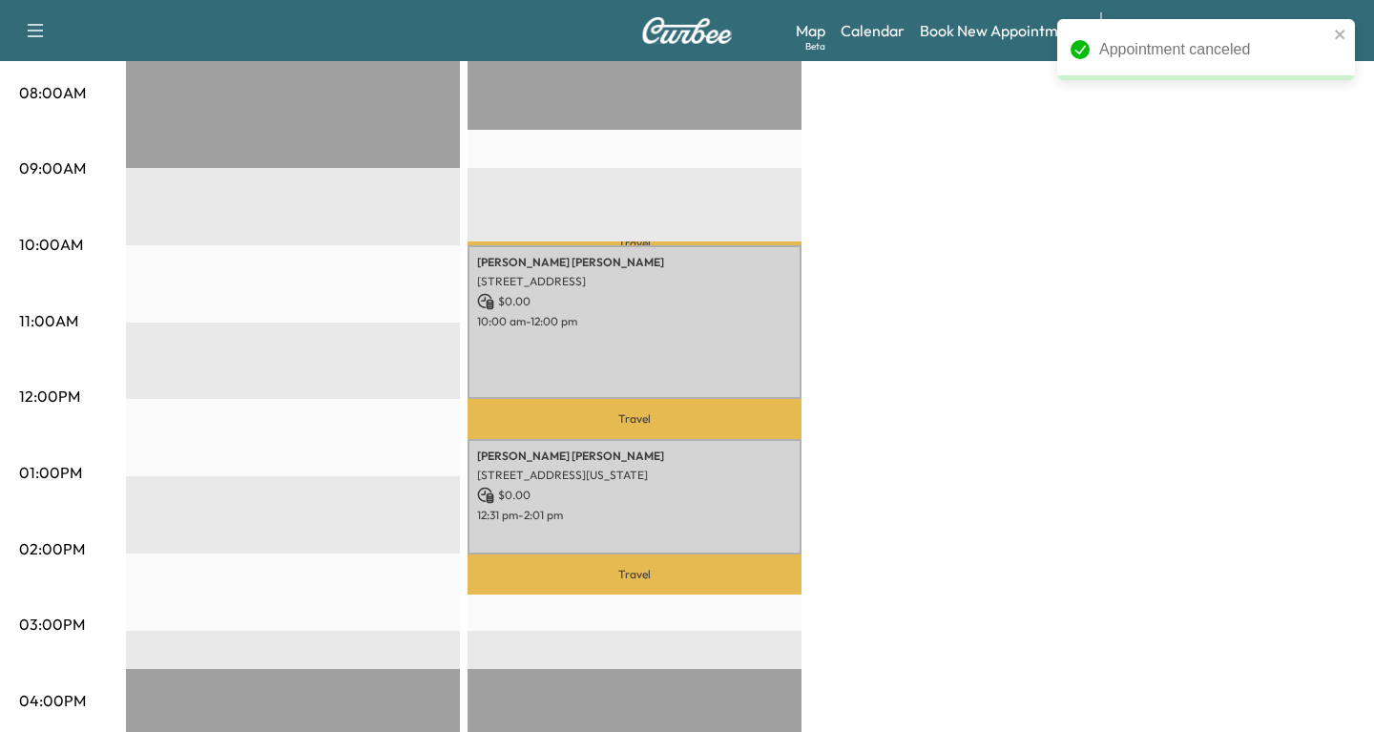
click at [1345, 25] on div "Appointment canceled" at bounding box center [1206, 49] width 298 height 61
click at [1332, 29] on div "Appointment canceled" at bounding box center [1206, 49] width 298 height 61
click at [1338, 31] on icon "close" at bounding box center [1340, 34] width 13 height 15
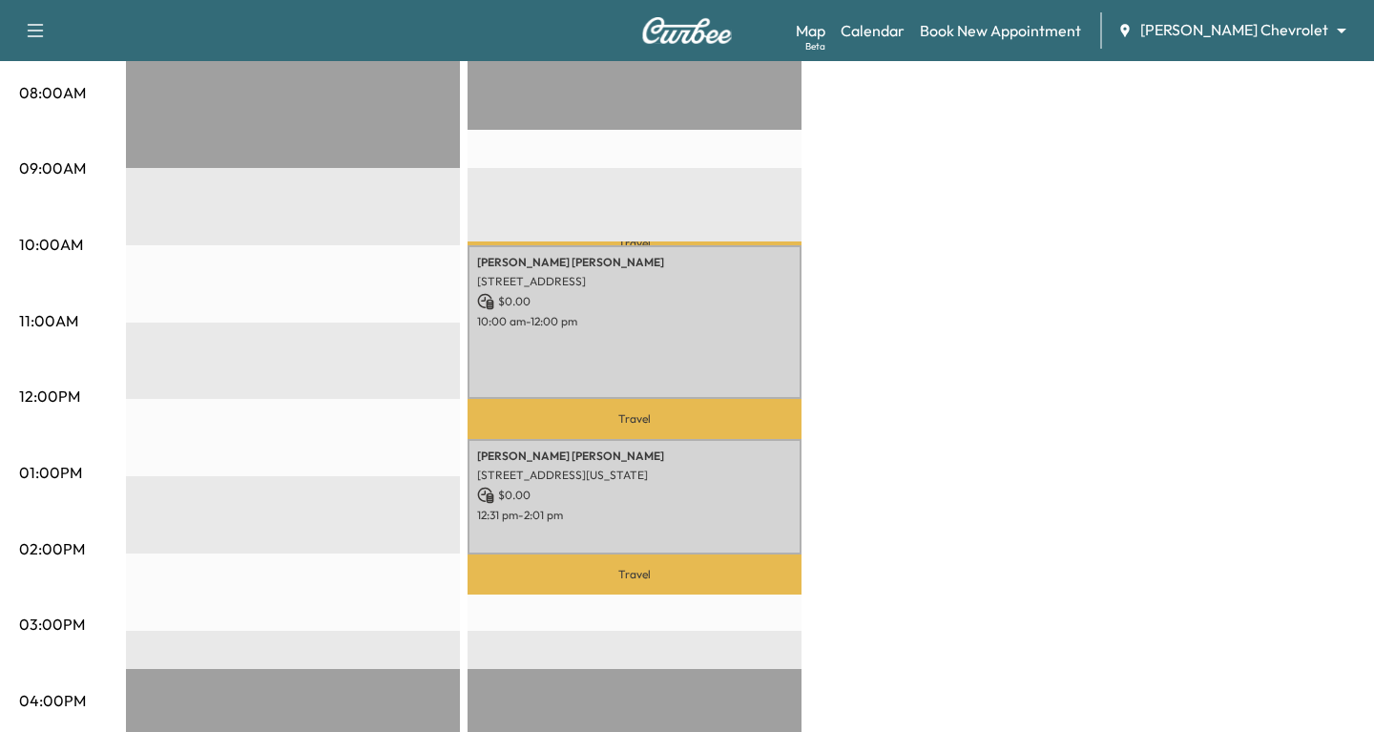
click at [1268, 26] on div "Appointment canceled" at bounding box center [1205, 57] width 305 height 84
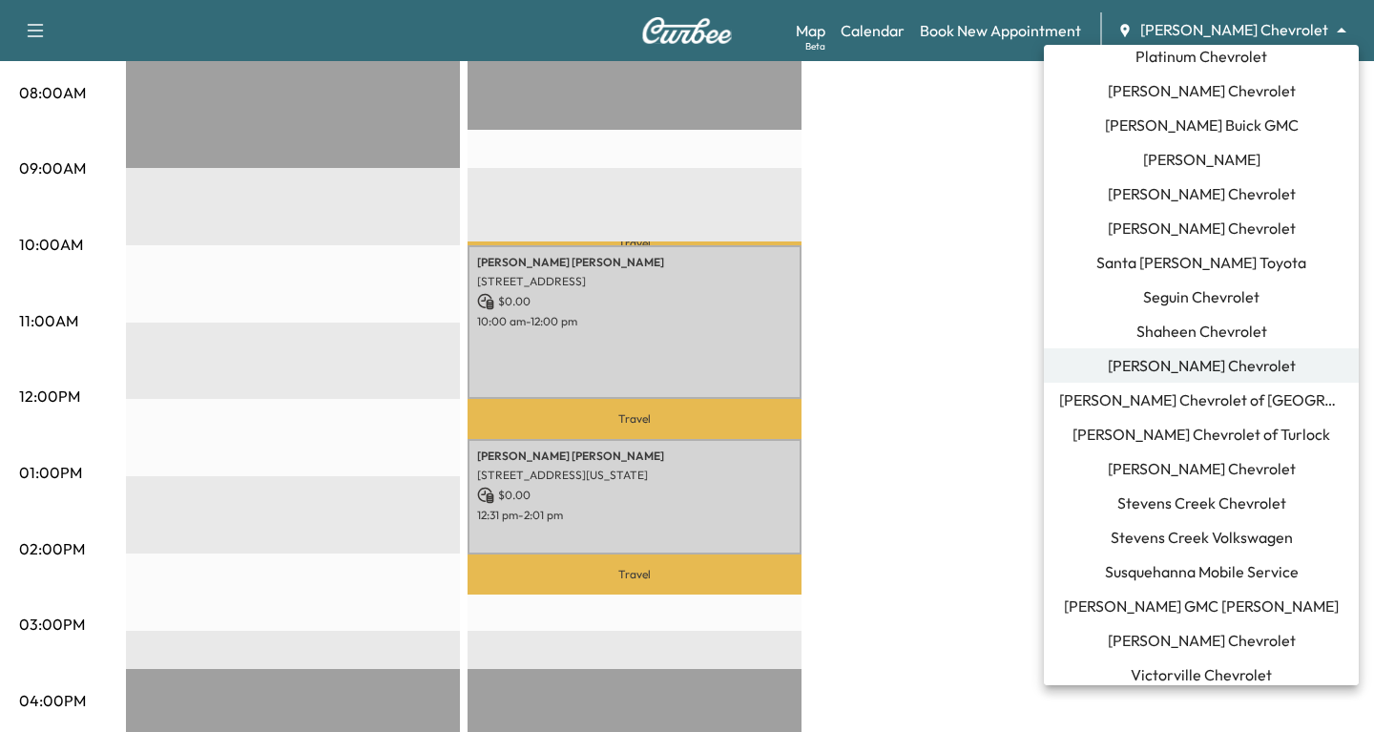
scroll to position [1539, 0]
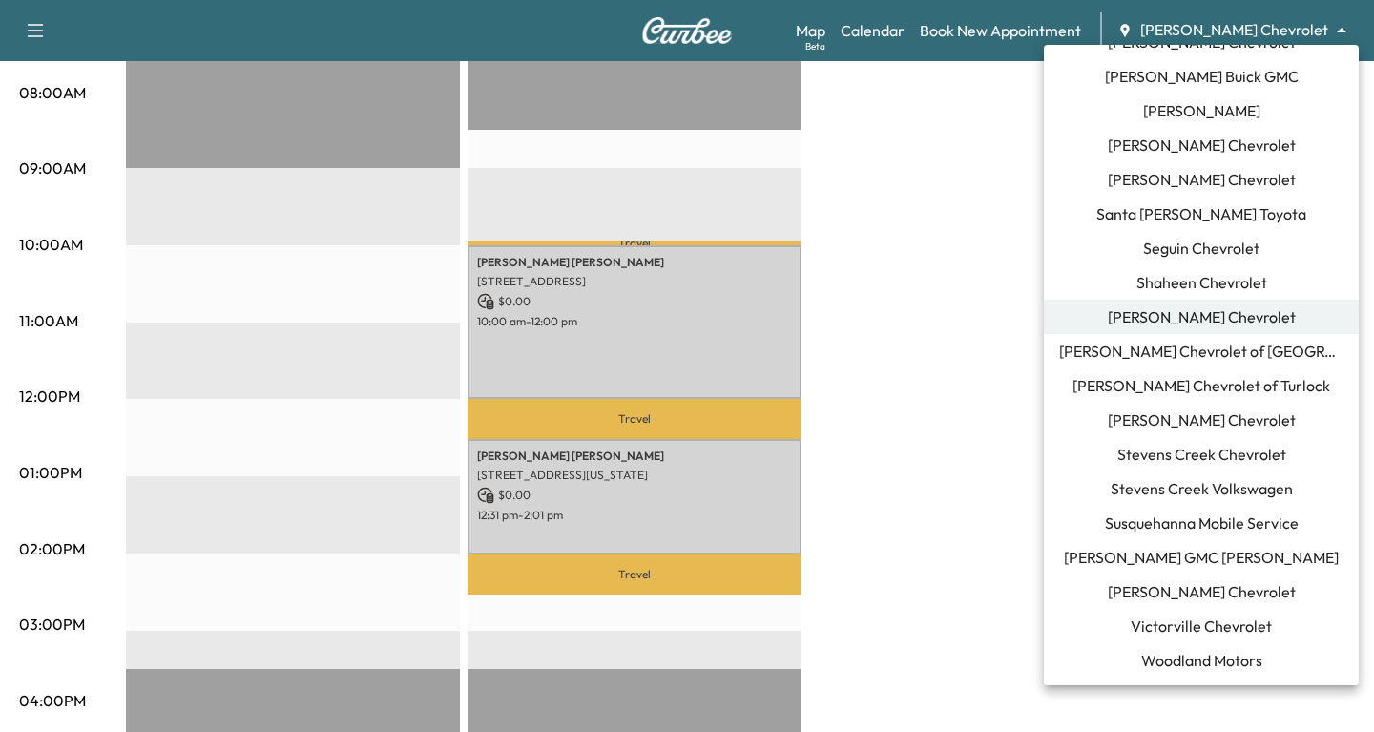
click at [1138, 602] on span "[PERSON_NAME] Chevrolet" at bounding box center [1202, 591] width 188 height 23
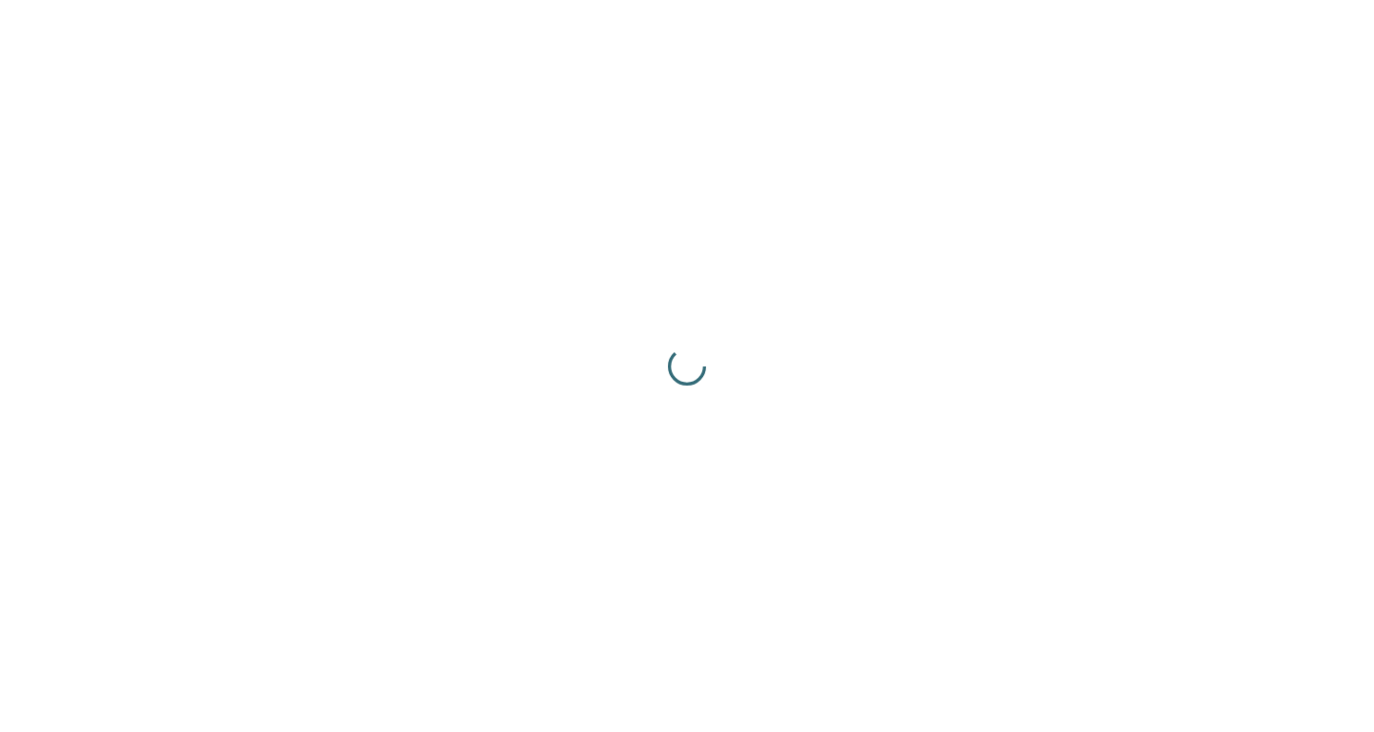
scroll to position [0, 0]
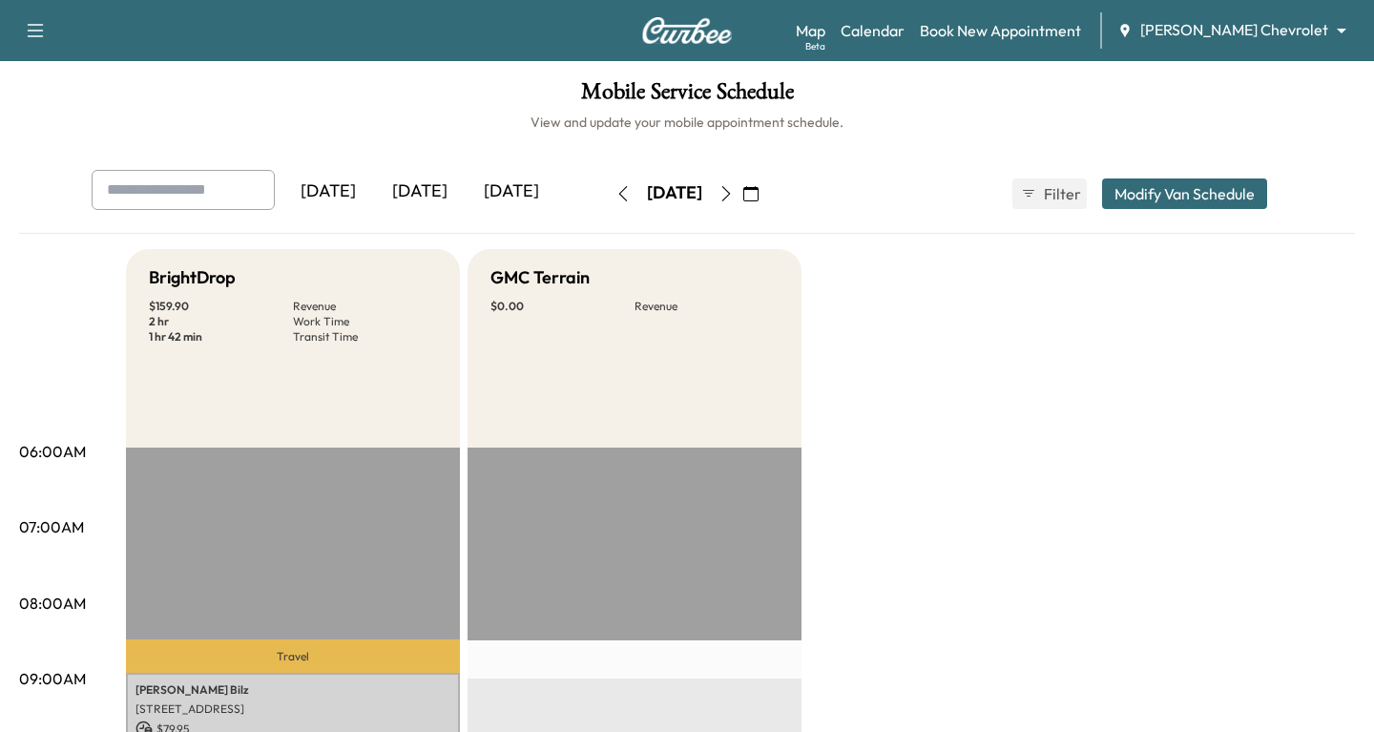
click at [442, 187] on div "[DATE]" at bounding box center [420, 192] width 92 height 44
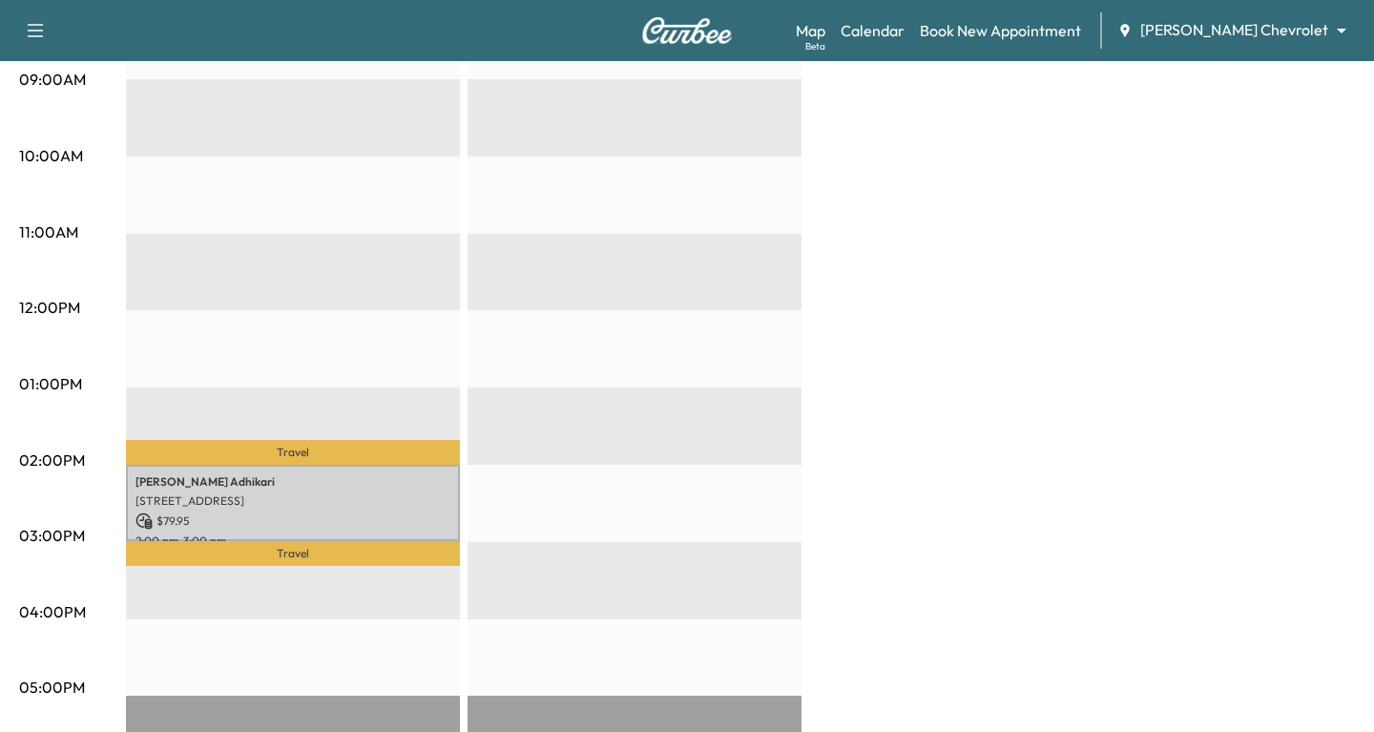
scroll to position [616, 0]
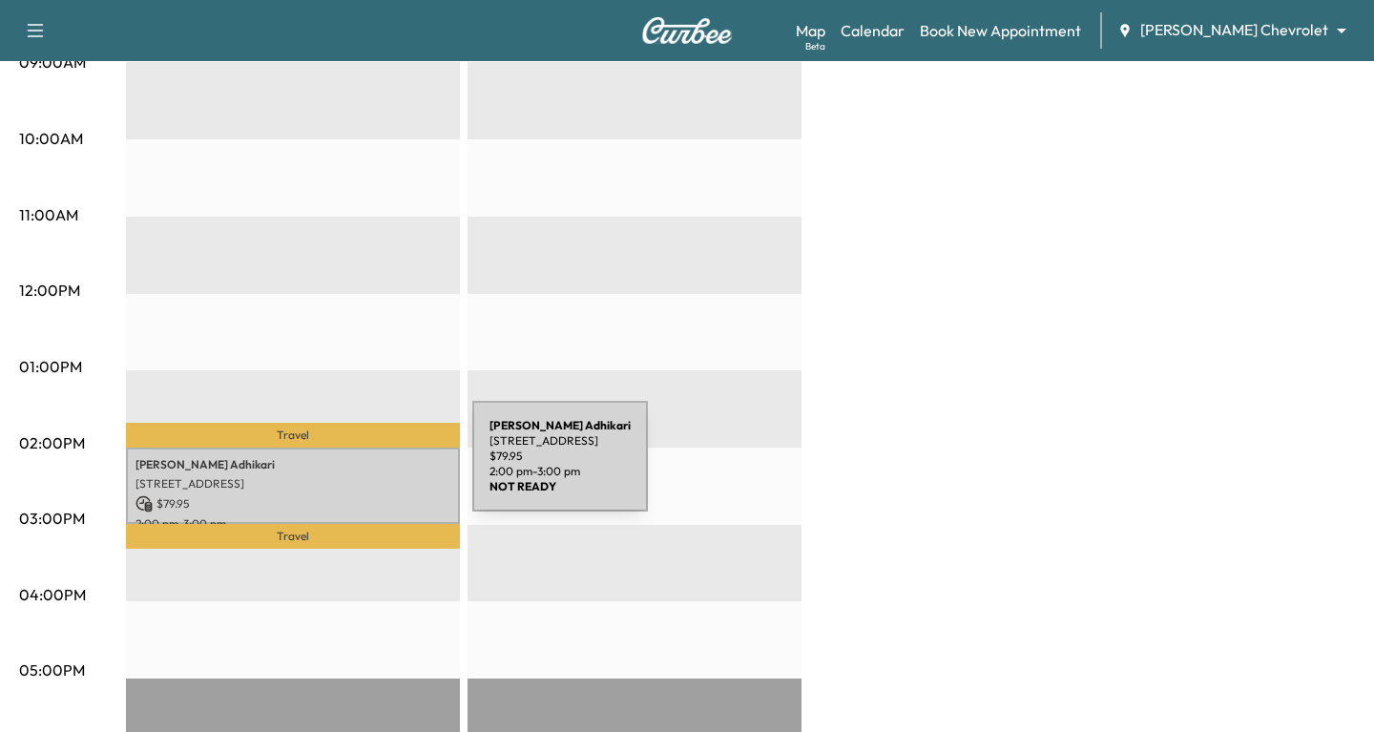
click at [329, 468] on p "[PERSON_NAME]" at bounding box center [292, 464] width 315 height 15
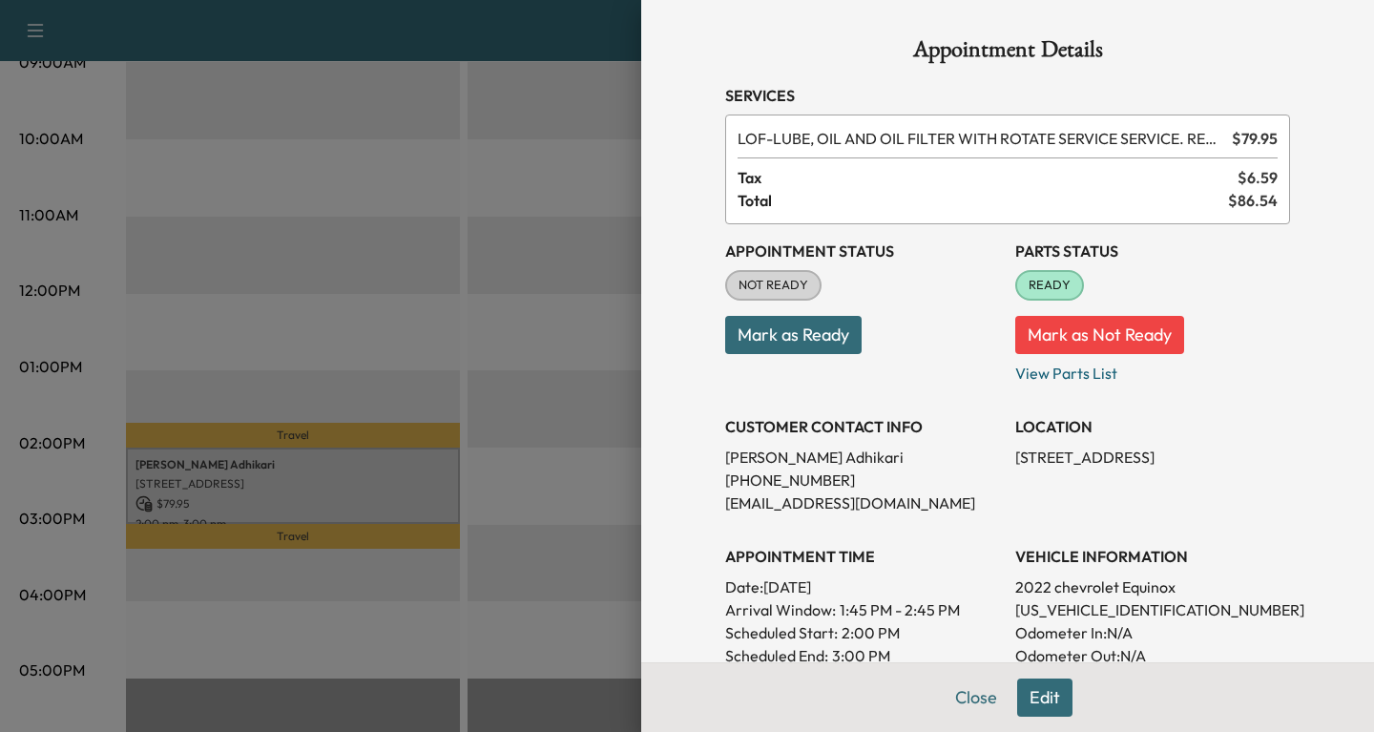
click at [787, 343] on button "Mark as Ready" at bounding box center [793, 335] width 136 height 38
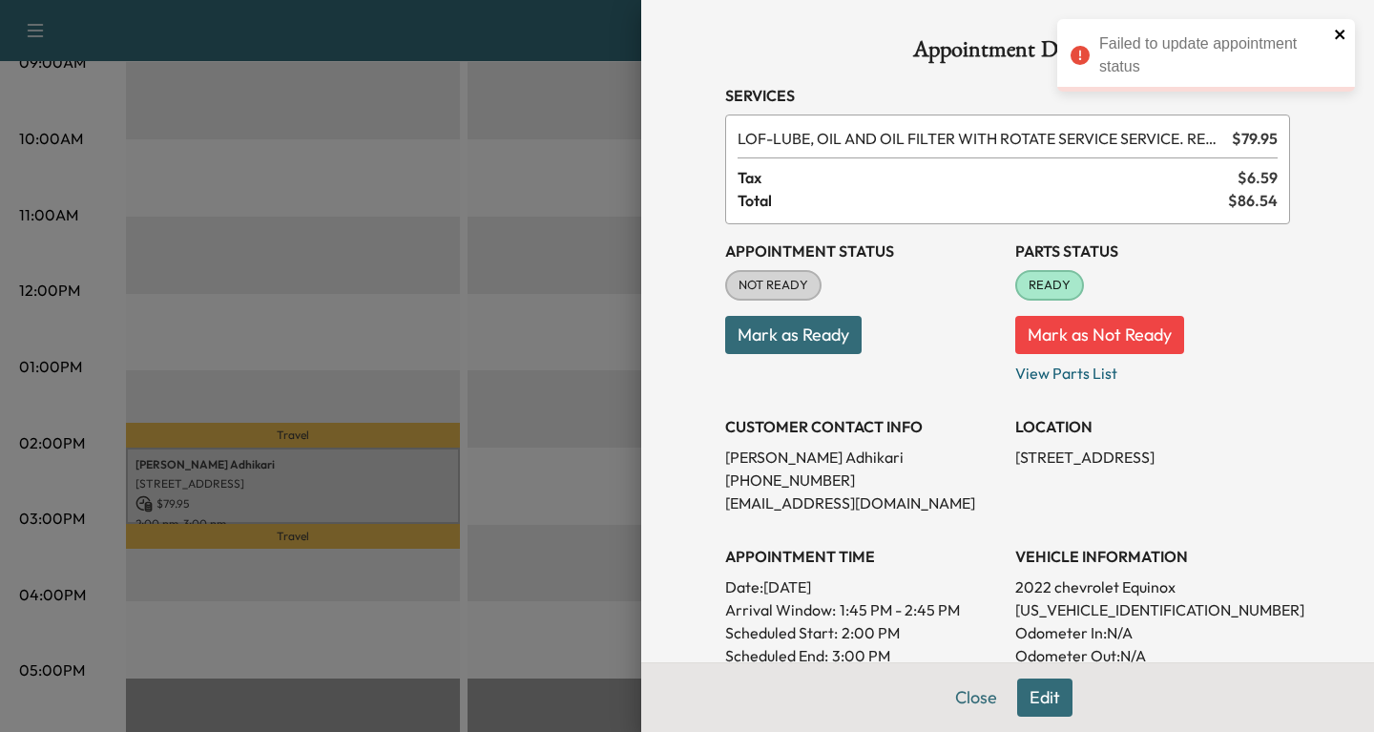
click at [1341, 36] on icon "close" at bounding box center [1340, 35] width 10 height 10
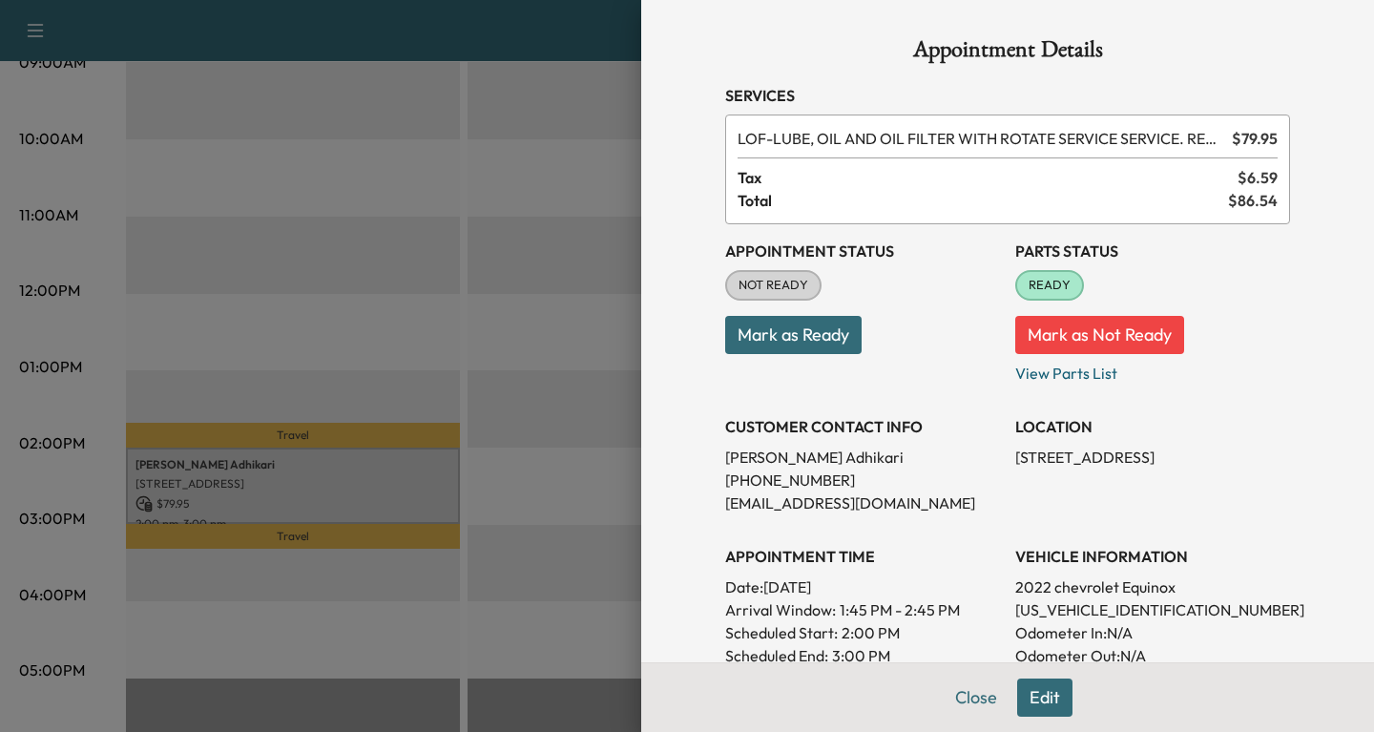
click at [400, 195] on div at bounding box center [687, 366] width 1374 height 732
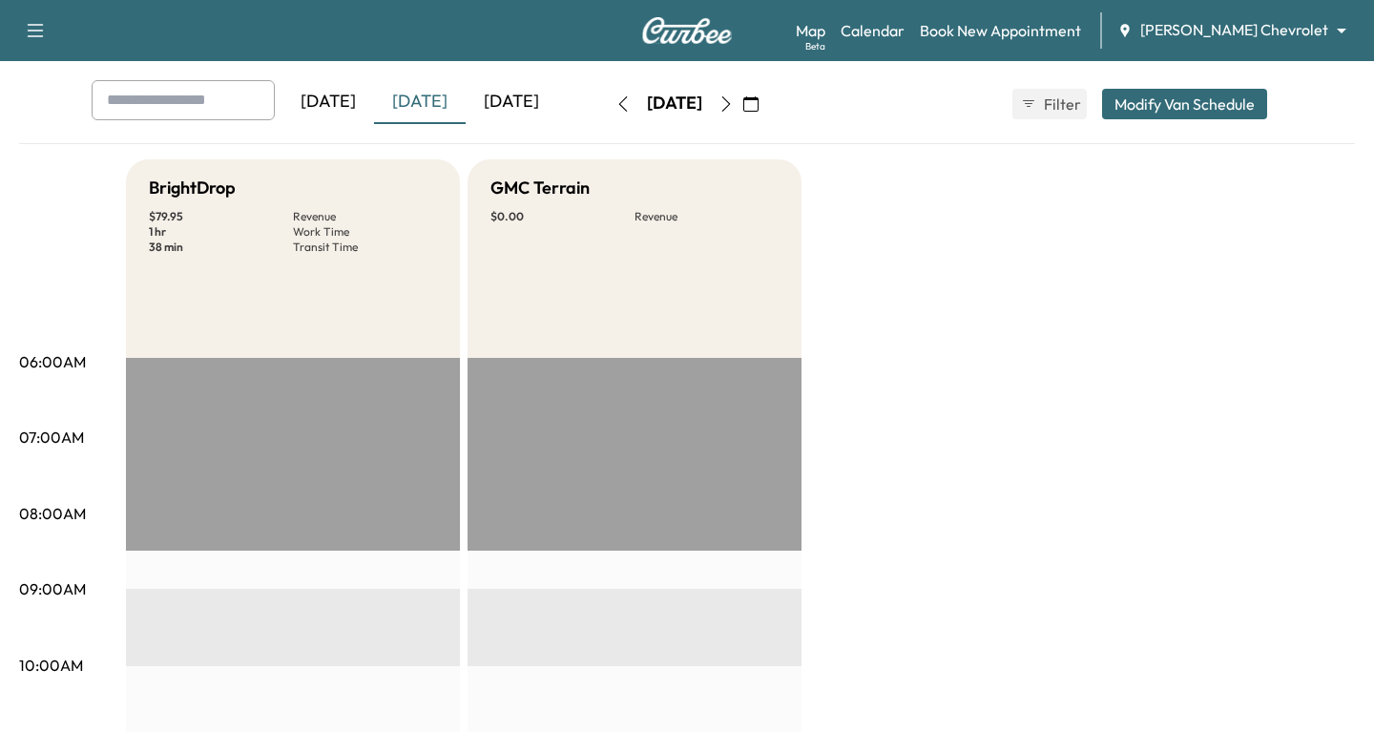
scroll to position [0, 0]
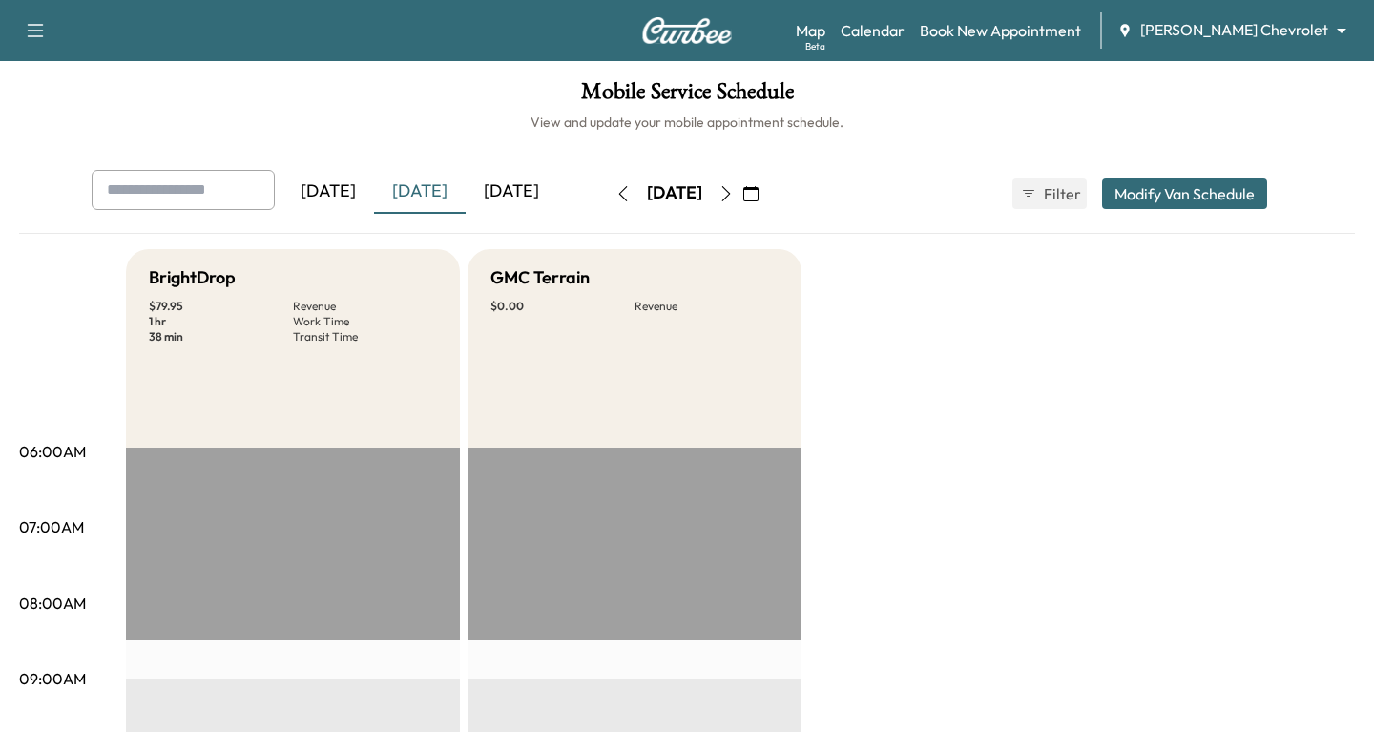
click at [734, 194] on icon "button" at bounding box center [726, 193] width 15 height 15
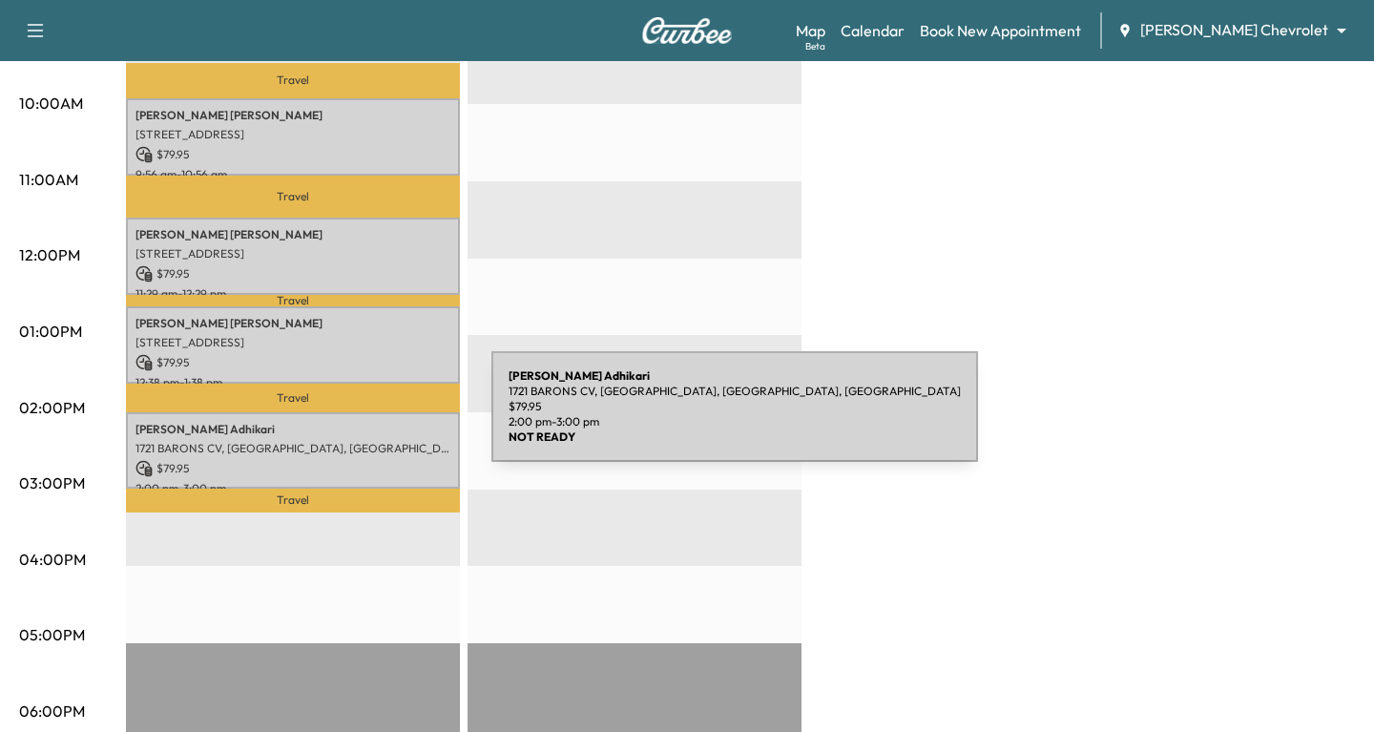
scroll to position [630, 0]
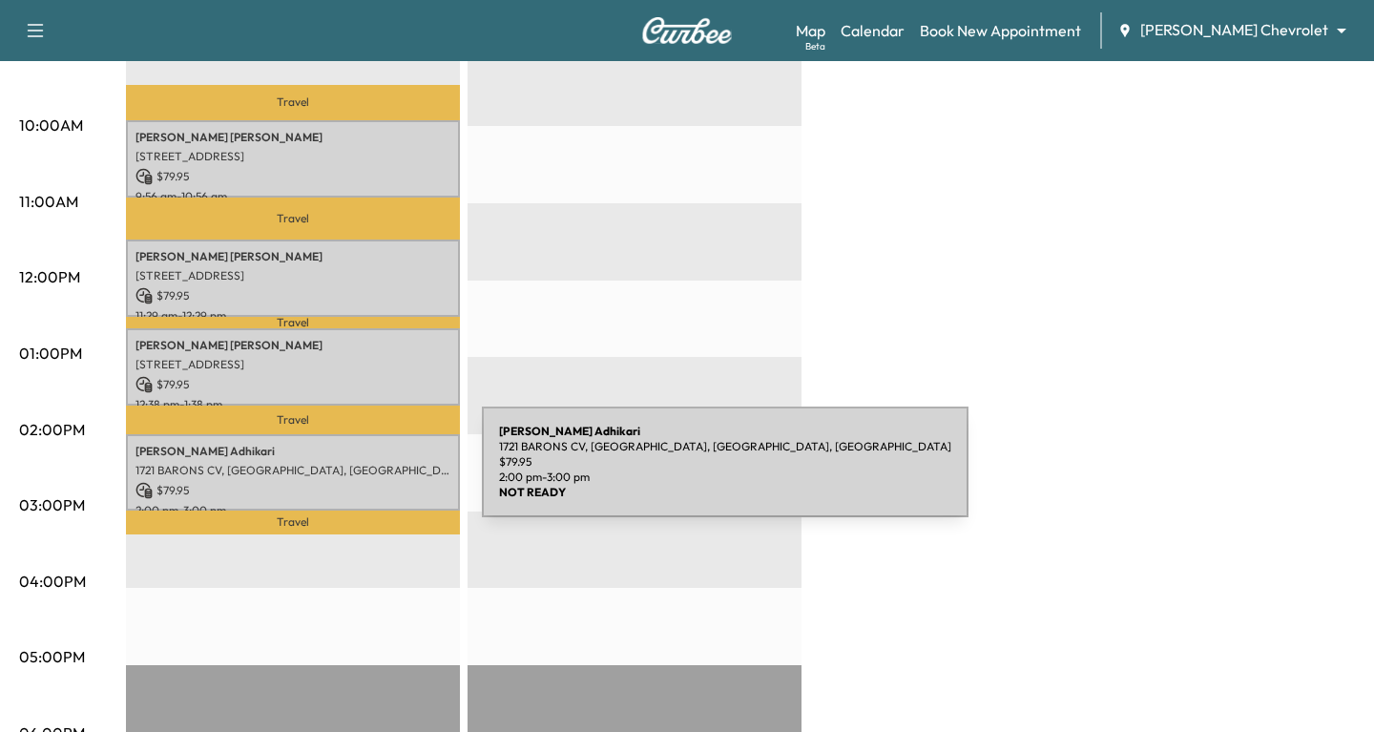
click at [339, 473] on p "1721 BARONS CV, [GEOGRAPHIC_DATA], [GEOGRAPHIC_DATA], [GEOGRAPHIC_DATA]" at bounding box center [292, 470] width 315 height 15
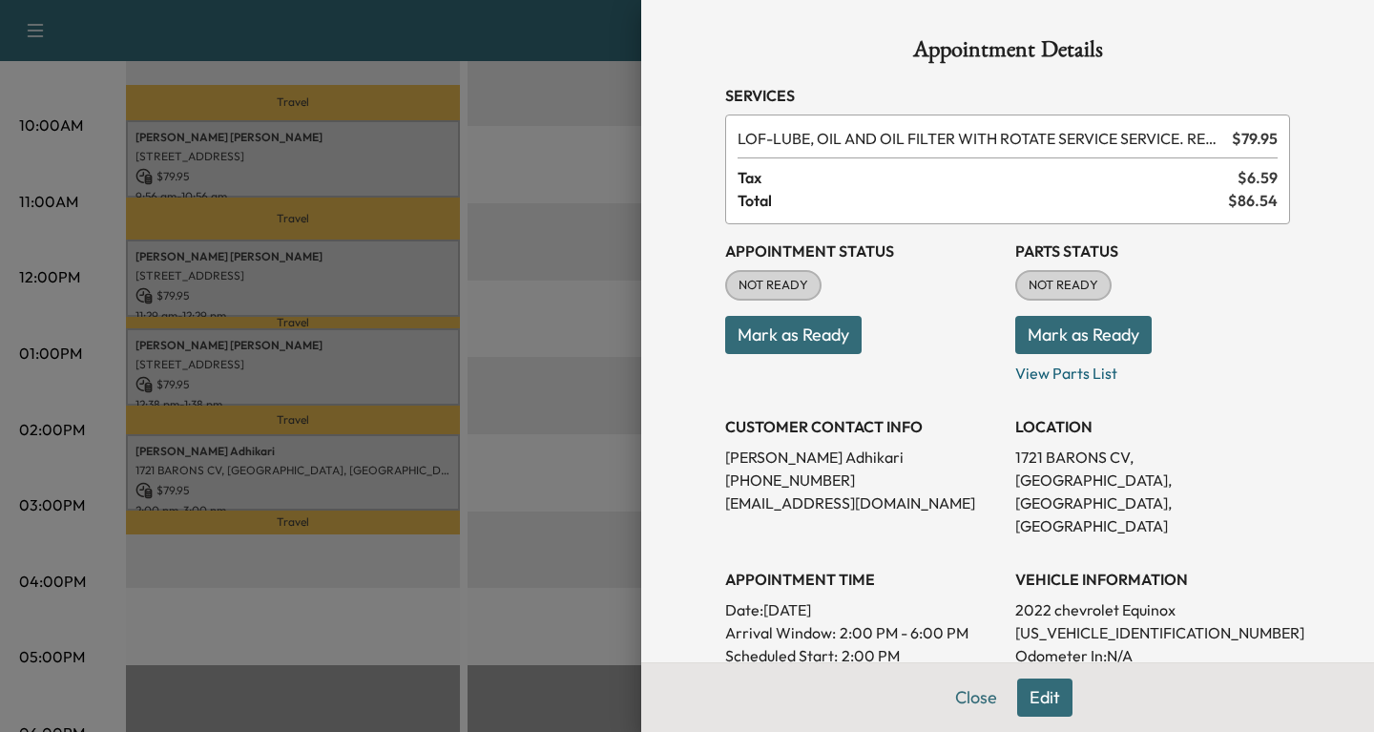
click at [756, 327] on button "Mark as Ready" at bounding box center [793, 335] width 136 height 38
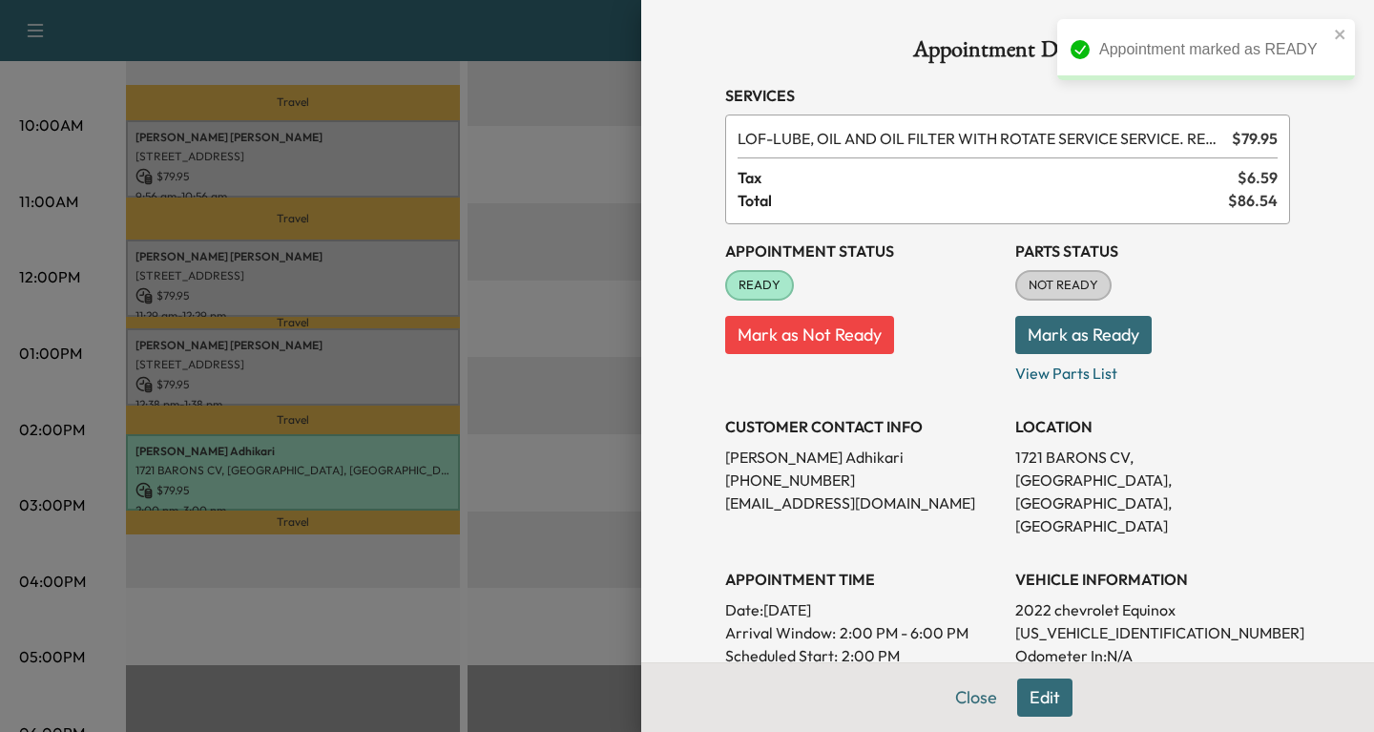
click at [755, 341] on button "Mark as Not Ready" at bounding box center [809, 335] width 169 height 38
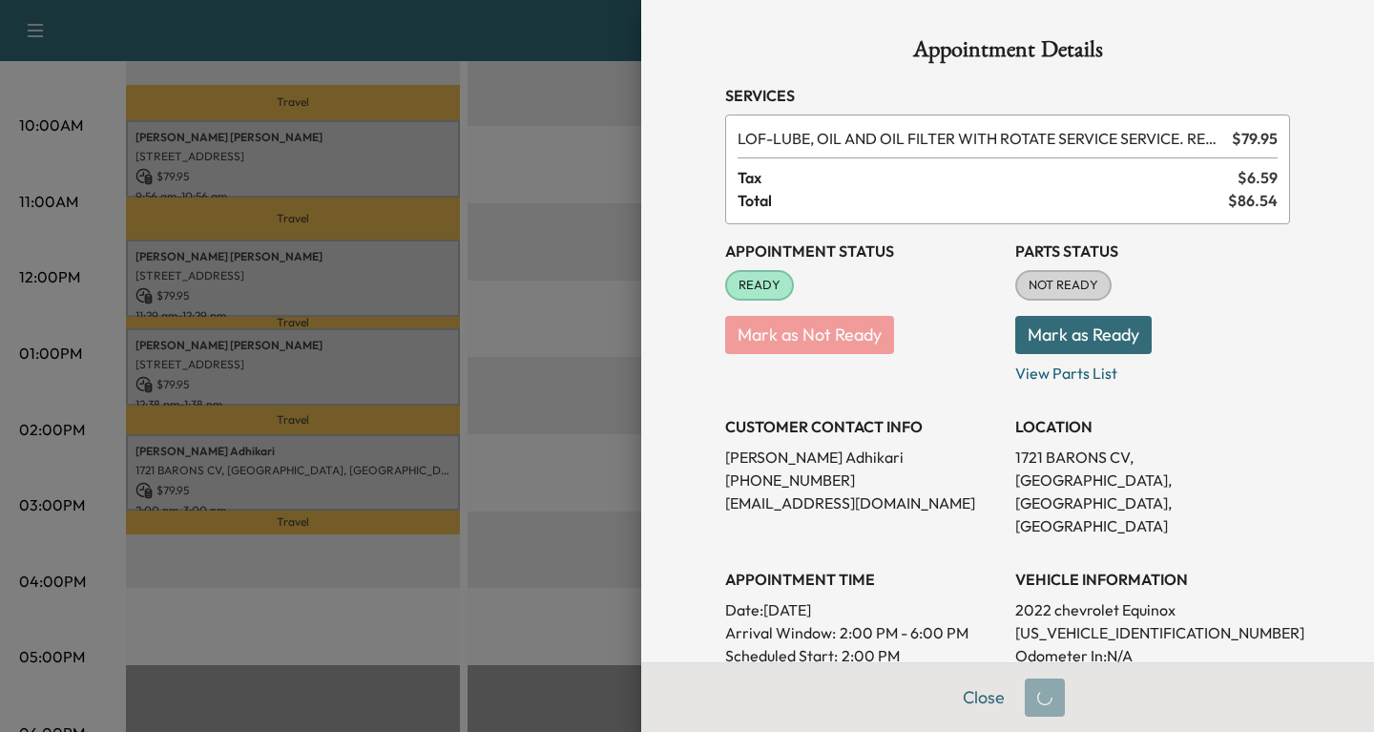
click at [556, 471] on div at bounding box center [687, 366] width 1374 height 732
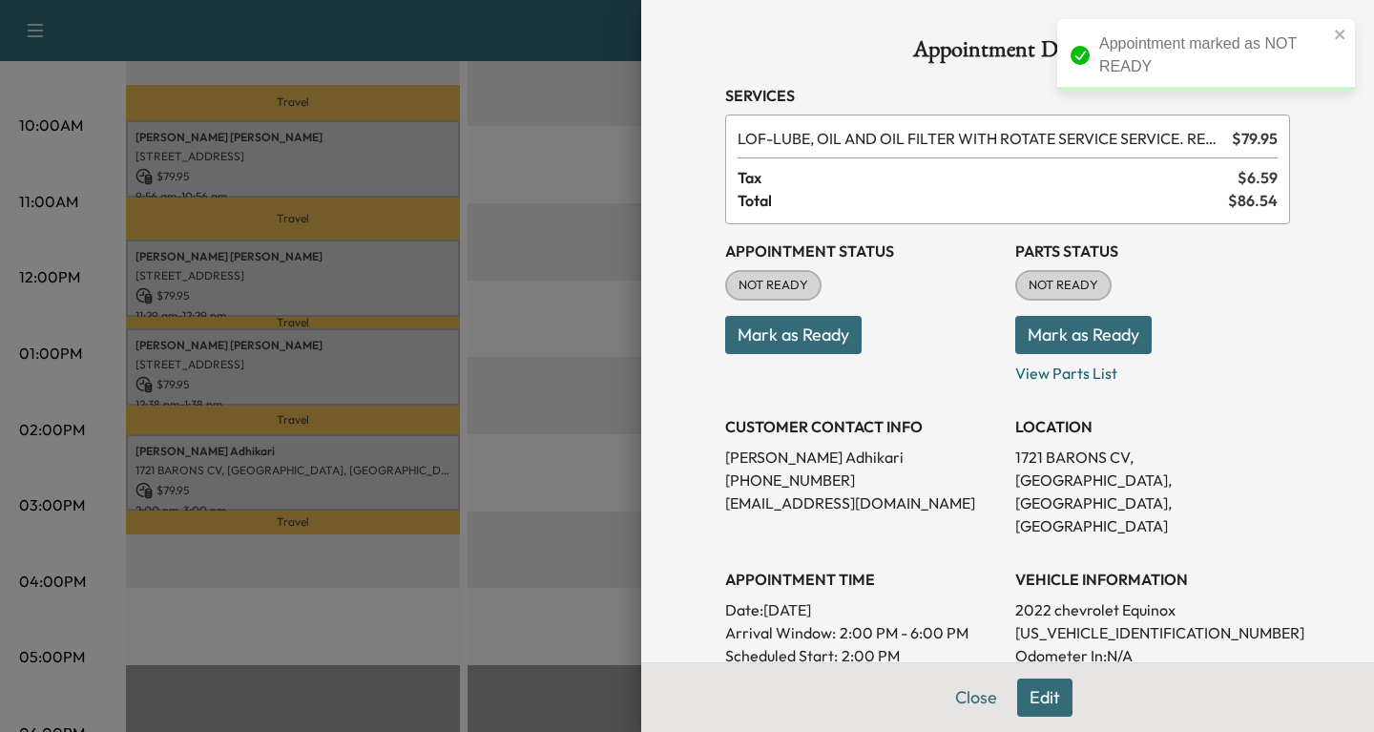
click at [539, 469] on div at bounding box center [687, 366] width 1374 height 732
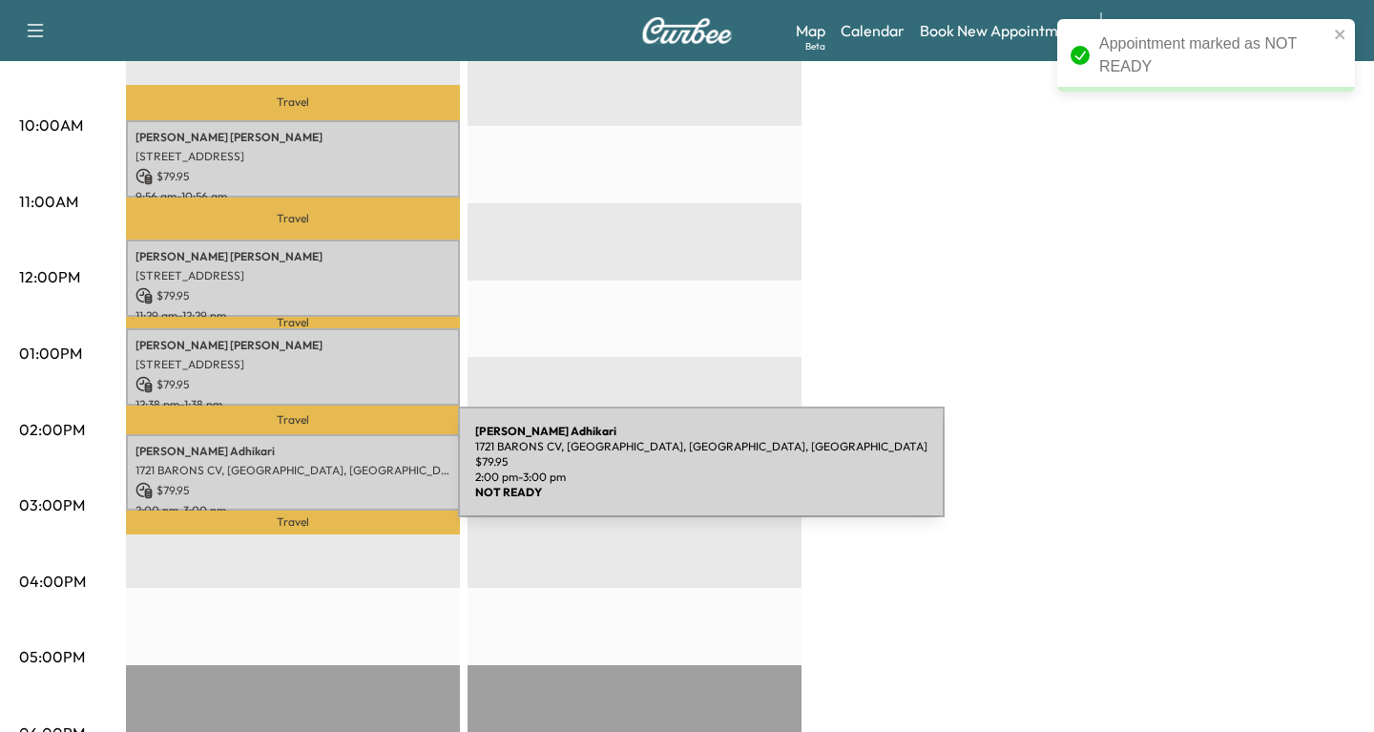
click at [315, 473] on p "1721 BARONS CV, [GEOGRAPHIC_DATA], [GEOGRAPHIC_DATA], [GEOGRAPHIC_DATA]" at bounding box center [292, 470] width 315 height 15
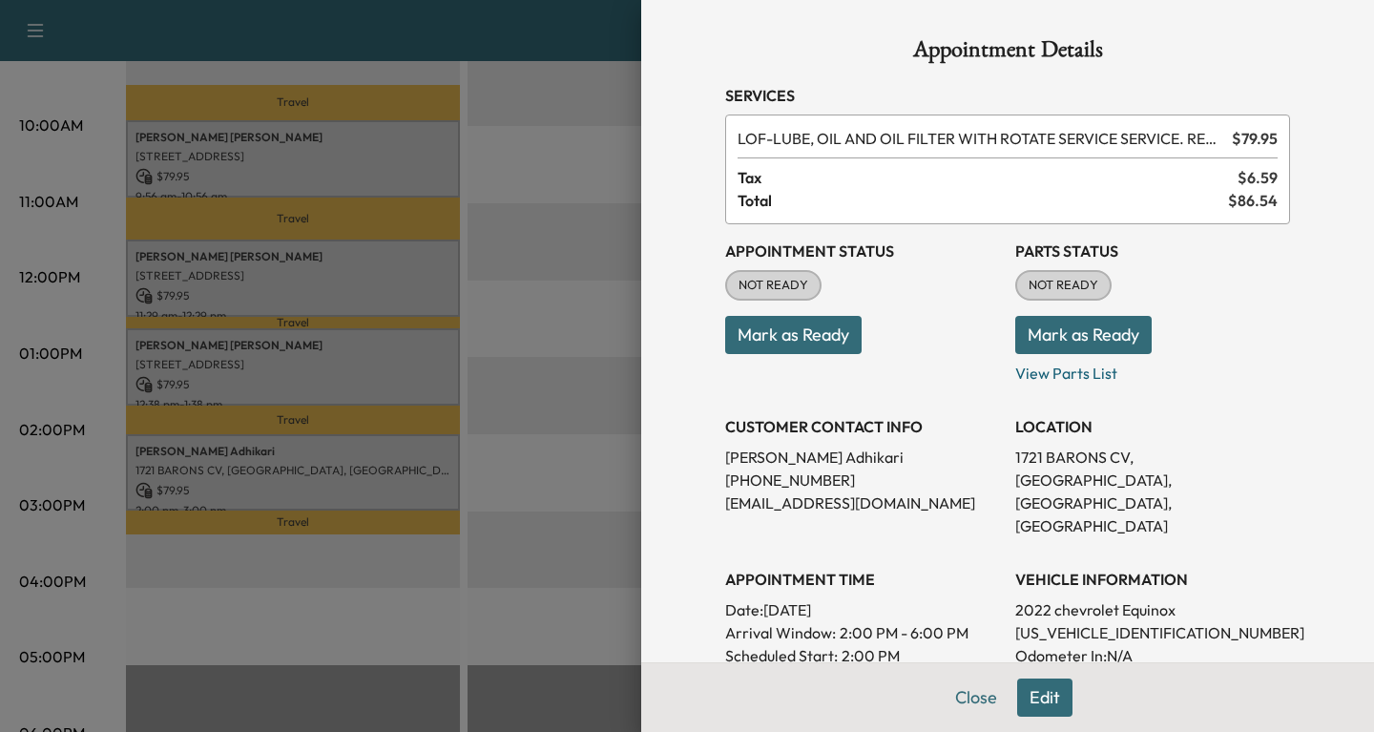
click at [429, 190] on div at bounding box center [687, 366] width 1374 height 732
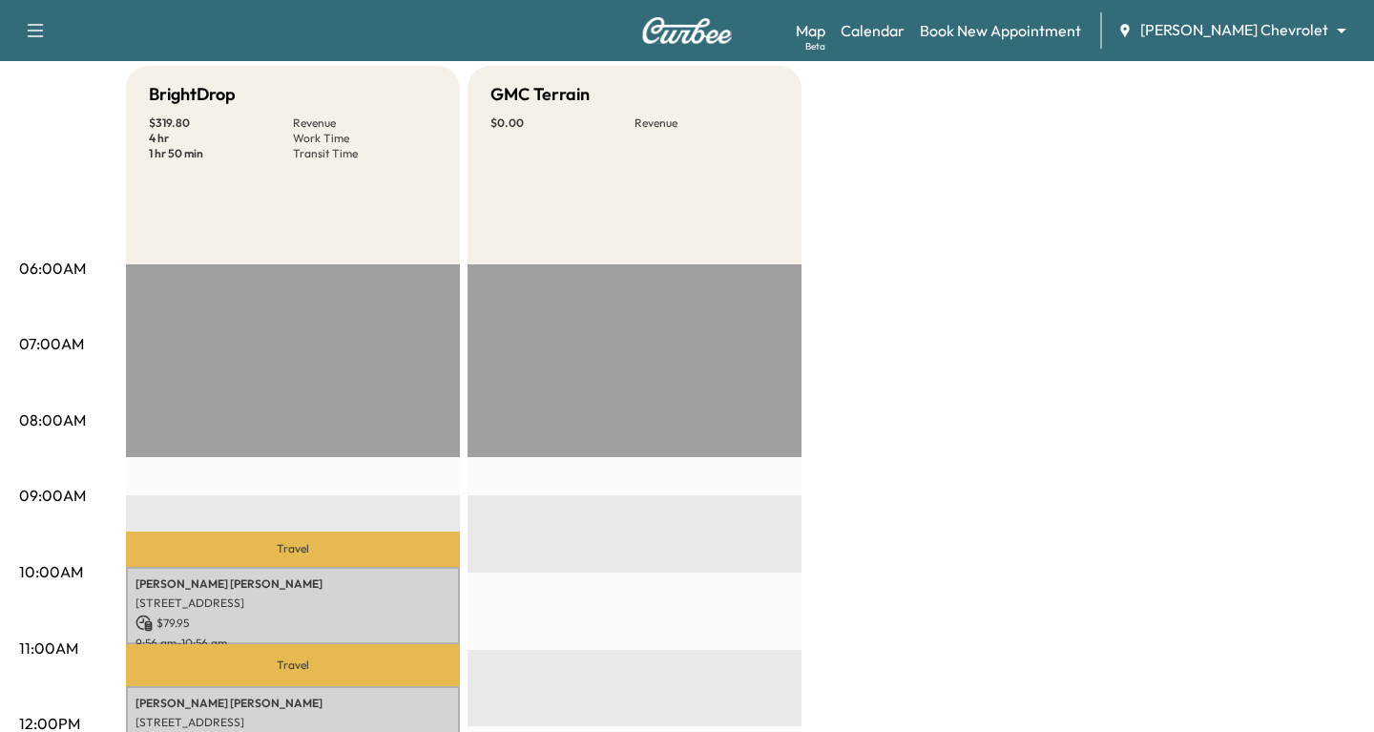
scroll to position [0, 0]
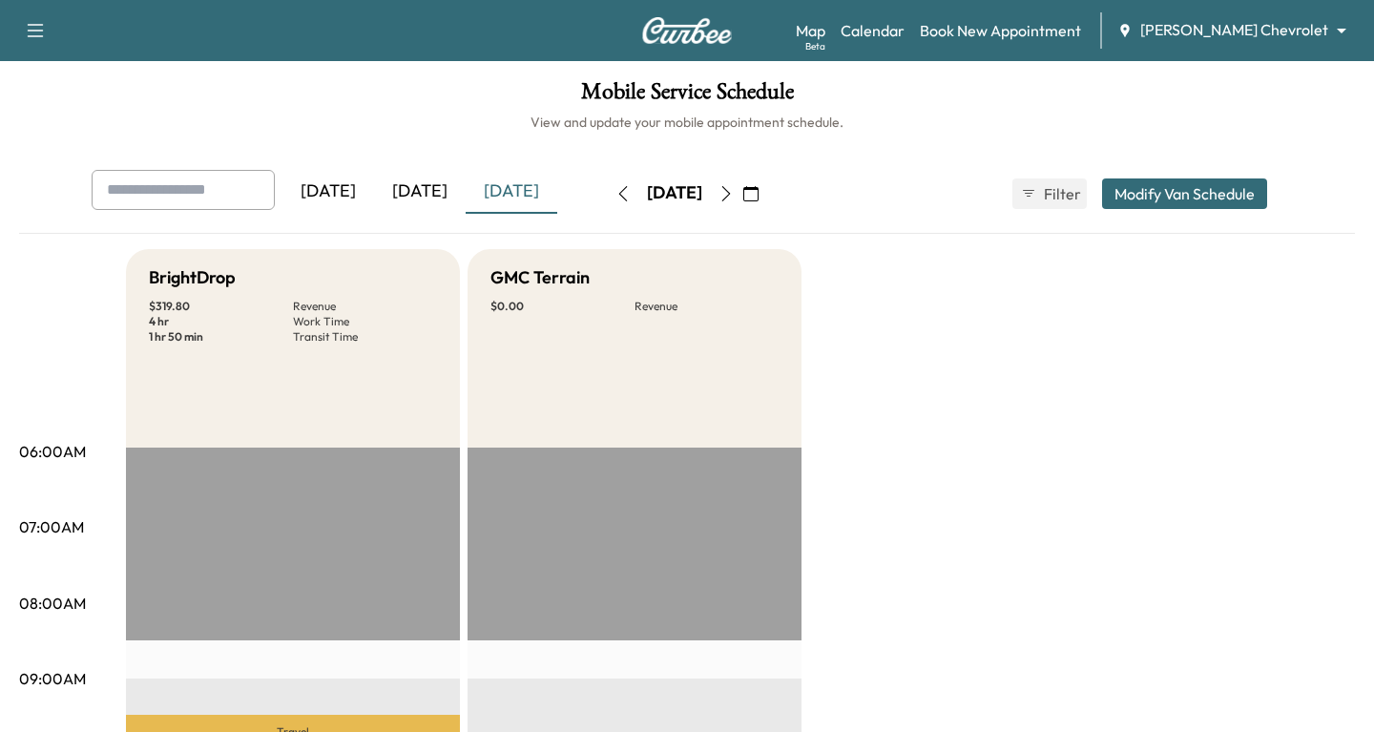
click at [615, 198] on icon "button" at bounding box center [622, 193] width 15 height 15
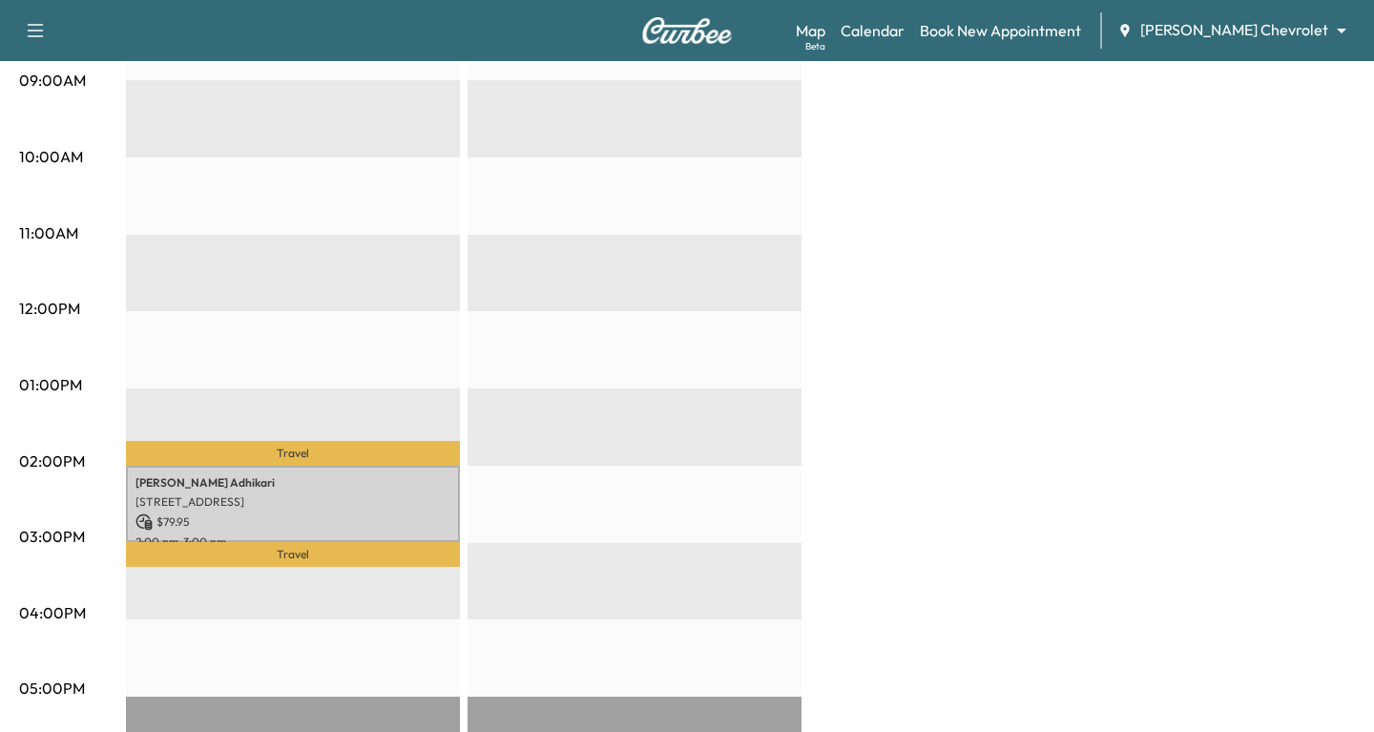
scroll to position [612, 0]
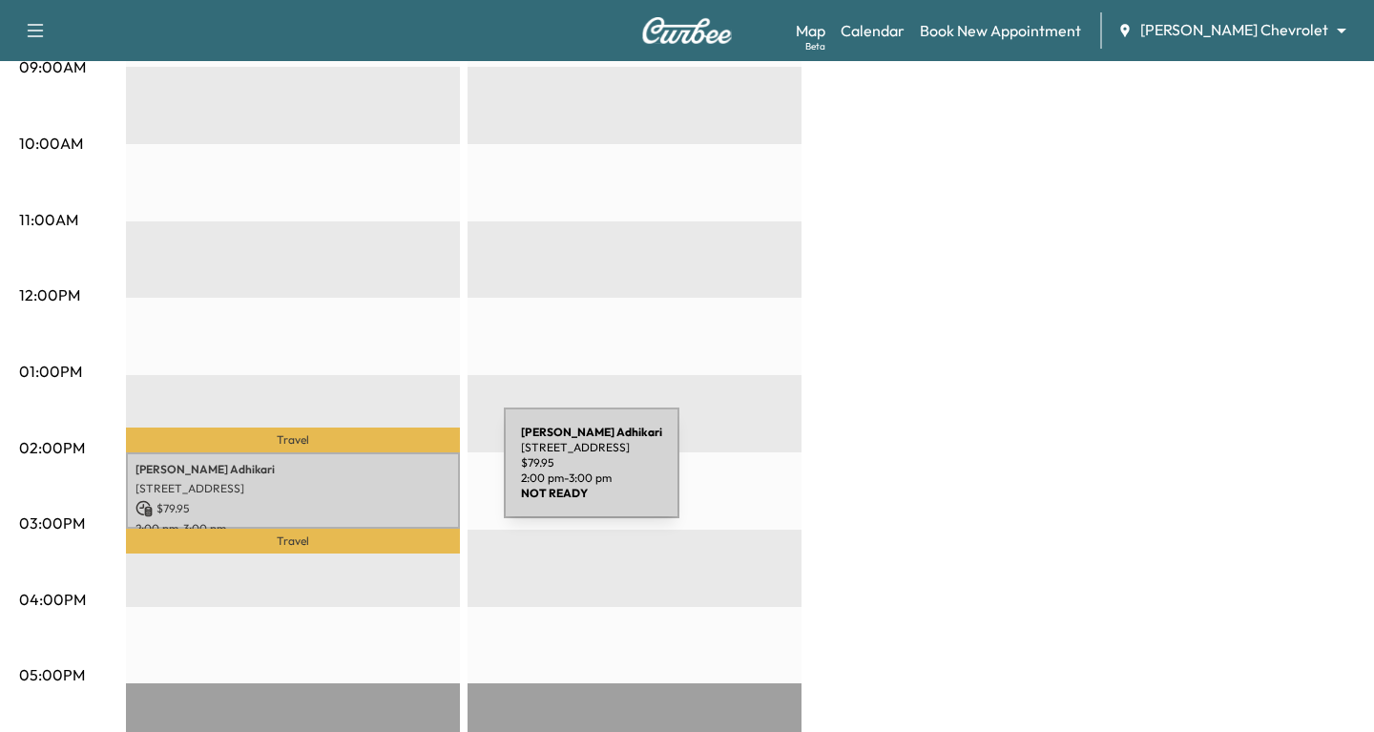
click at [361, 474] on p "[PERSON_NAME]" at bounding box center [292, 469] width 315 height 15
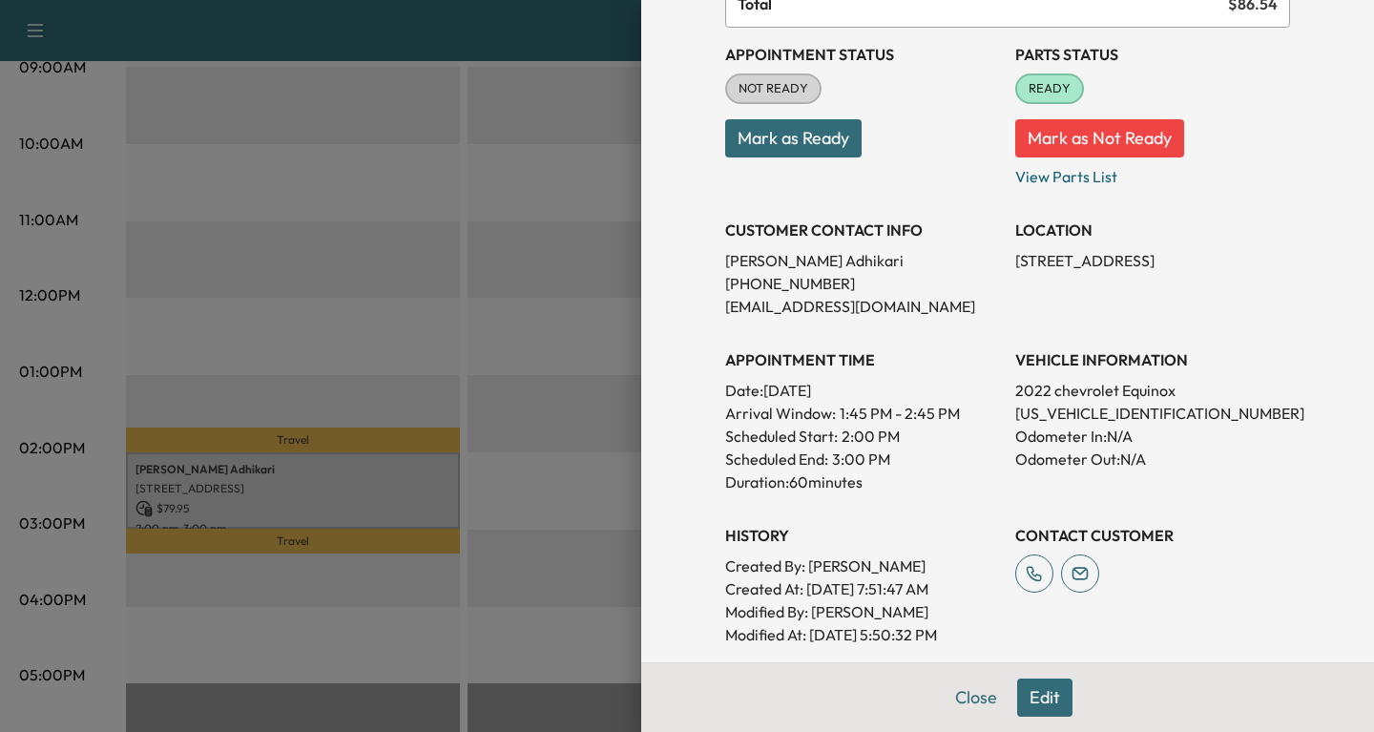
scroll to position [208, 0]
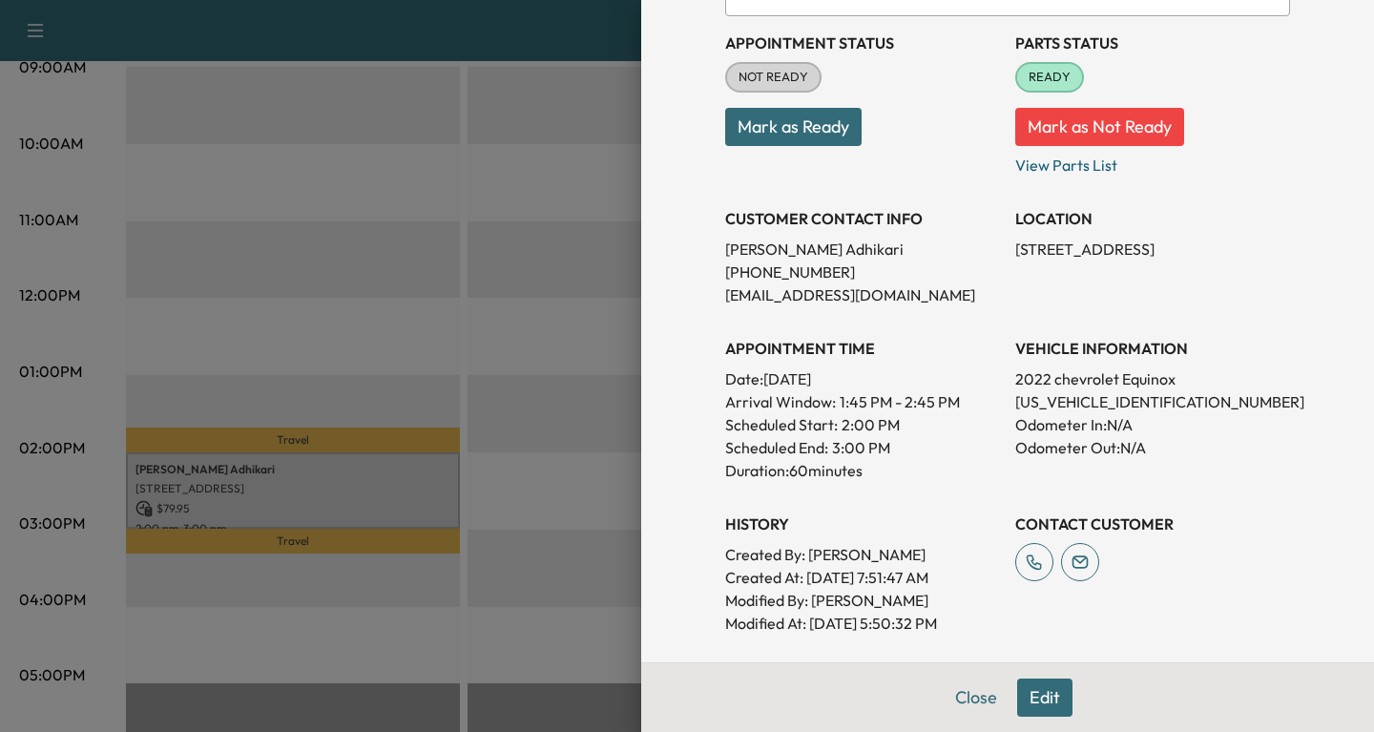
click at [477, 411] on div at bounding box center [687, 366] width 1374 height 732
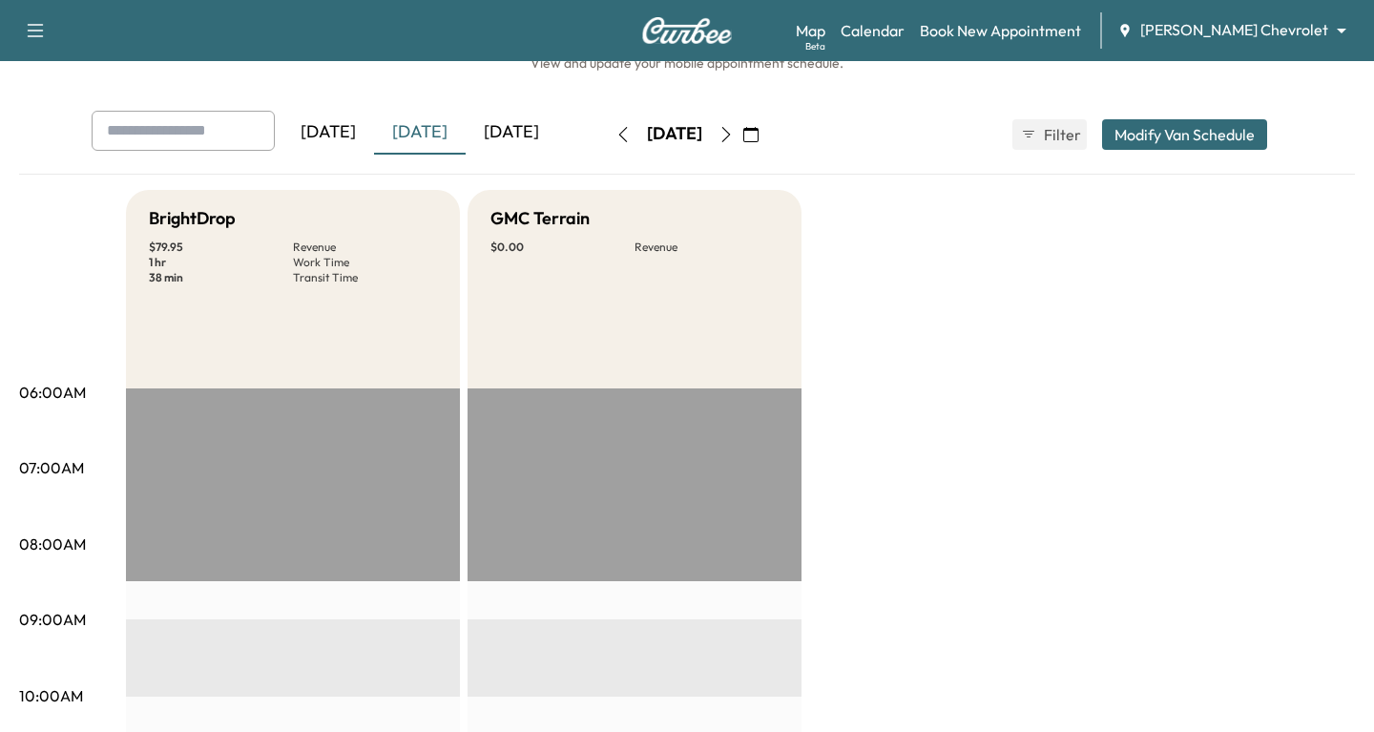
scroll to position [53, 0]
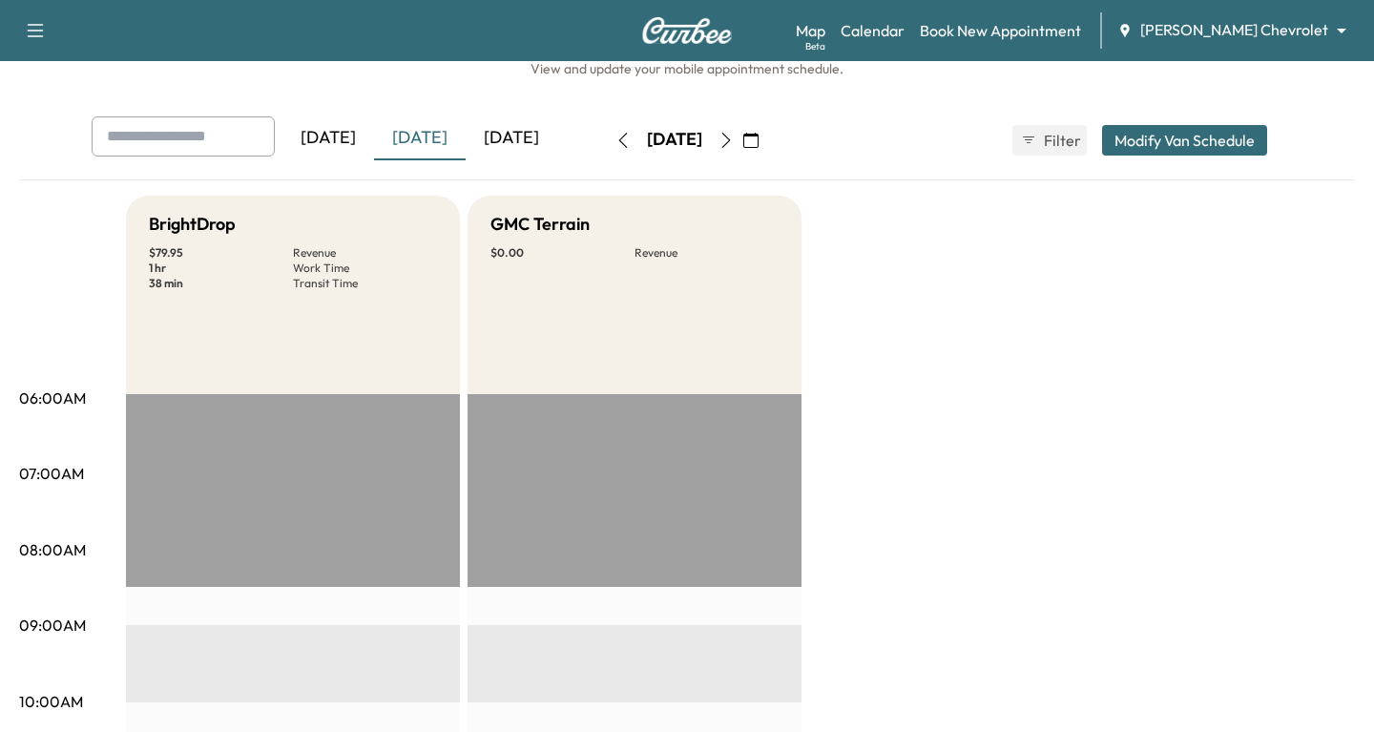
click at [734, 140] on icon "button" at bounding box center [726, 140] width 15 height 15
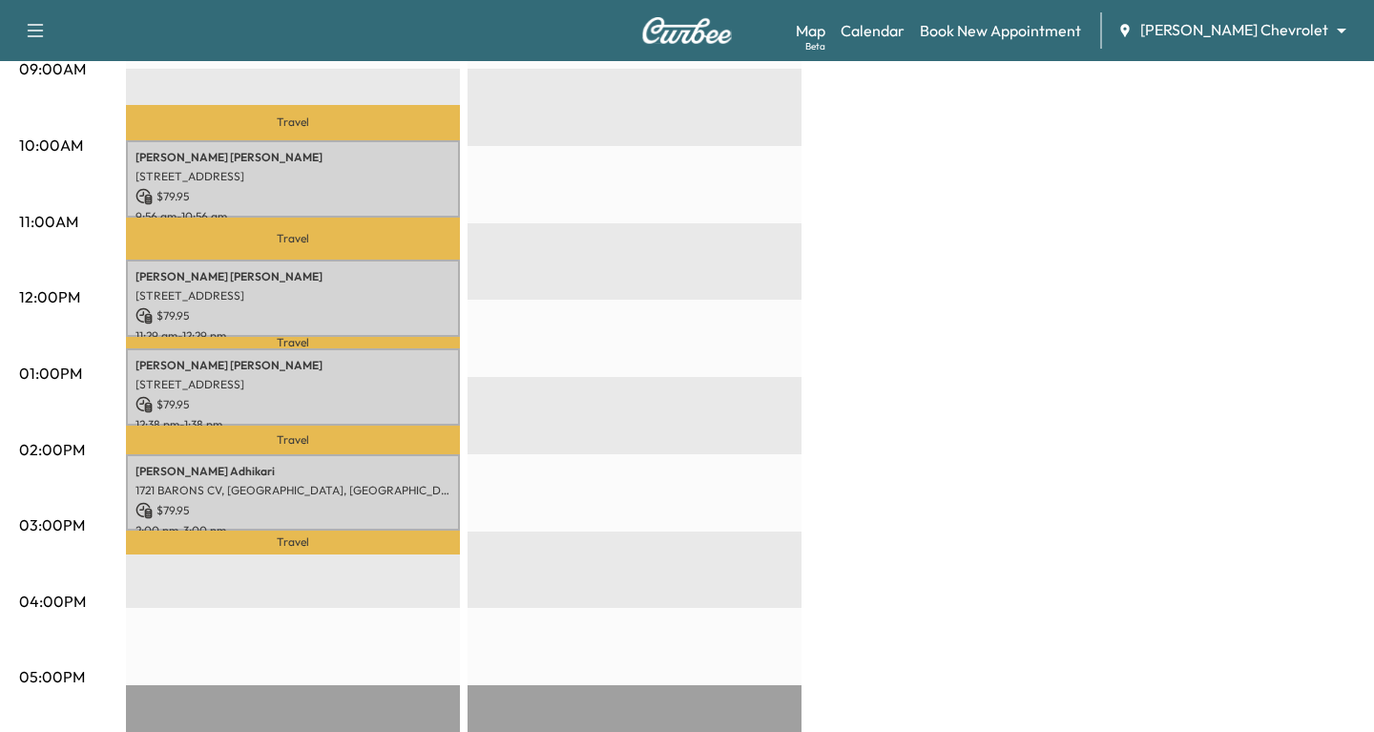
scroll to position [626, 0]
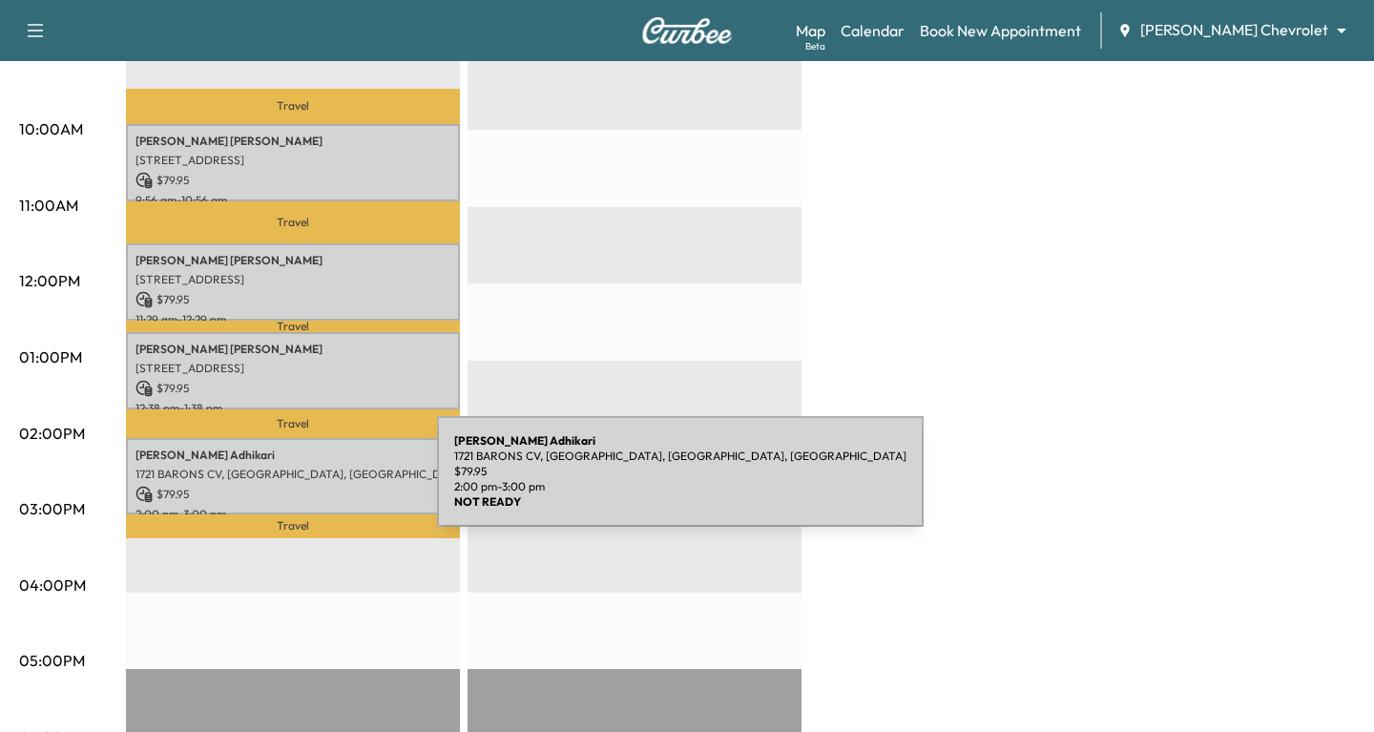
click at [294, 483] on div "[PERSON_NAME] 1721 BARONS CV, [GEOGRAPHIC_DATA], KY 41048, [GEOGRAPHIC_DATA] $ …" at bounding box center [293, 476] width 334 height 77
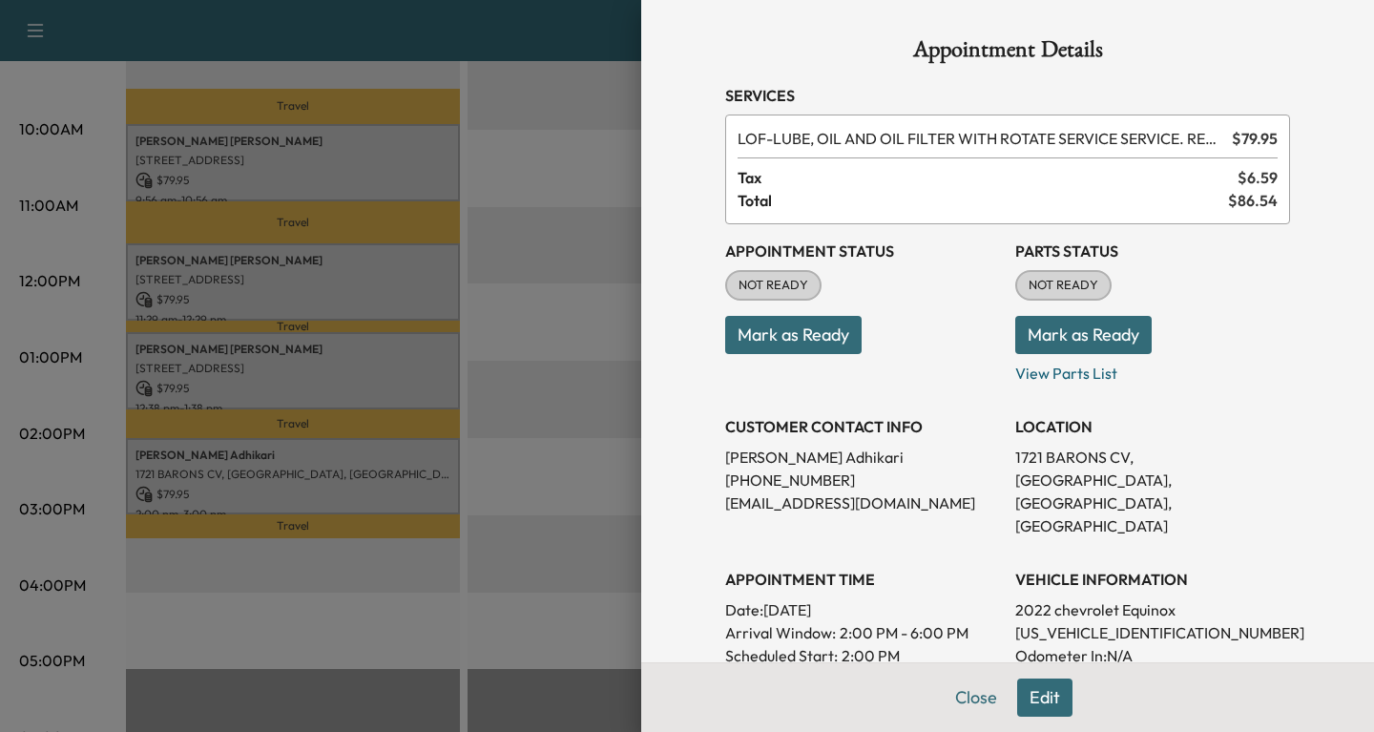
click at [515, 612] on div at bounding box center [687, 366] width 1374 height 732
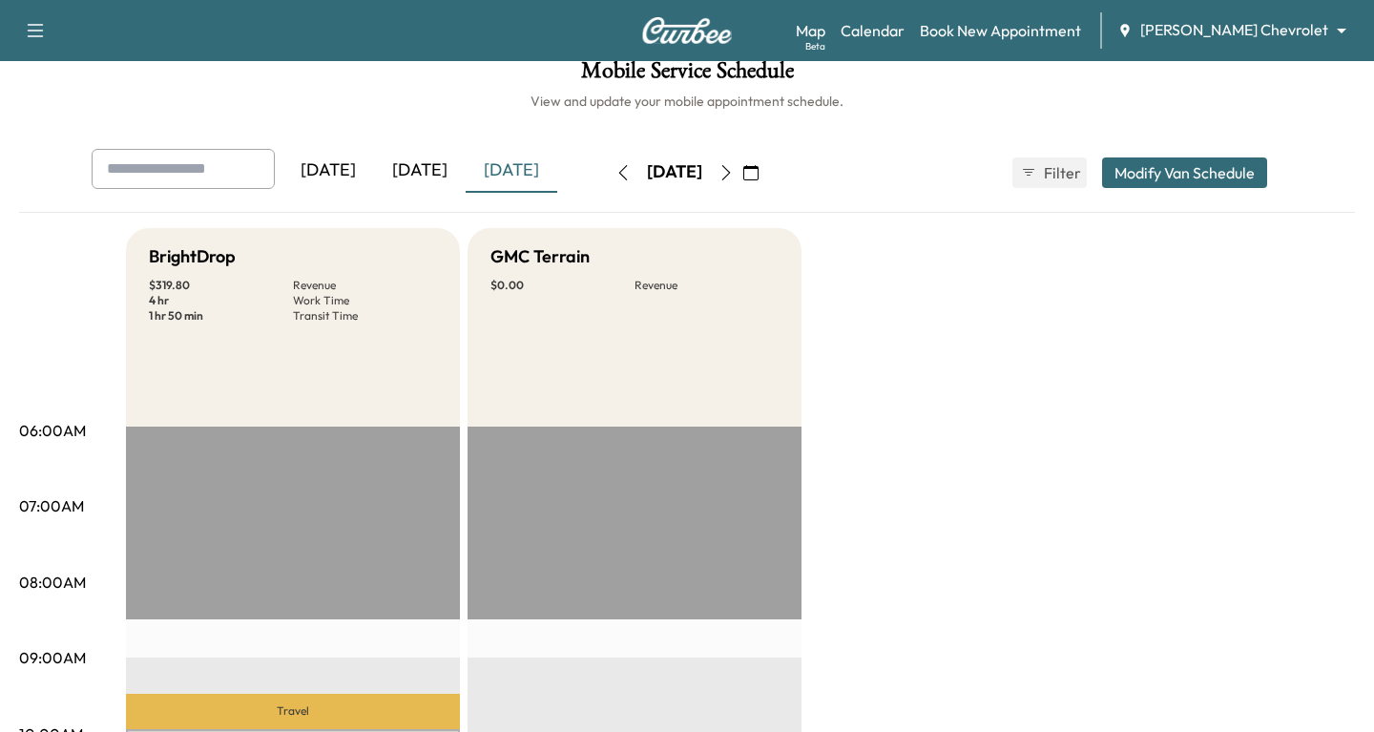
scroll to position [0, 0]
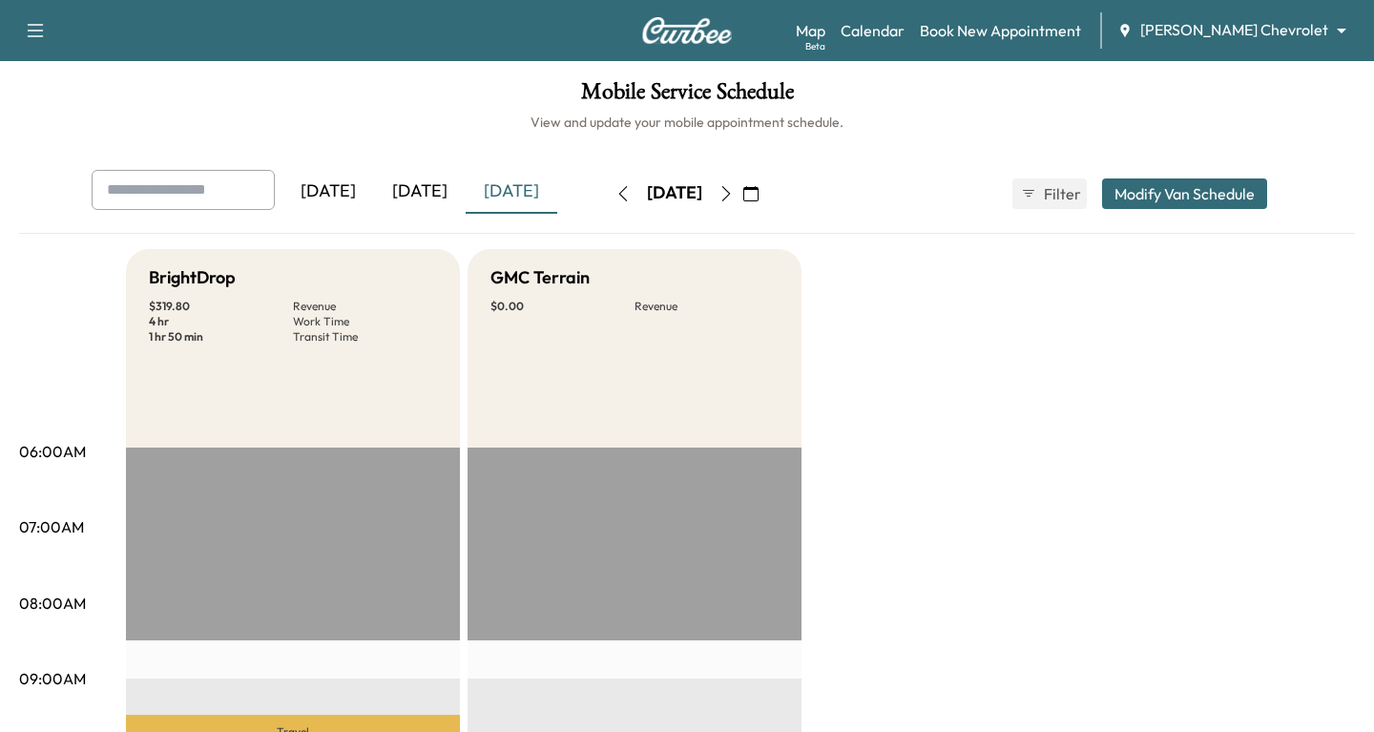
click at [434, 192] on div "[DATE]" at bounding box center [420, 192] width 92 height 44
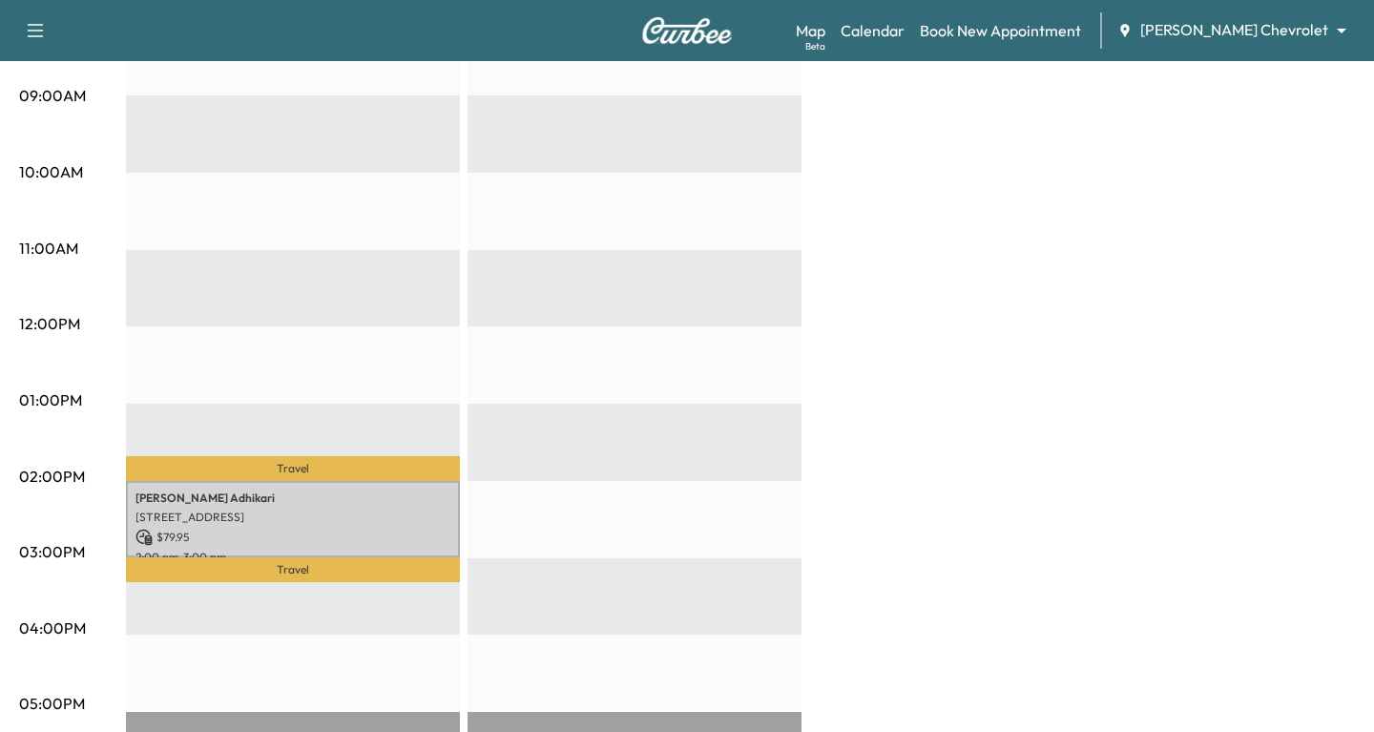
scroll to position [623, 0]
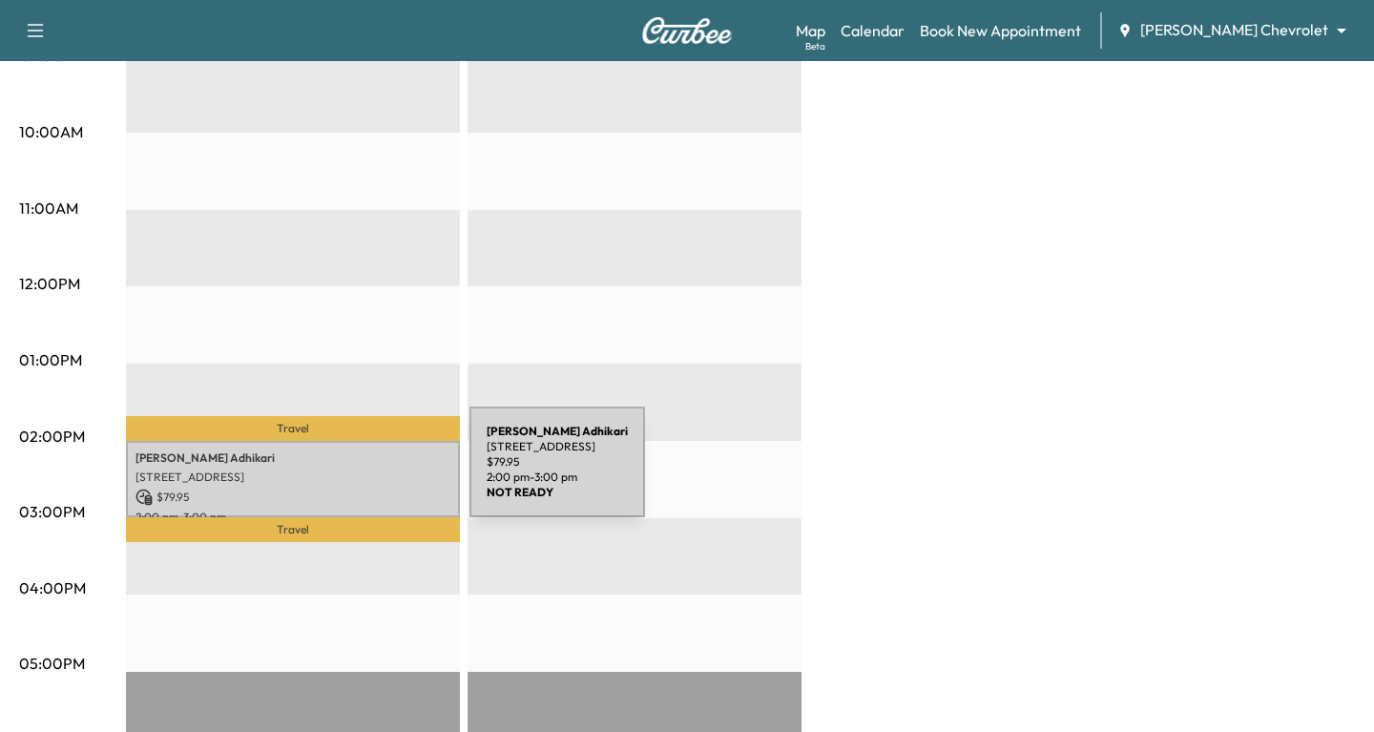
click at [326, 473] on p "[STREET_ADDRESS]" at bounding box center [292, 476] width 315 height 15
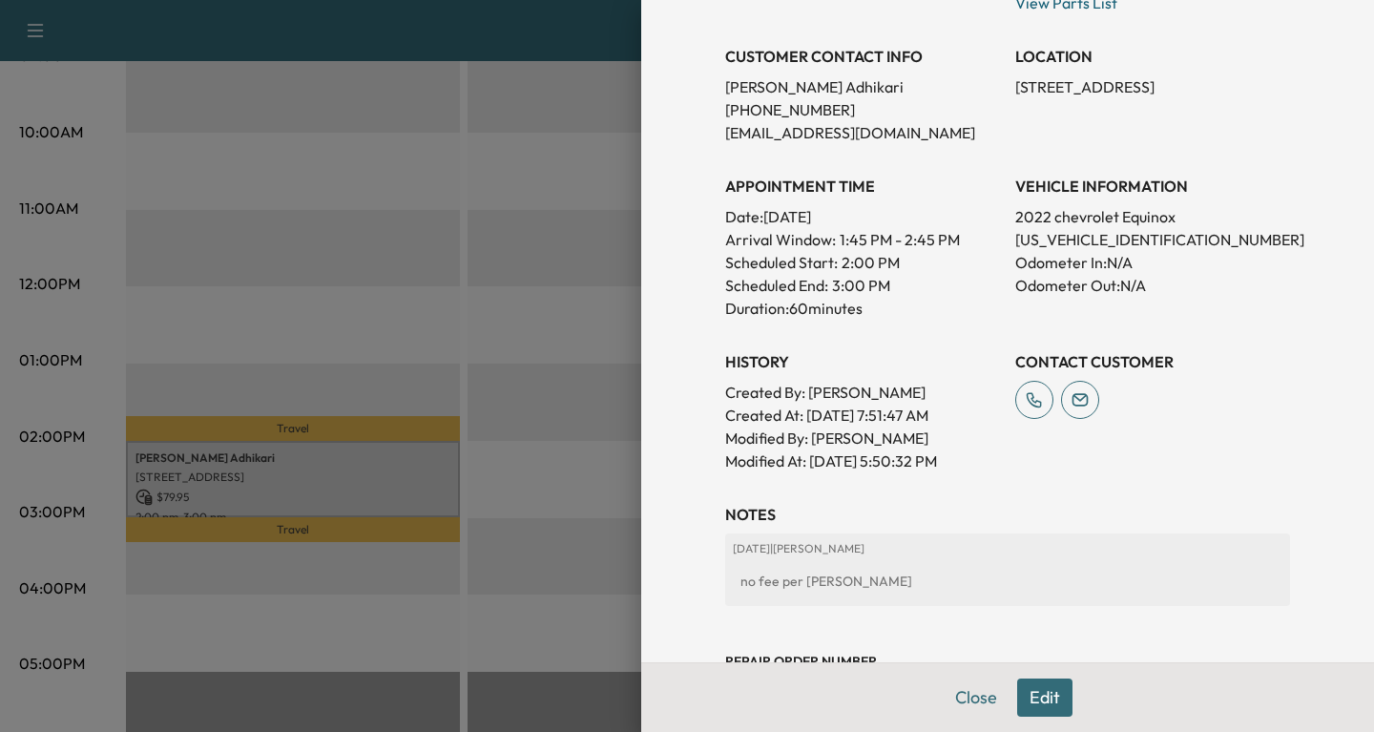
scroll to position [531, 0]
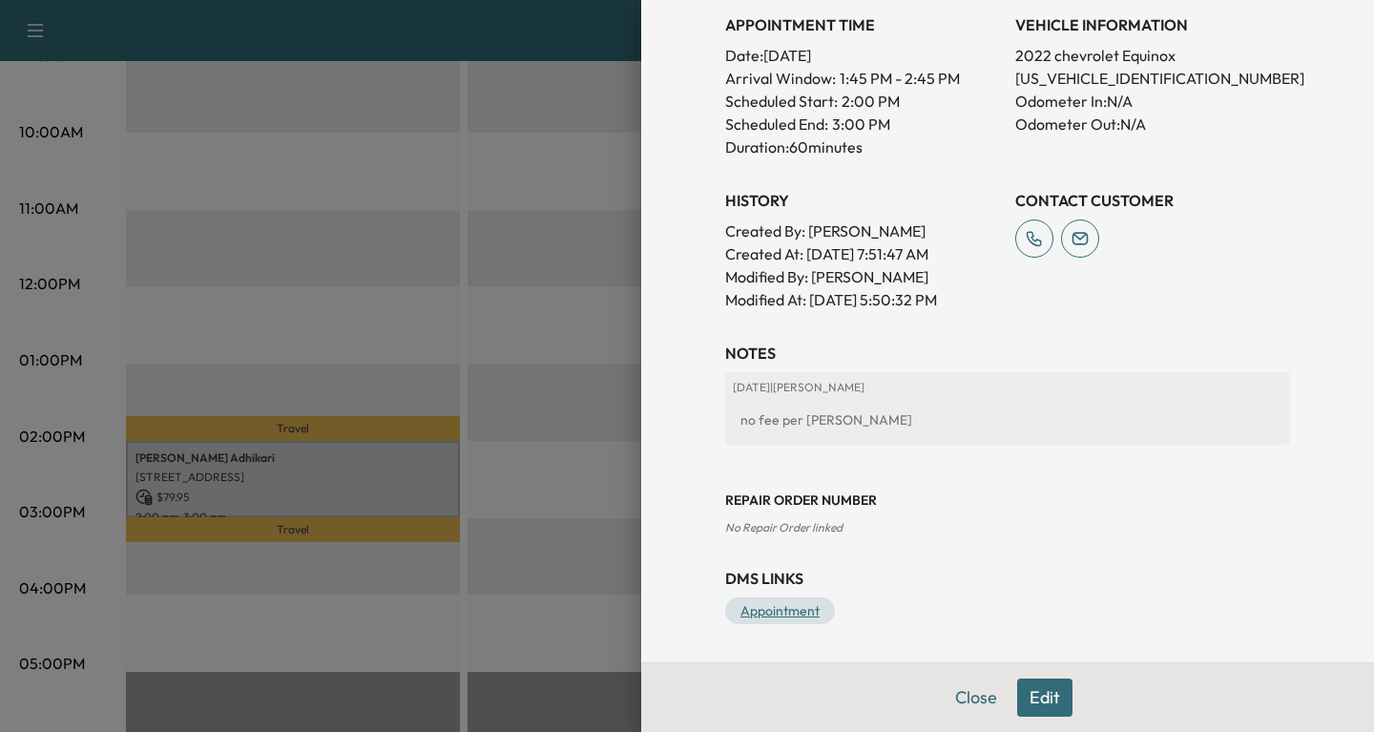
click at [789, 617] on link "Appointment" at bounding box center [780, 610] width 110 height 27
click at [425, 285] on div at bounding box center [687, 366] width 1374 height 732
